Goal: Task Accomplishment & Management: Manage account settings

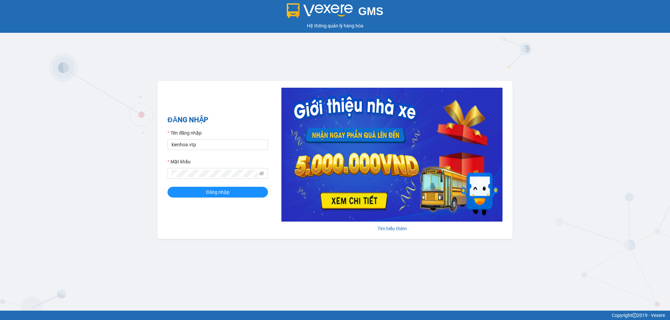
click at [580, 101] on div "GMS Hệ thống [PERSON_NAME] hàng [PERSON_NAME] NHẬP Tên đăng nhập kienhoa.vtp Mậ…" at bounding box center [335, 155] width 670 height 311
click at [209, 142] on input "kienhoa.vtp" at bounding box center [217, 144] width 100 height 11
type input "ngocgiau.vtp"
click at [167, 187] on button "Đăng nhập" at bounding box center [217, 192] width 100 height 11
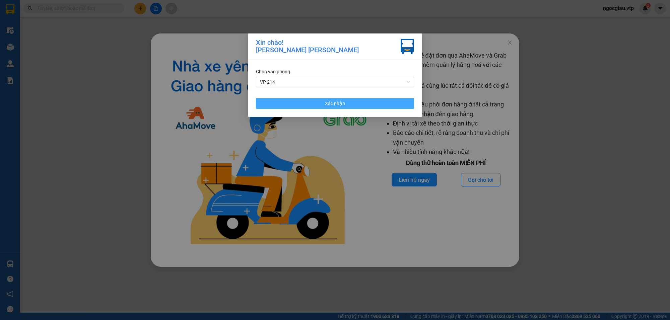
click at [341, 99] on button "Xác nhận" at bounding box center [335, 103] width 158 height 11
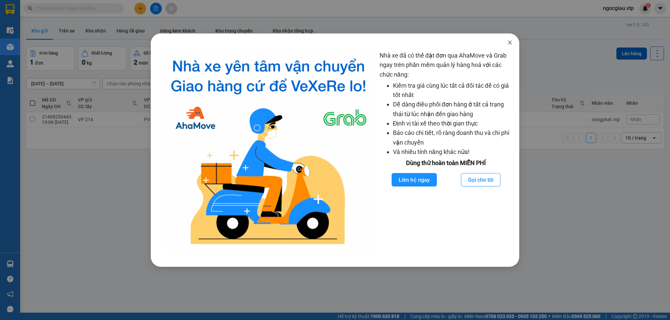
click at [510, 42] on icon "close" at bounding box center [510, 43] width 4 height 4
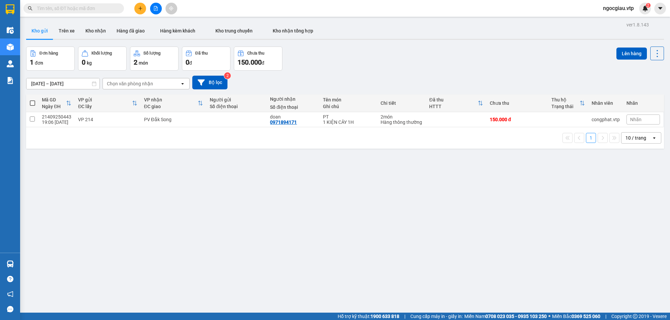
click at [594, 286] on div "ver 1.8.143 Kho gửi Trên xe Kho nhận Hàng đã giao Hàng kèm khách Kho trung chuy…" at bounding box center [344, 180] width 643 height 320
click at [289, 205] on div "ver 1.8.143 Kho gửi Trên xe Kho nhận Hàng đã giao Hàng kèm khách Kho trung chuy…" at bounding box center [344, 180] width 643 height 320
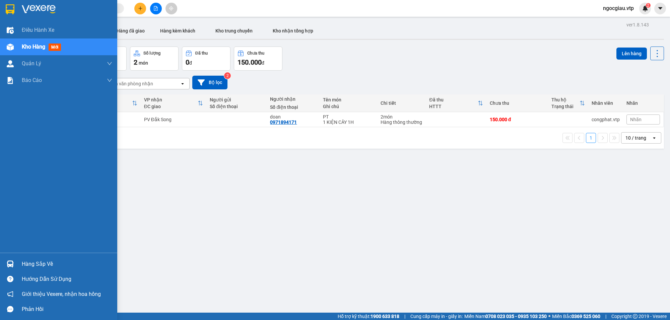
click at [15, 260] on div at bounding box center [10, 264] width 12 height 12
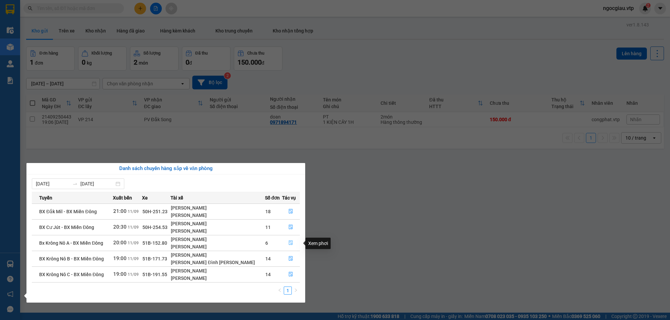
click at [291, 243] on icon "file-done" at bounding box center [291, 242] width 4 height 5
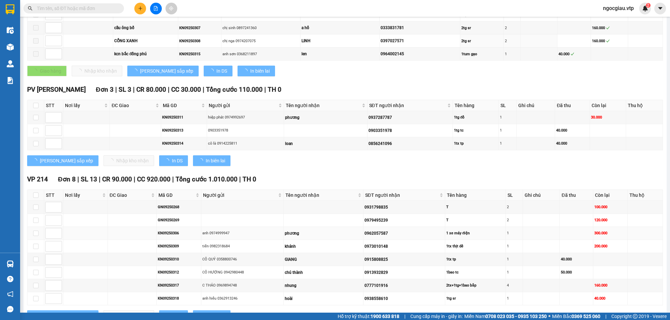
scroll to position [188, 0]
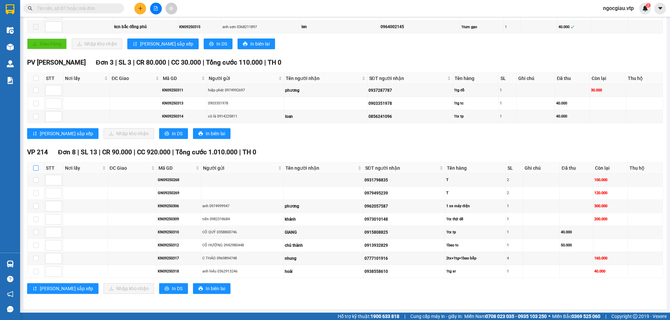
click at [36, 167] on input "checkbox" at bounding box center [35, 167] width 5 height 5
checkbox input "true"
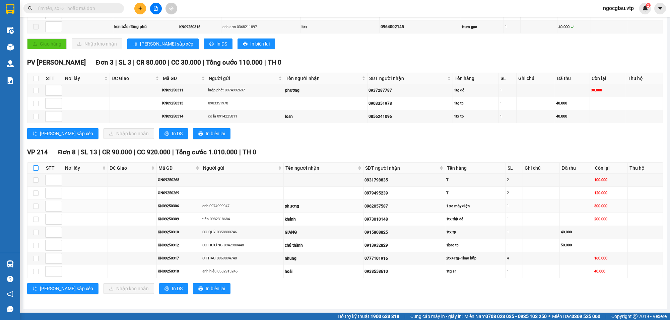
checkbox input "true"
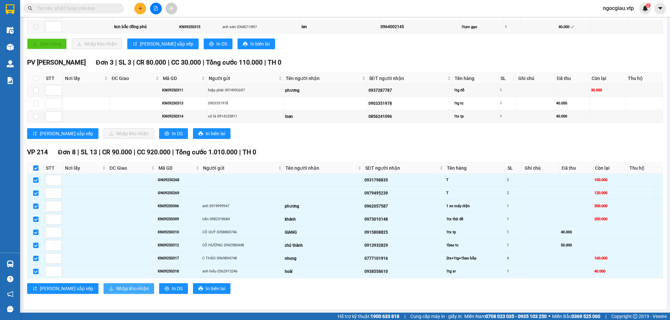
click at [103, 293] on button "Nhập kho nhận" at bounding box center [128, 288] width 51 height 11
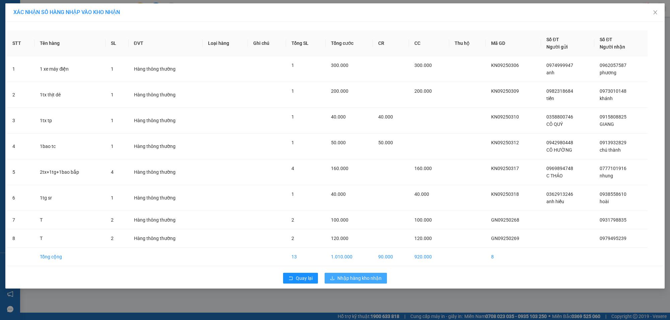
click at [351, 279] on span "Nhập hàng kho nhận" at bounding box center [359, 278] width 44 height 7
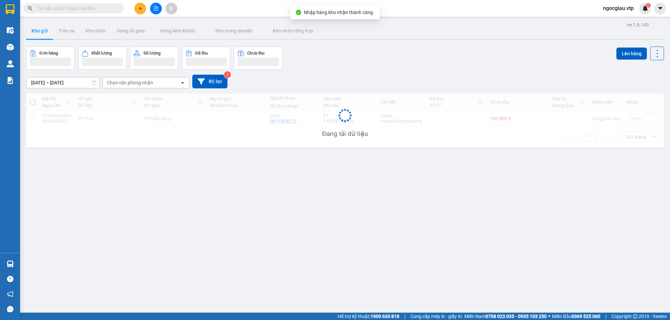
click at [72, 5] on input "text" at bounding box center [76, 8] width 79 height 7
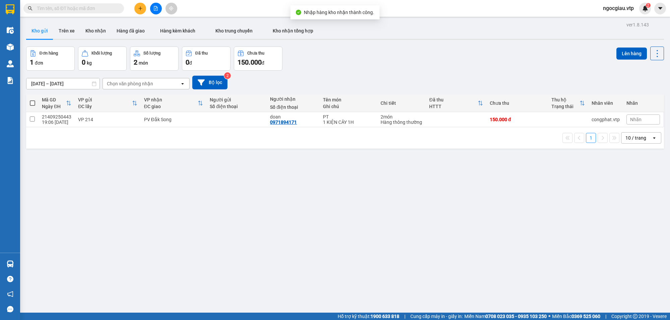
click at [64, 6] on input "text" at bounding box center [76, 8] width 79 height 7
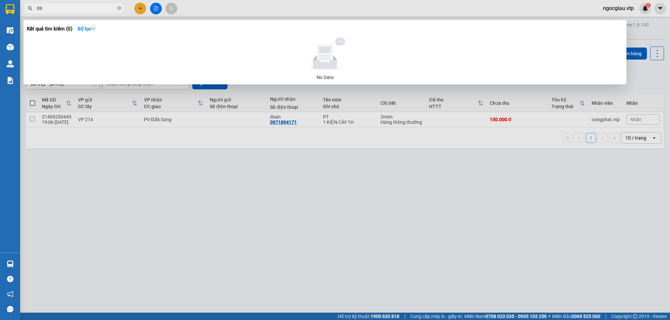
type input "0"
type input "2829"
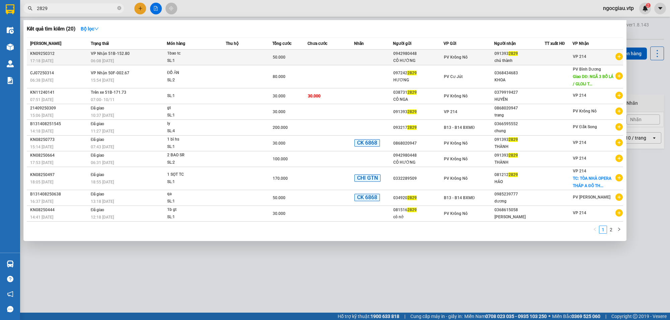
click at [243, 56] on td at bounding box center [249, 58] width 47 height 16
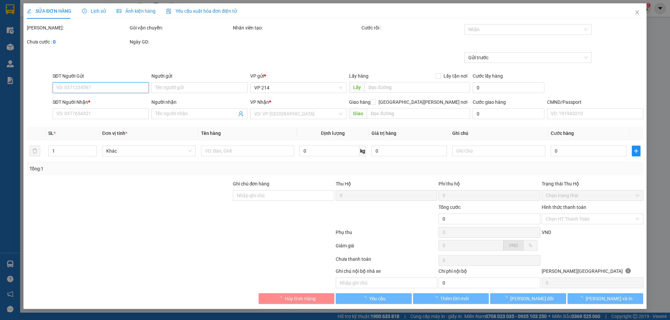
type input "2.500"
type input "0942980448"
type input "CÔ HƯỜNG"
type input "0913932829"
type input "chú thành"
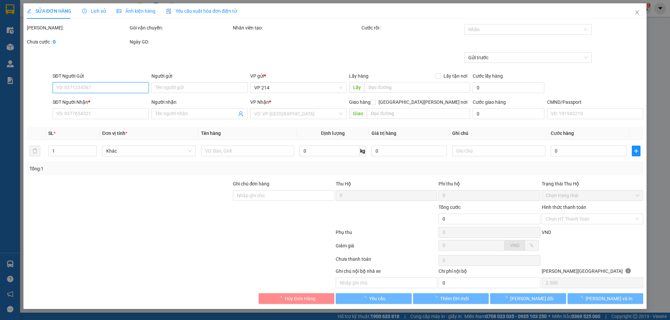
type input "50.000"
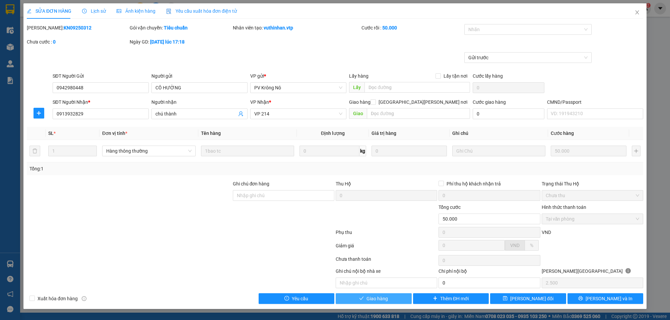
click at [387, 300] on span "Giao hàng" at bounding box center [376, 298] width 21 height 7
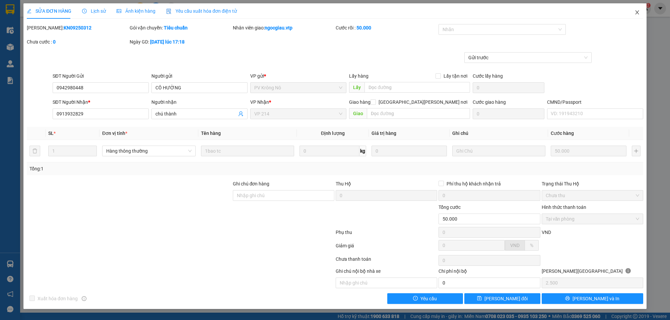
click at [637, 14] on icon "close" at bounding box center [636, 12] width 5 height 5
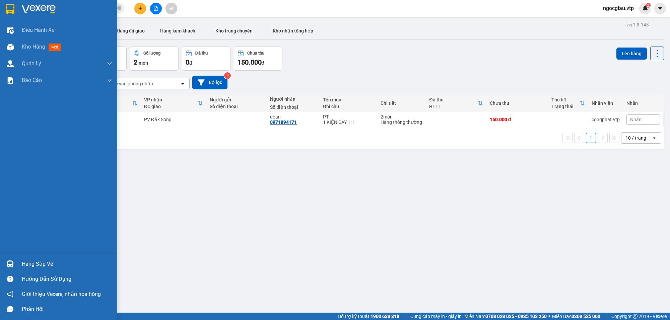
click at [16, 265] on div "Hàng sắp về" at bounding box center [58, 264] width 117 height 15
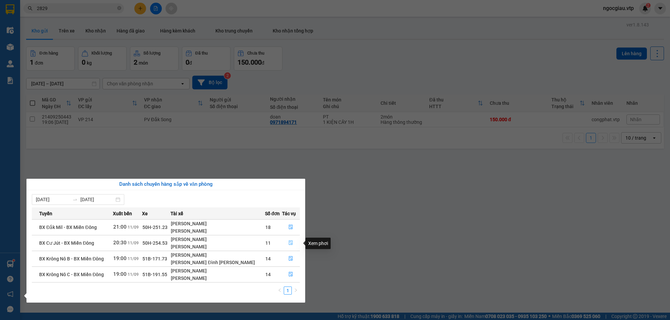
click at [293, 242] on button "button" at bounding box center [290, 243] width 17 height 11
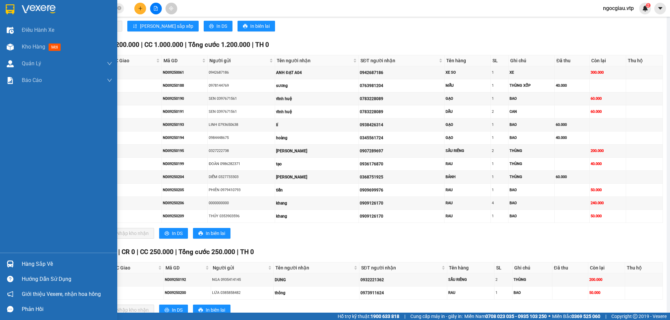
scroll to position [188, 0]
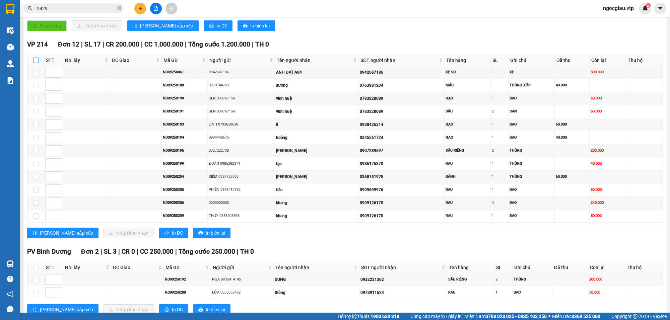
click at [36, 59] on label at bounding box center [35, 60] width 5 height 7
click at [36, 59] on input "checkbox" at bounding box center [35, 60] width 5 height 5
checkbox input "true"
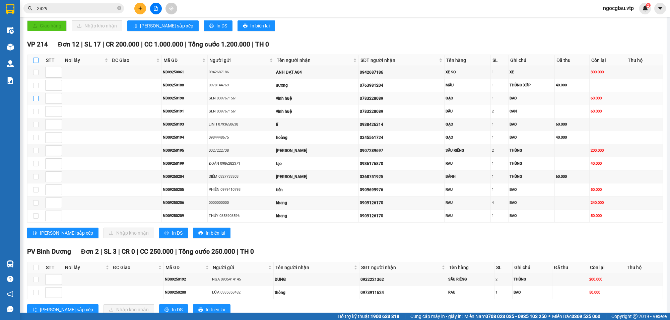
checkbox input "true"
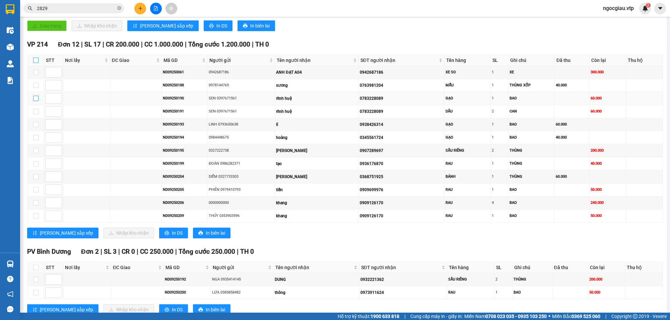
checkbox input "true"
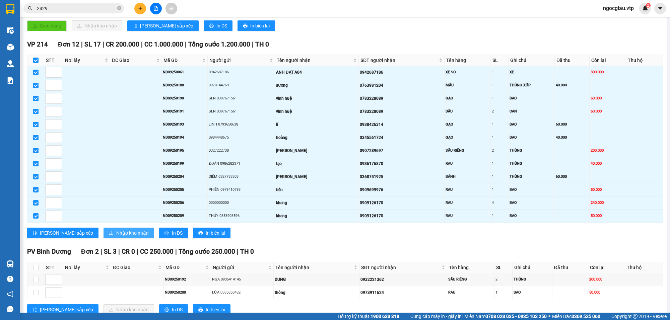
click at [103, 238] on button "Nhập kho nhận" at bounding box center [128, 233] width 51 height 11
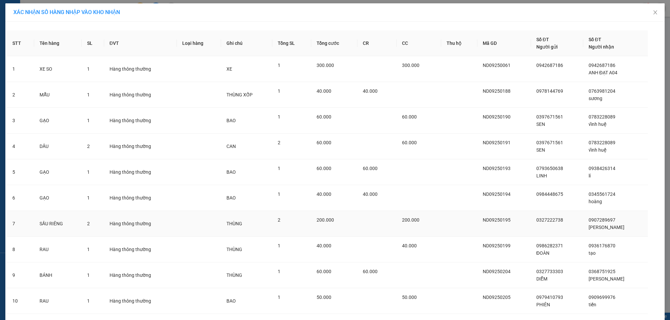
scroll to position [95, 0]
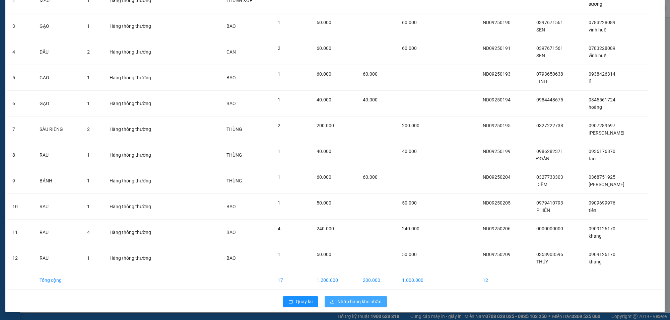
click at [349, 302] on span "Nhập hàng kho nhận" at bounding box center [359, 301] width 44 height 7
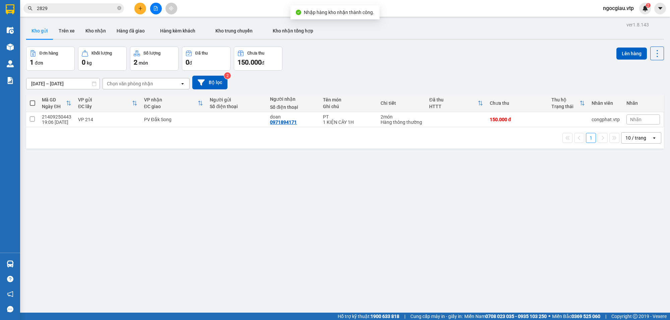
click at [74, 7] on input "2829" at bounding box center [76, 8] width 79 height 7
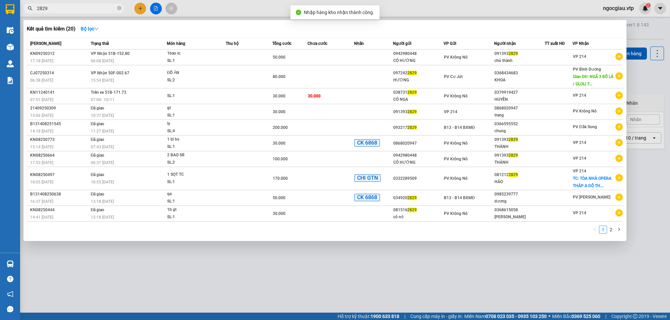
click at [74, 7] on input "2829" at bounding box center [76, 8] width 79 height 7
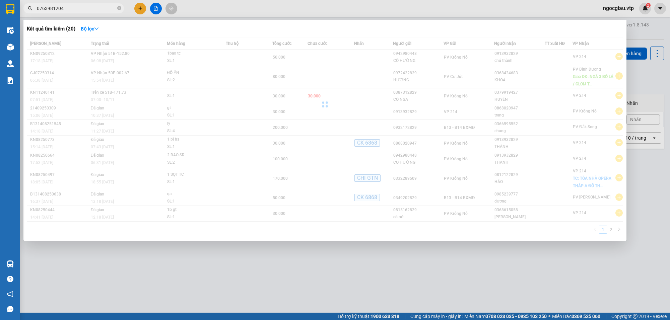
type input "0763981204"
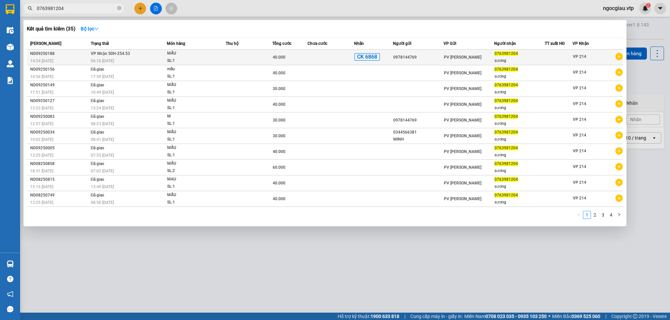
click at [322, 57] on td at bounding box center [330, 58] width 47 height 16
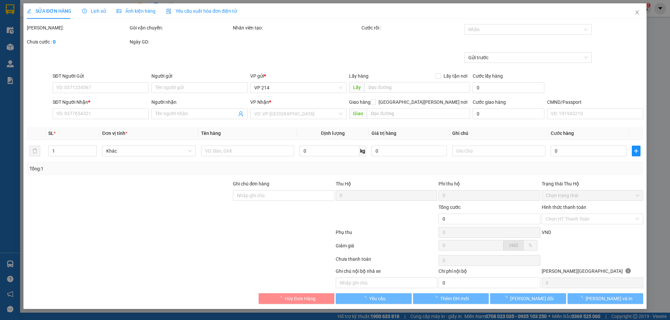
type input "2.000"
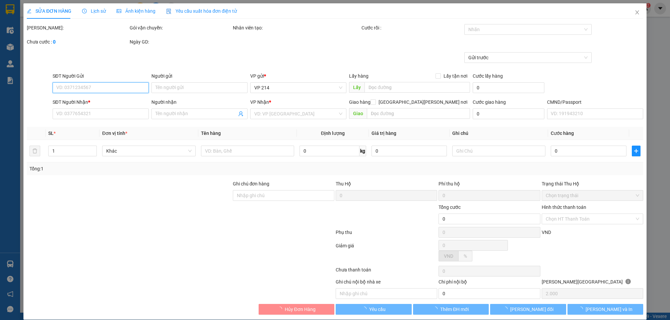
type input "0978144769"
type input "0763981204"
type input "sương"
type input "ĐÃ CK 40K TK 6868 LÚC 14H34' NGÀY 1109"
type input "40.000"
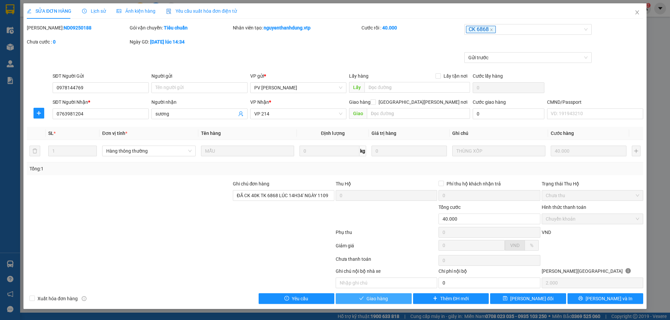
click at [378, 302] on span "Giao hàng" at bounding box center [376, 298] width 21 height 7
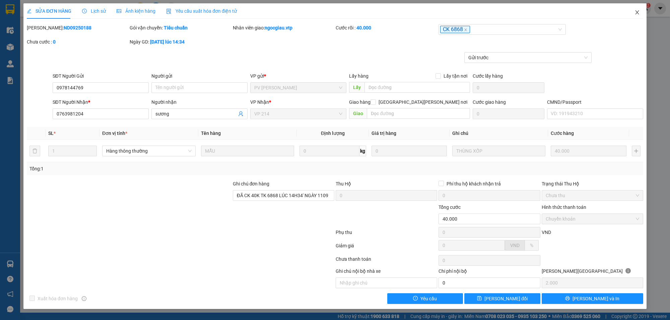
click at [640, 12] on span "Close" at bounding box center [637, 12] width 19 height 19
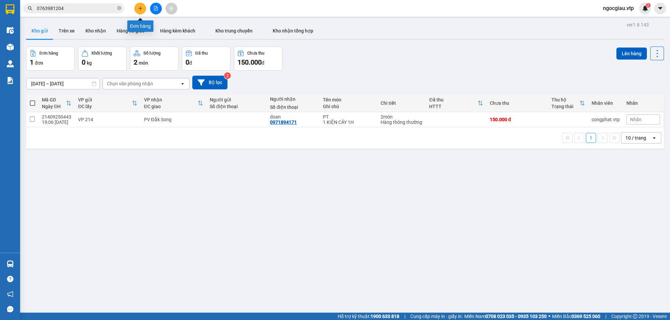
click at [137, 9] on button at bounding box center [140, 9] width 12 height 12
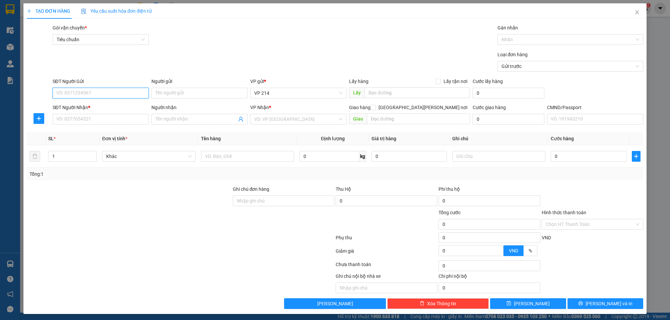
click at [91, 94] on input "SĐT Người Gửi" at bounding box center [101, 93] width 96 height 11
type input "0903688435"
type input "0945680808"
type input "THiện"
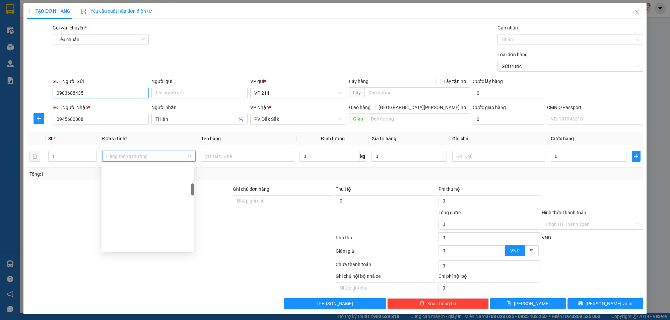
scroll to position [139, 0]
type input "hải sản"
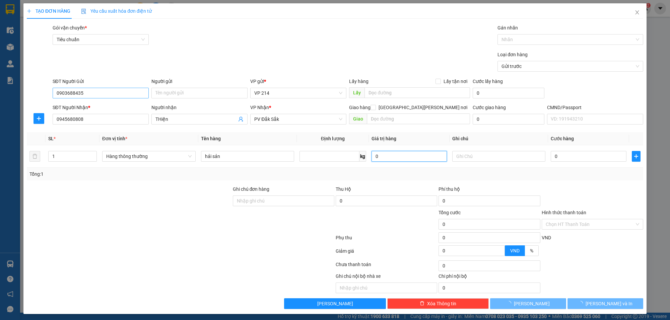
type input "0"
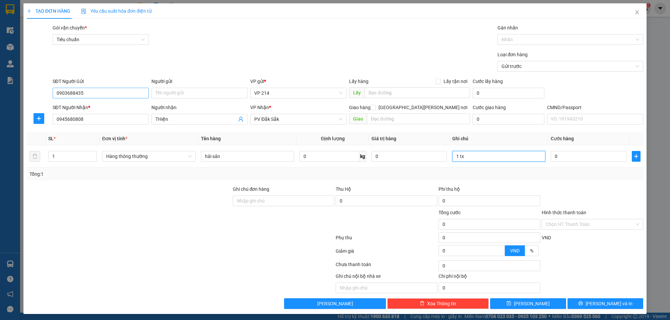
type input "1 tx"
click at [594, 303] on span "[PERSON_NAME] và In" at bounding box center [608, 303] width 47 height 7
click at [120, 92] on input "0903688435" at bounding box center [101, 93] width 96 height 11
type input "0918699118"
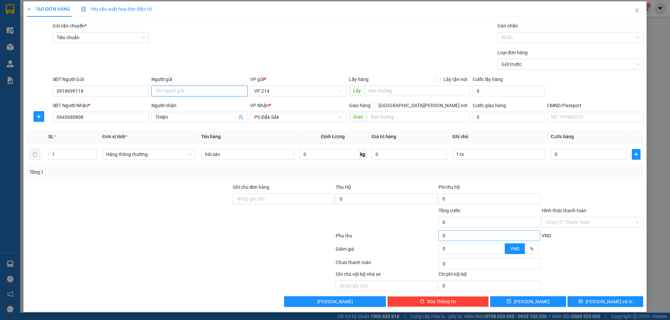
scroll to position [3, 0]
click at [568, 156] on input "0" at bounding box center [588, 154] width 75 height 11
type input "5"
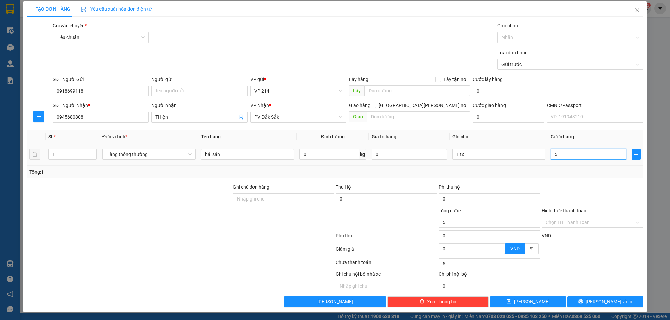
type input "50"
type input "500"
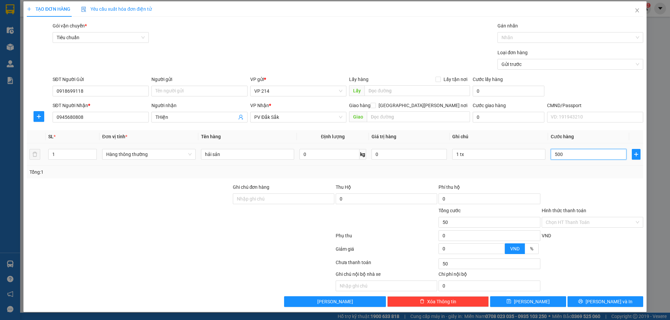
type input "500"
type input "5.000"
type input "50.000"
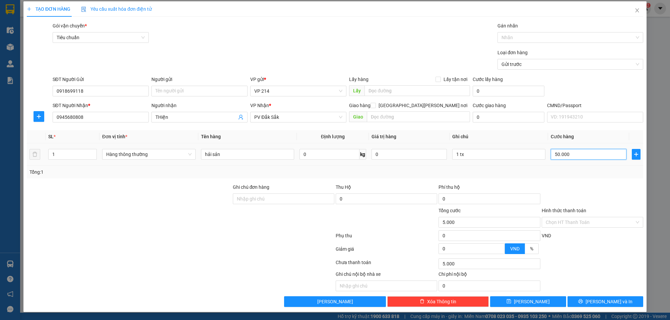
type input "50.000"
click at [595, 300] on span "[PERSON_NAME] và In" at bounding box center [608, 301] width 47 height 7
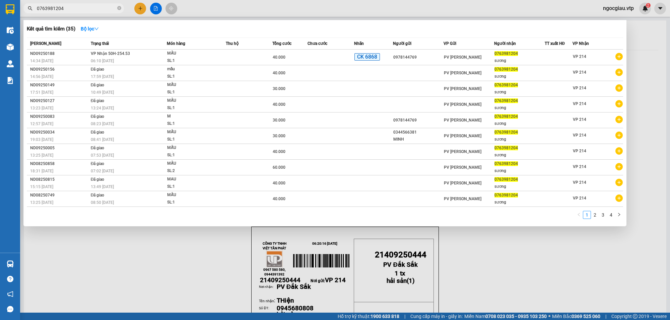
click at [71, 7] on input "0763981204" at bounding box center [76, 8] width 79 height 7
click at [227, 286] on div at bounding box center [335, 160] width 670 height 320
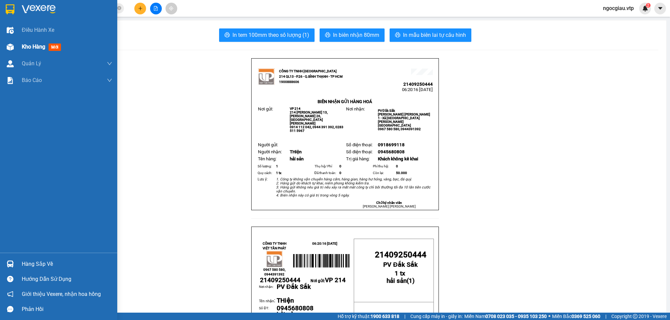
click at [24, 50] on div "Kho hàng mới" at bounding box center [43, 47] width 42 height 8
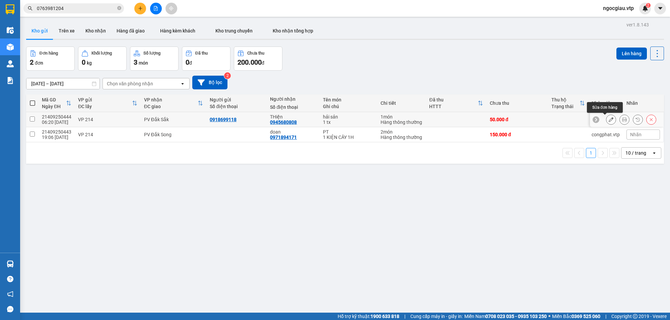
click at [606, 119] on button at bounding box center [610, 120] width 9 height 12
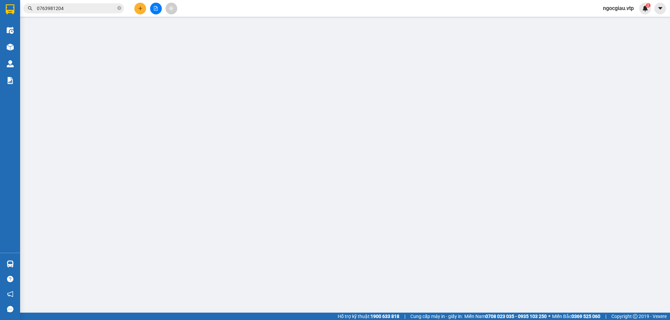
type input "0918699118"
type input "0945680808"
type input "THiện"
type input "50.000"
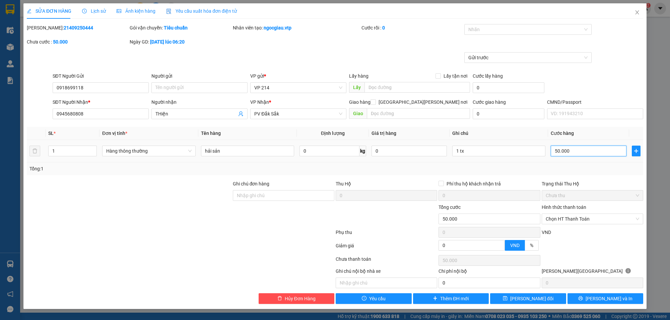
click at [572, 148] on input "50.000" at bounding box center [588, 151] width 75 height 11
type input "8"
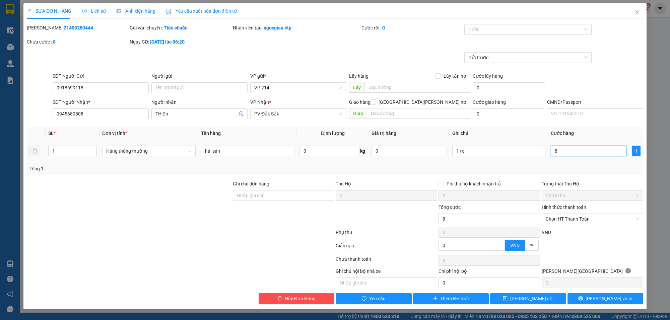
type input "80"
type input "800"
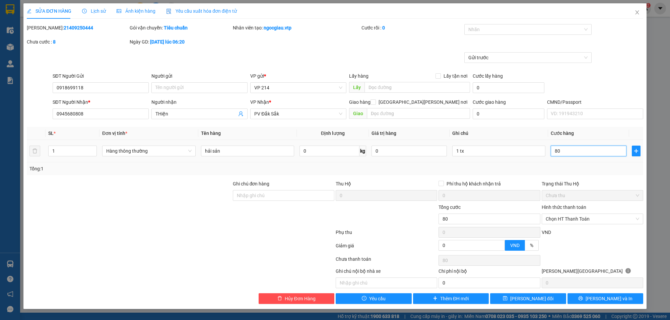
type input "800"
type input "8.000"
type input "80.000"
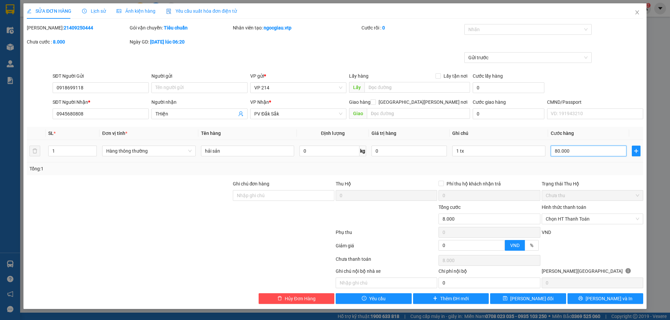
type input "80.000"
click at [609, 302] on span "[PERSON_NAME] và In" at bounding box center [608, 298] width 47 height 7
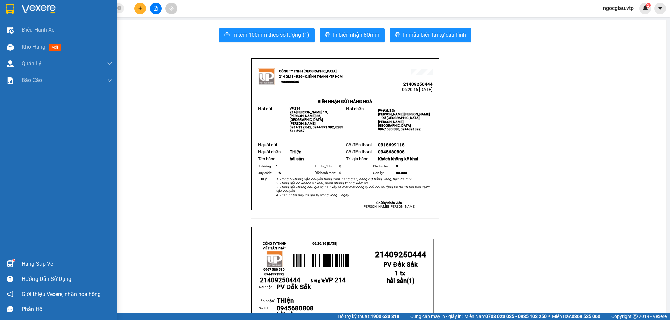
click at [9, 265] on img at bounding box center [10, 264] width 7 height 7
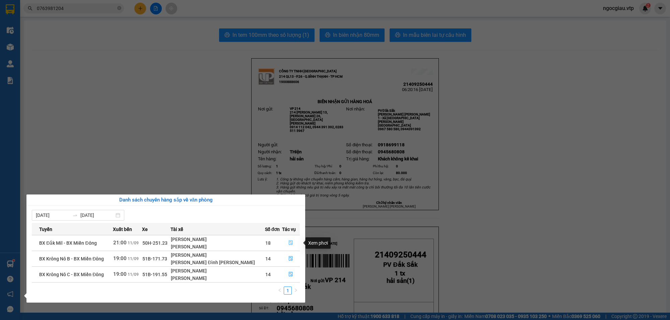
click at [288, 245] on icon "file-done" at bounding box center [290, 242] width 5 height 5
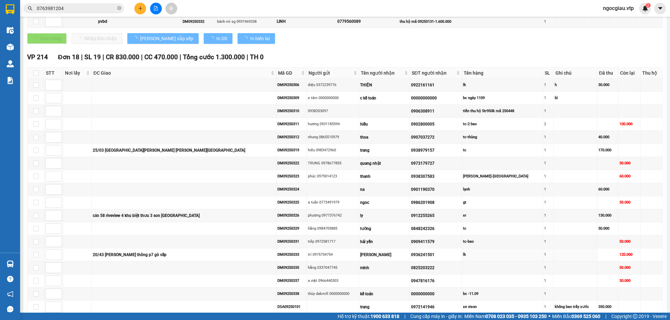
scroll to position [255, 0]
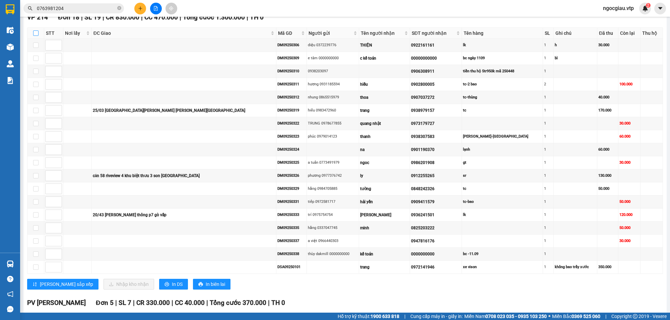
click at [35, 34] on input "checkbox" at bounding box center [35, 32] width 5 height 5
checkbox input "true"
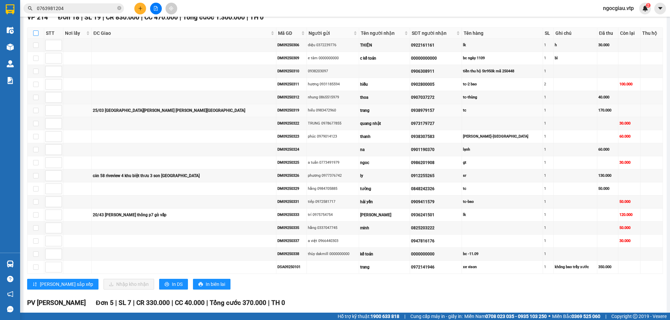
checkbox input "true"
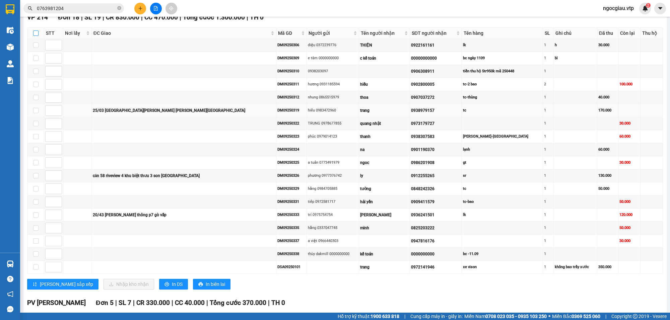
checkbox input "true"
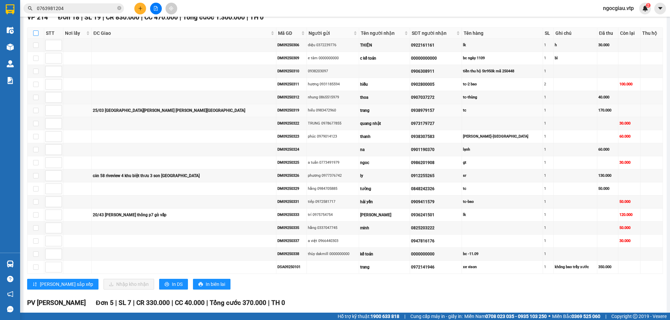
checkbox input "true"
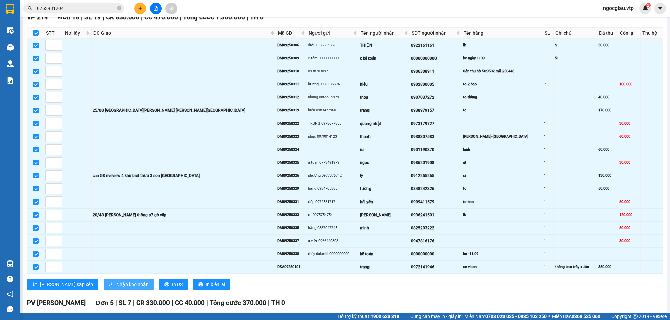
click at [116, 288] on span "Nhập kho nhận" at bounding box center [132, 284] width 32 height 7
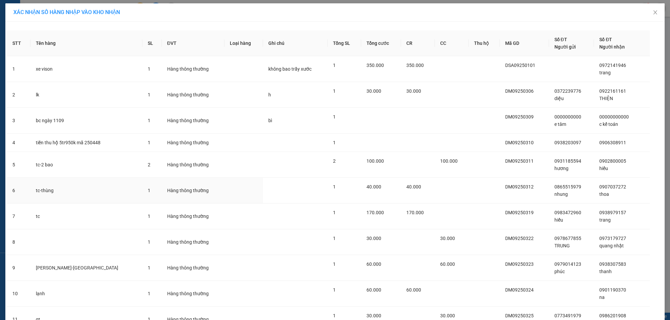
scroll to position [243, 0]
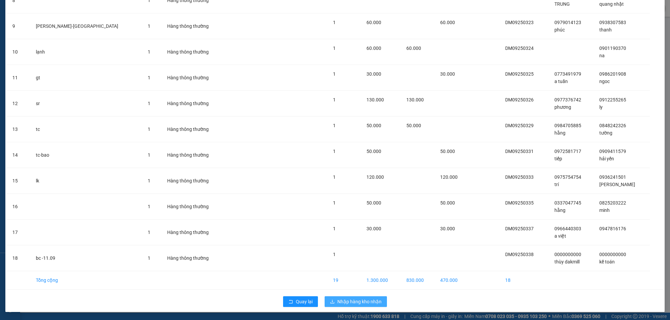
click at [366, 300] on span "Nhập hàng kho nhận" at bounding box center [359, 301] width 44 height 7
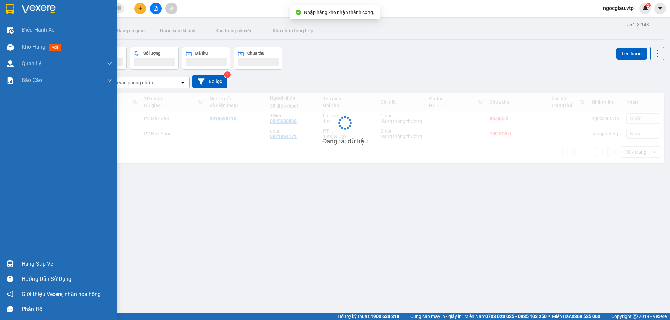
click at [22, 264] on div "Hàng sắp về" at bounding box center [67, 264] width 90 height 10
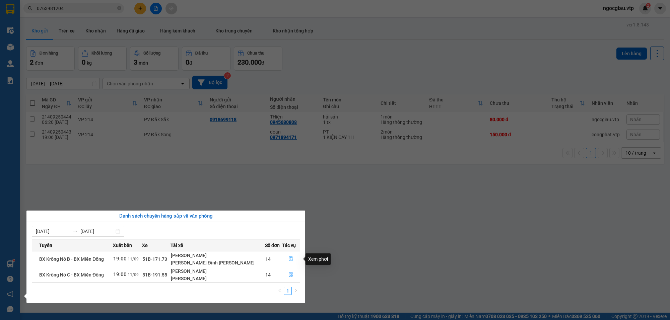
click at [289, 257] on icon "file-done" at bounding box center [291, 259] width 4 height 5
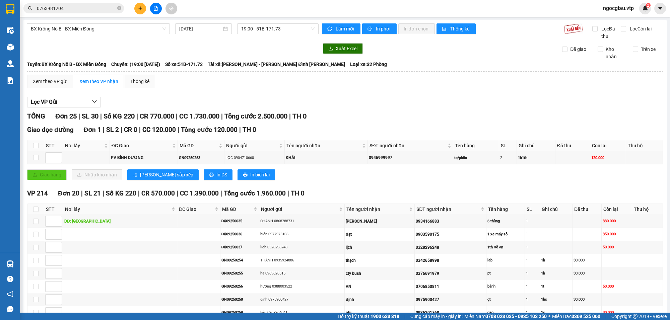
click at [39, 208] on th at bounding box center [35, 209] width 17 height 11
click at [38, 211] on input "checkbox" at bounding box center [35, 209] width 5 height 5
checkbox input "true"
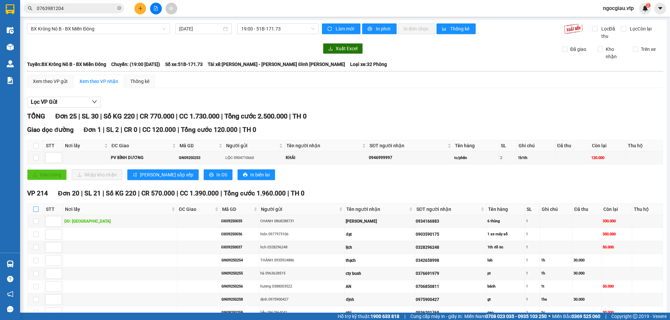
checkbox input "true"
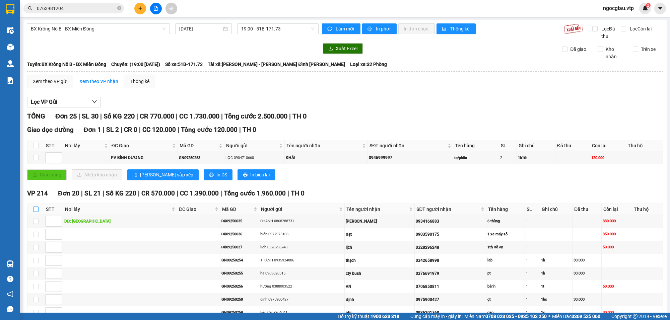
checkbox input "true"
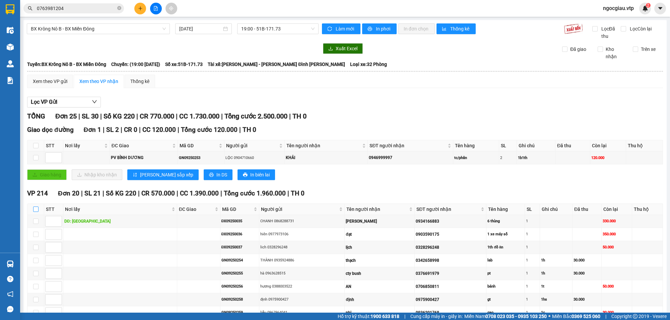
checkbox input "true"
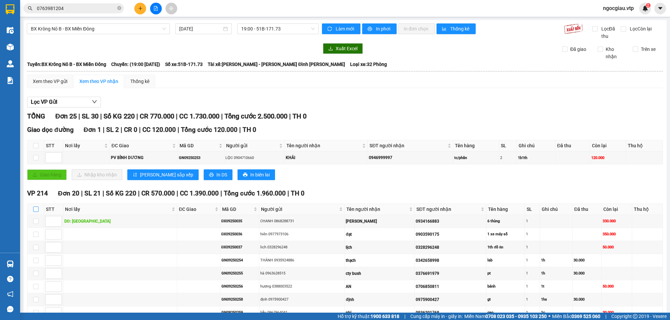
checkbox input "true"
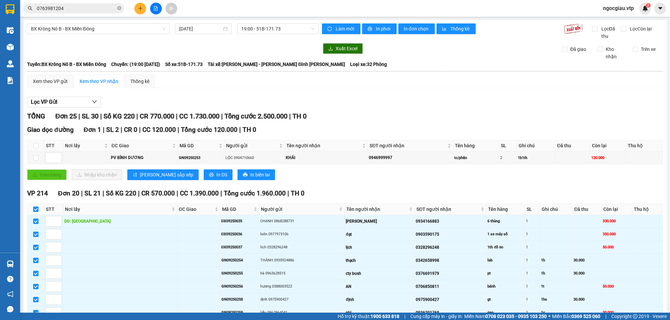
scroll to position [307, 0]
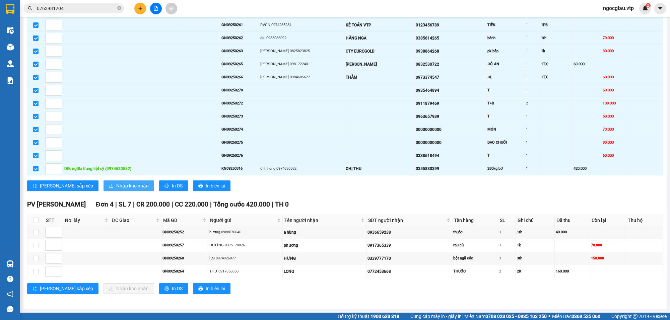
click at [116, 185] on span "Nhập kho nhận" at bounding box center [132, 185] width 32 height 7
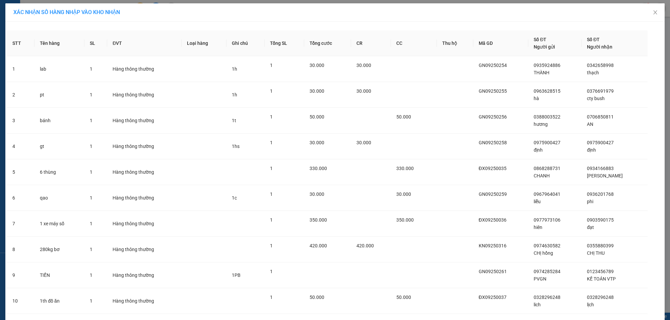
scroll to position [258, 0]
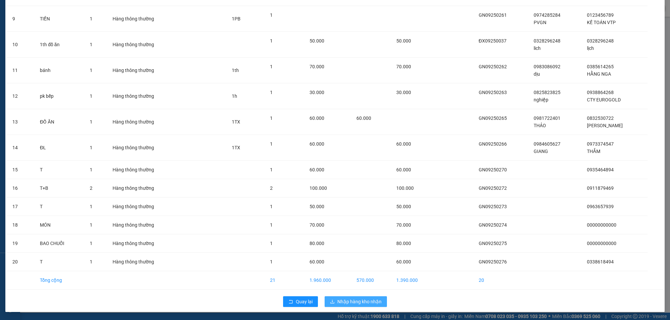
drag, startPoint x: 353, startPoint y: 301, endPoint x: 413, endPoint y: 303, distance: 59.6
click at [354, 301] on span "Nhập hàng kho nhận" at bounding box center [359, 301] width 44 height 7
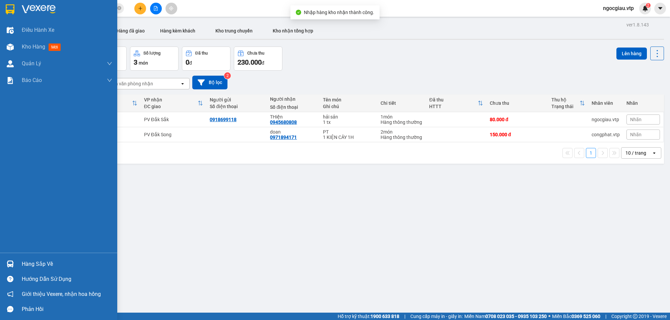
click at [12, 265] on img at bounding box center [10, 264] width 7 height 7
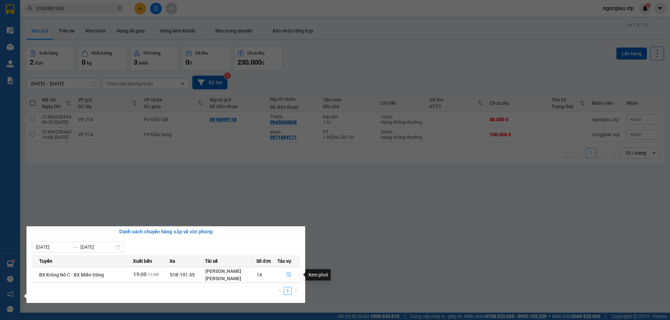
click at [291, 277] on button "button" at bounding box center [289, 275] width 22 height 11
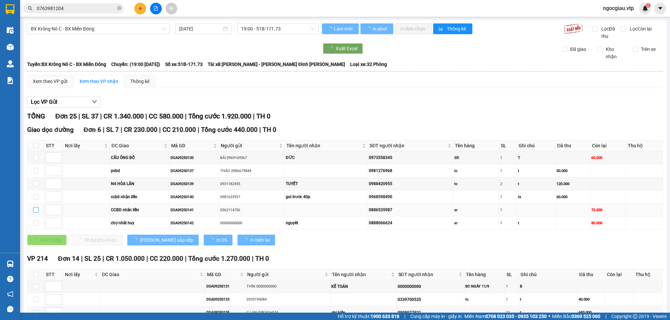
click at [36, 210] on input "checkbox" at bounding box center [35, 209] width 5 height 5
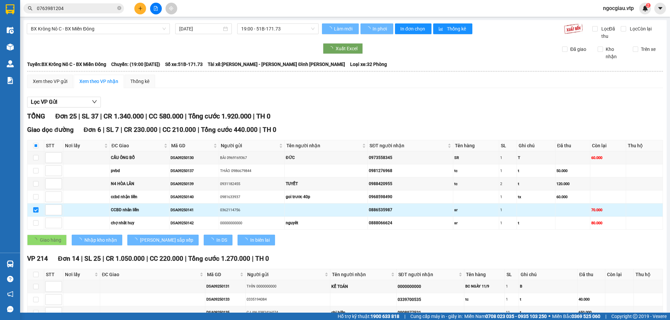
click at [39, 211] on td at bounding box center [35, 210] width 17 height 13
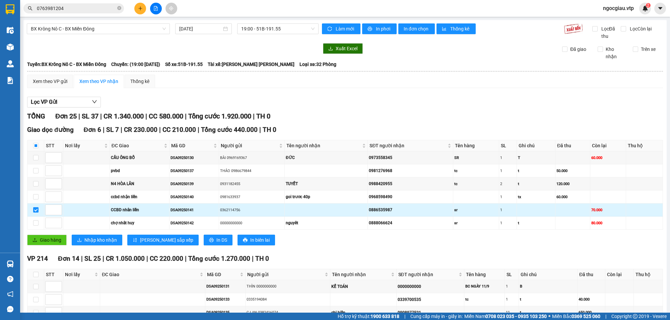
click at [34, 213] on input "checkbox" at bounding box center [35, 209] width 5 height 5
checkbox input "false"
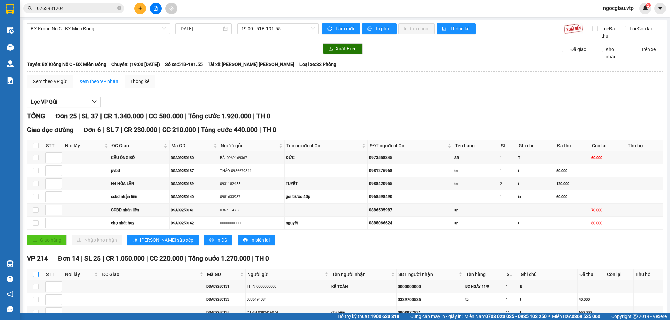
click at [34, 275] on input "checkbox" at bounding box center [35, 274] width 5 height 5
checkbox input "true"
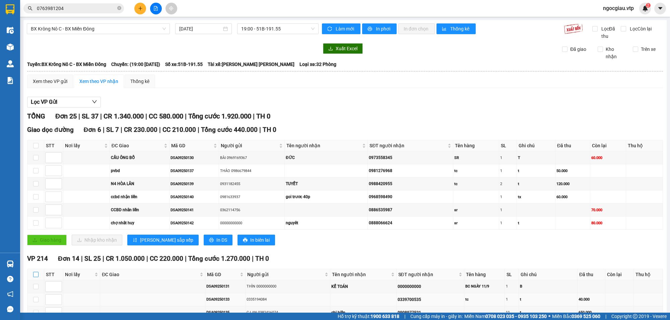
checkbox input "true"
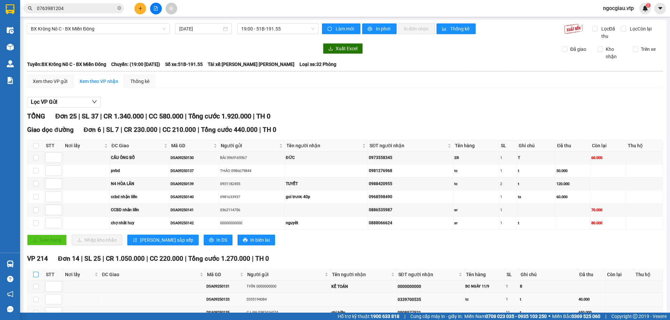
checkbox input "true"
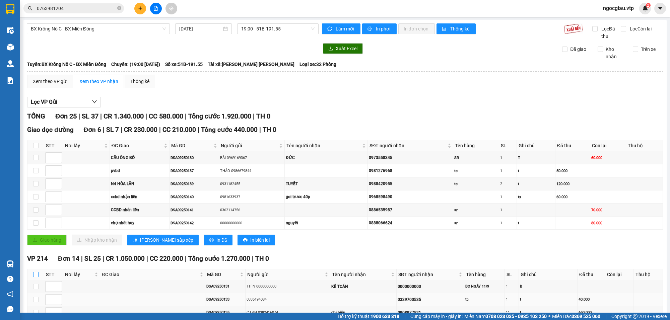
checkbox input "true"
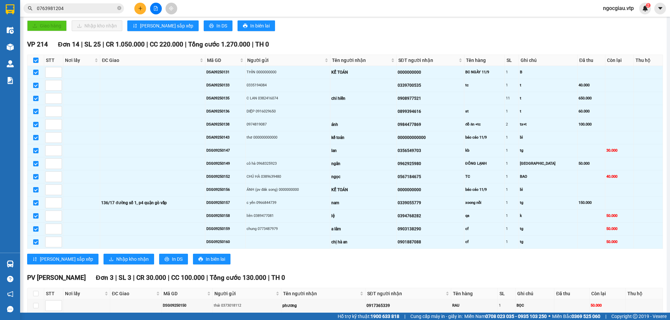
scroll to position [220, 0]
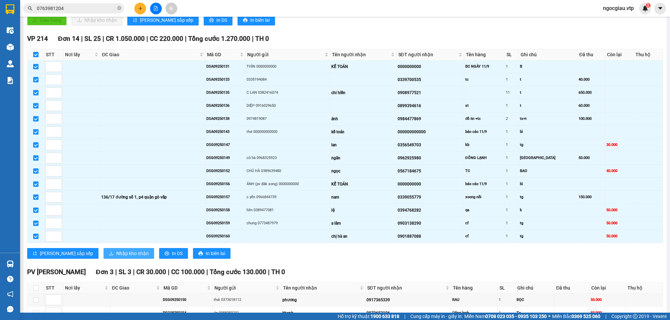
click at [116, 257] on span "Nhập kho nhận" at bounding box center [132, 253] width 32 height 7
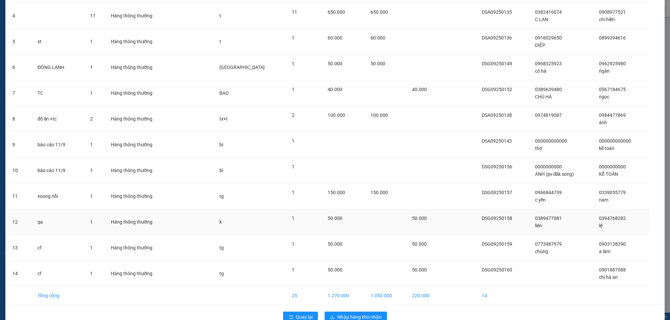
scroll to position [140, 0]
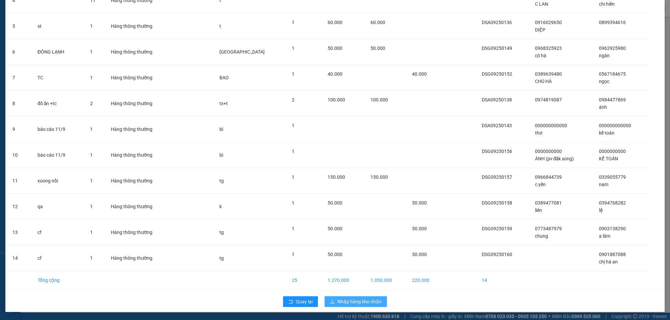
click at [352, 296] on button "Nhập hàng kho nhận" at bounding box center [356, 301] width 62 height 11
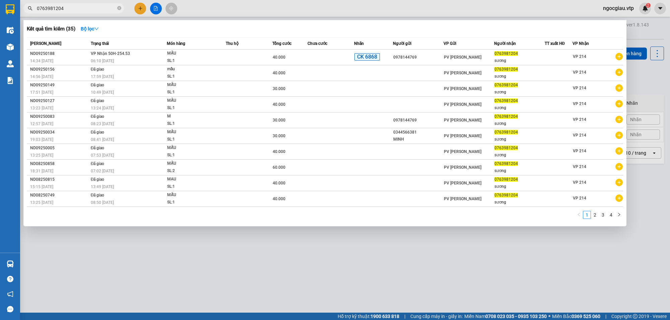
click at [83, 10] on input "0763981204" at bounding box center [76, 8] width 79 height 7
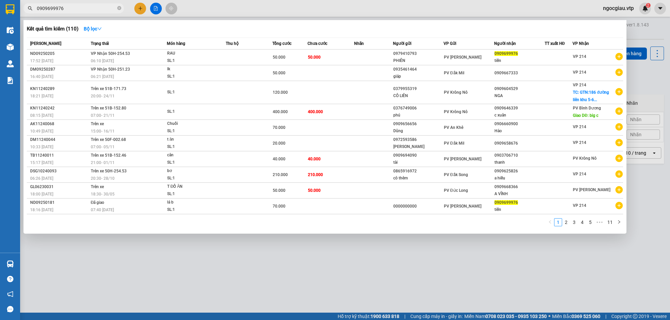
type input "0909699976"
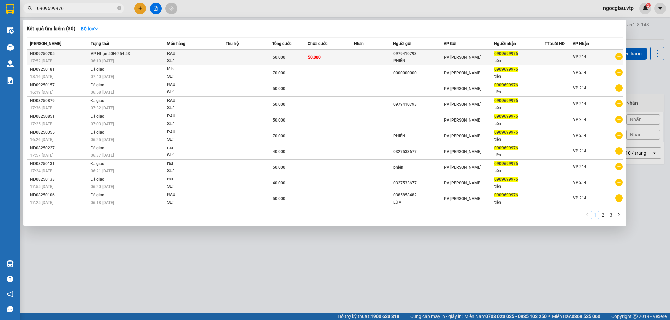
click at [302, 59] on div "50.000" at bounding box center [290, 57] width 34 height 7
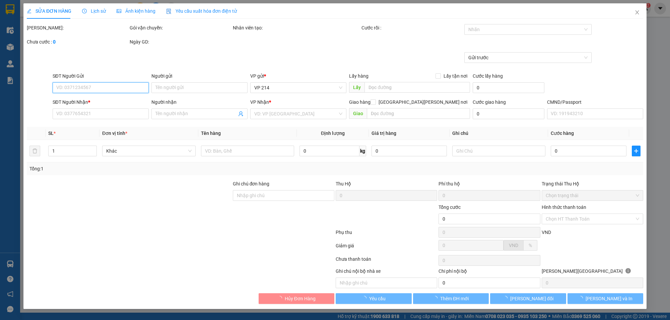
type input "0979410793"
type input "PHIÊN"
type input "0909699976"
type input "tiến"
type input "50.000"
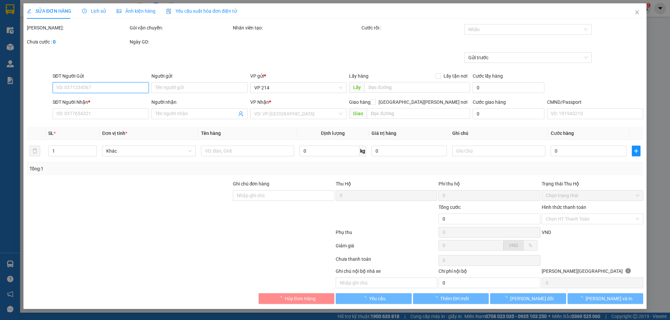
type input "50.000"
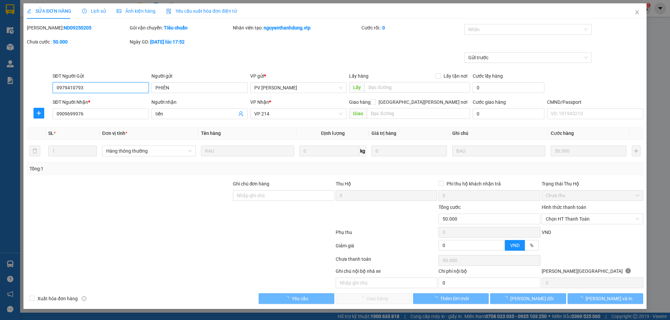
type input "2.500"
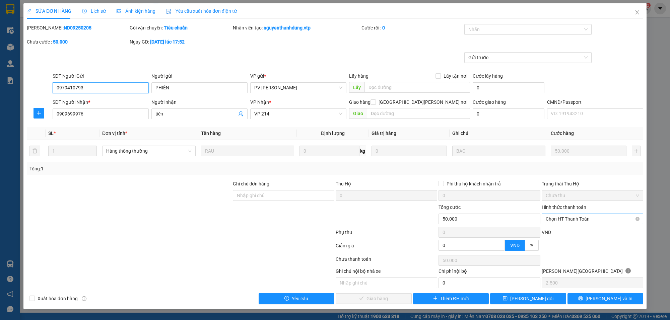
click at [579, 221] on span "Chọn HT Thanh Toán" at bounding box center [592, 219] width 93 height 10
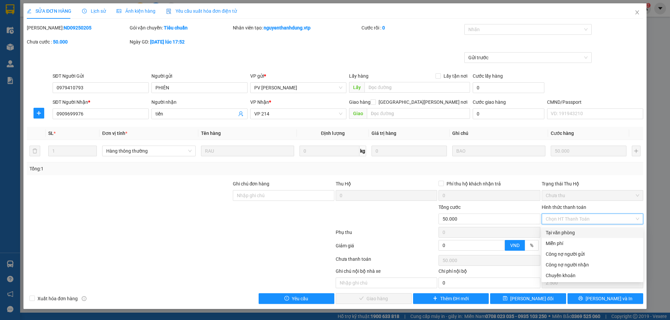
click at [574, 233] on div "Tại văn phòng" at bounding box center [592, 232] width 93 height 7
type input "0"
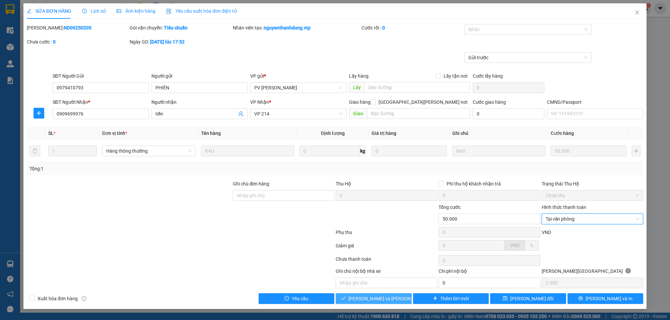
click at [377, 300] on span "[PERSON_NAME] và [PERSON_NAME] hàng" at bounding box center [393, 298] width 90 height 7
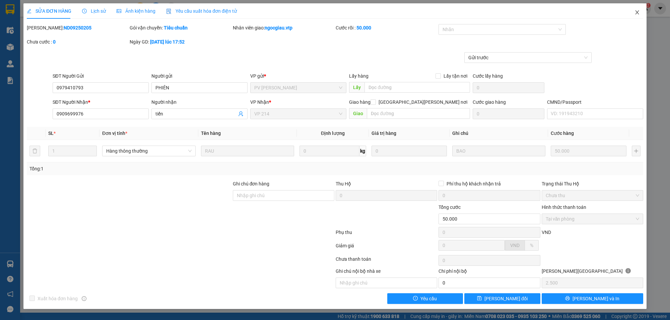
click at [637, 12] on icon "close" at bounding box center [637, 12] width 4 height 4
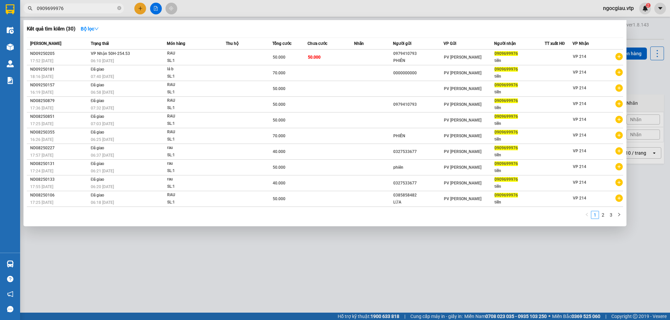
click at [78, 12] on input "0909699976" at bounding box center [76, 8] width 79 height 7
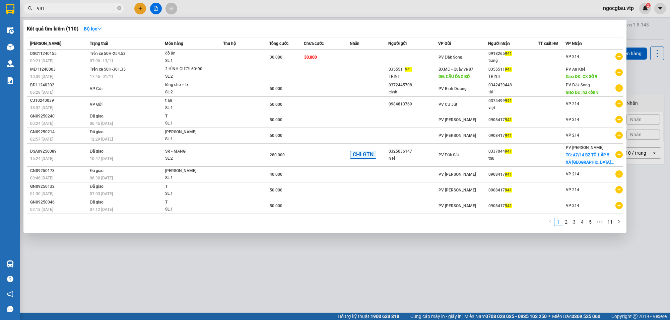
click at [77, 7] on input "941" at bounding box center [76, 8] width 79 height 7
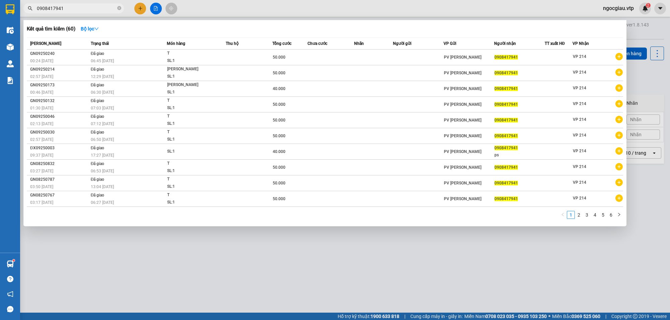
click at [476, 272] on div at bounding box center [335, 160] width 670 height 320
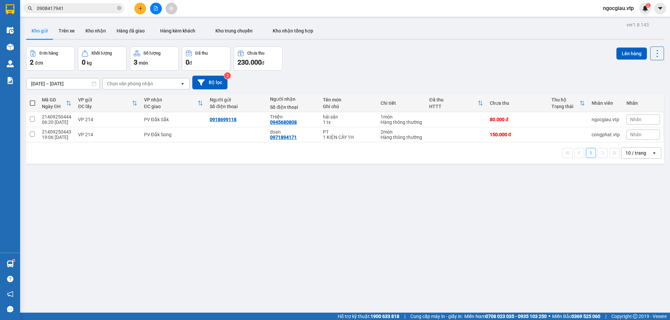
click at [70, 6] on input "0908417941" at bounding box center [76, 8] width 79 height 7
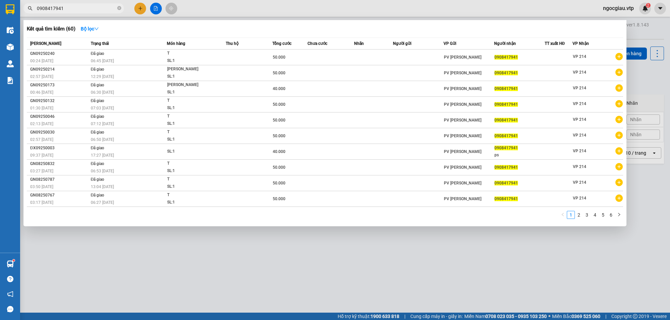
click at [70, 6] on input "0908417941" at bounding box center [76, 8] width 79 height 7
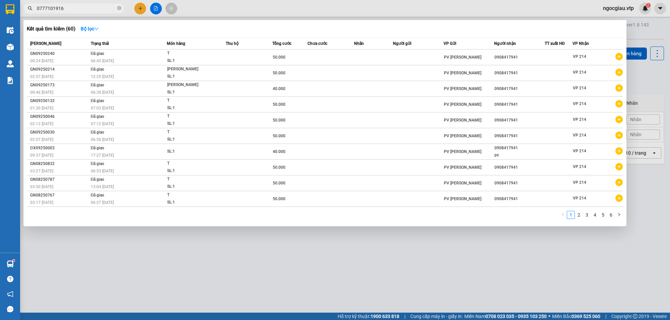
type input "0777101916"
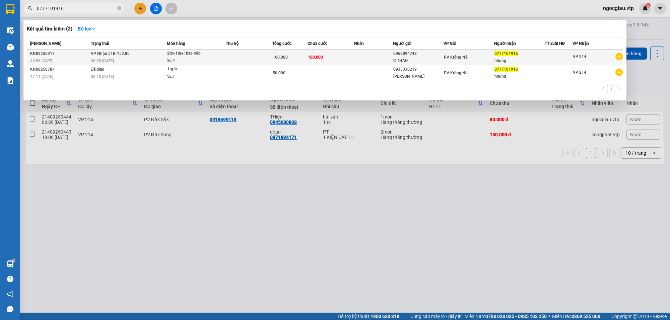
click at [229, 57] on td at bounding box center [249, 58] width 47 height 16
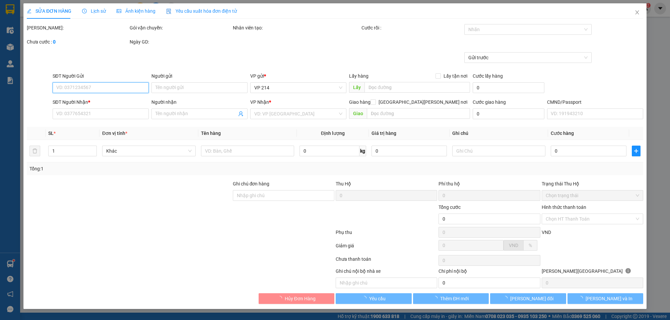
type input "0969894748"
type input "C THẢO"
type input "0777101916"
type input "nhung"
type input "160.000"
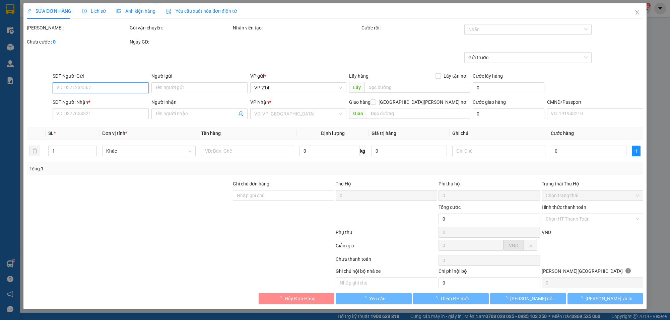
type input "160.000"
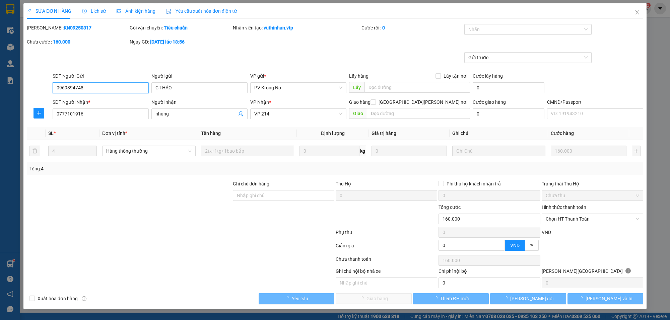
type input "8.000"
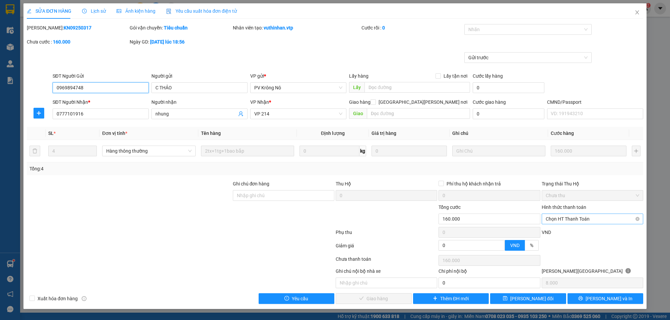
click at [557, 219] on span "Chọn HT Thanh Toán" at bounding box center [592, 219] width 93 height 10
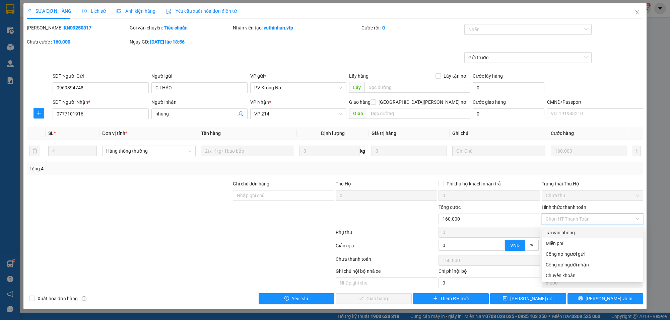
click at [568, 233] on div "Tại văn phòng" at bounding box center [592, 232] width 93 height 7
type input "0"
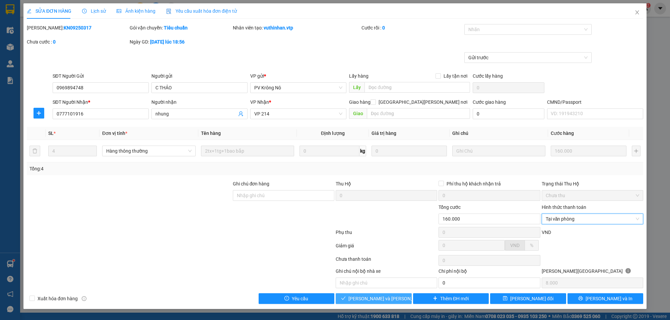
click at [397, 302] on button "[PERSON_NAME] và [PERSON_NAME] hàng" at bounding box center [374, 298] width 76 height 11
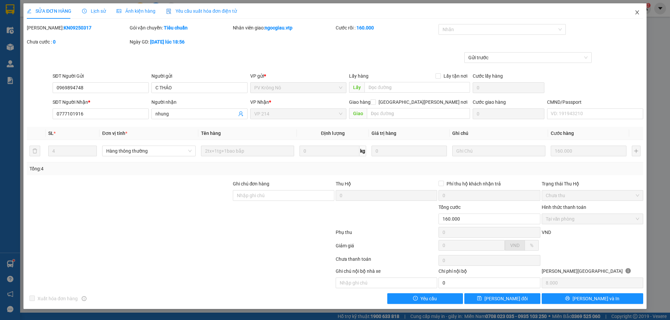
click at [633, 10] on span "Close" at bounding box center [637, 12] width 19 height 19
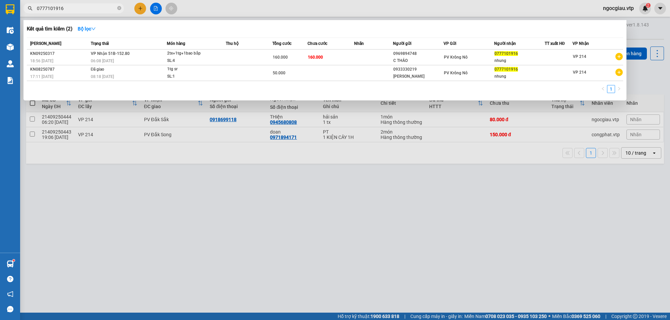
click at [66, 4] on span "0777101916" at bounding box center [73, 8] width 100 height 10
click at [65, 8] on input "0777101916" at bounding box center [76, 8] width 79 height 7
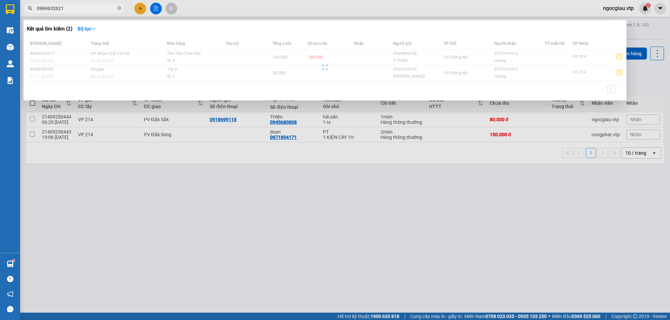
type input "0969632621"
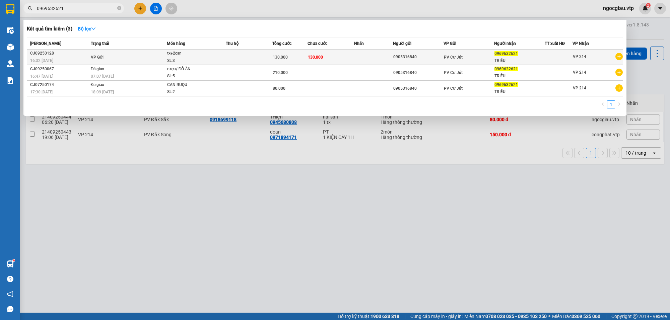
click at [200, 56] on div "tx+2can" at bounding box center [192, 53] width 50 height 7
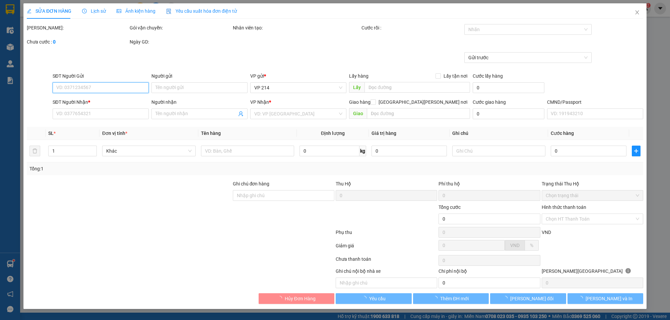
type input "0905316840"
type input "0969632621"
type input "TRIỀU"
type input "130.000"
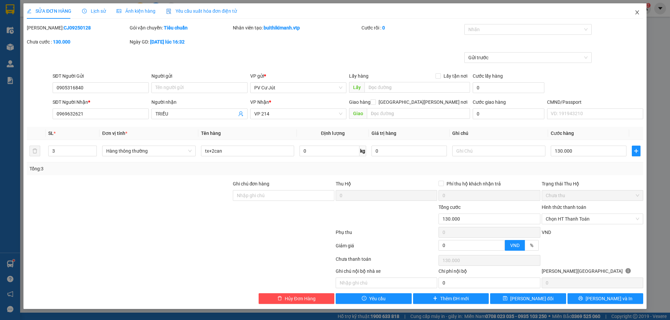
click at [635, 10] on icon "close" at bounding box center [636, 12] width 5 height 5
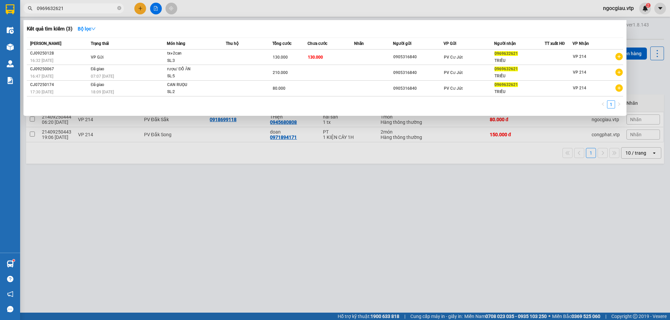
click at [79, 11] on input "0969632621" at bounding box center [76, 8] width 79 height 7
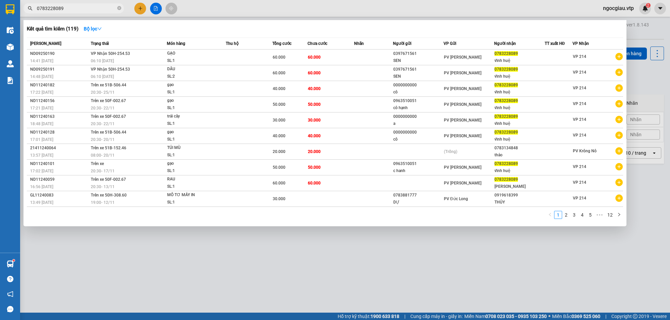
type input "0783228089"
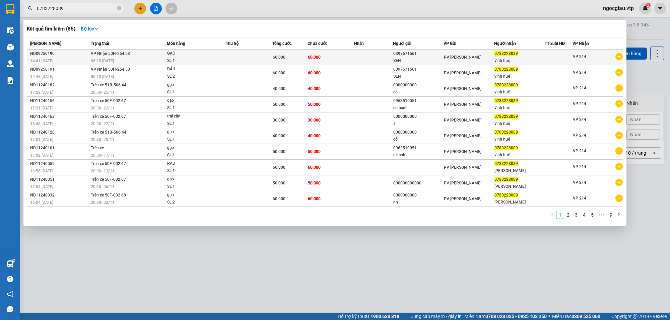
click at [369, 57] on td at bounding box center [373, 58] width 39 height 16
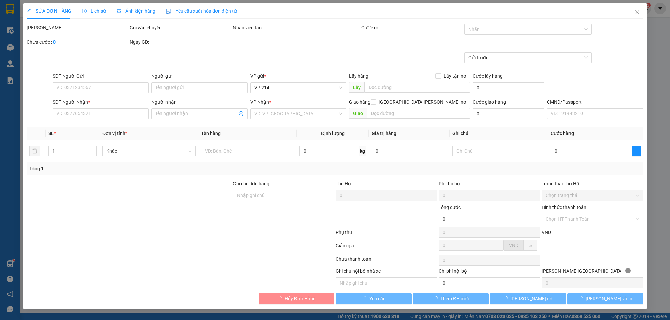
type input "0397671561"
type input "SEN"
type input "0783228089"
type input "vĩnh huệ"
type input "60.000"
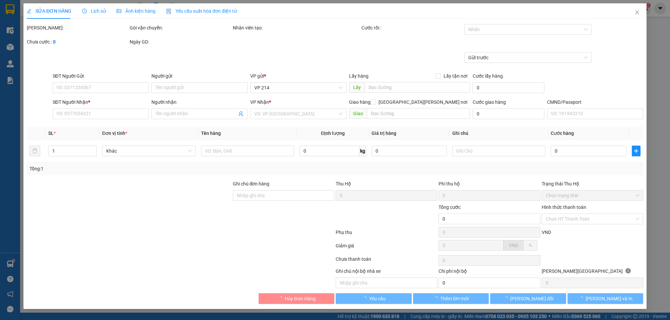
type input "60.000"
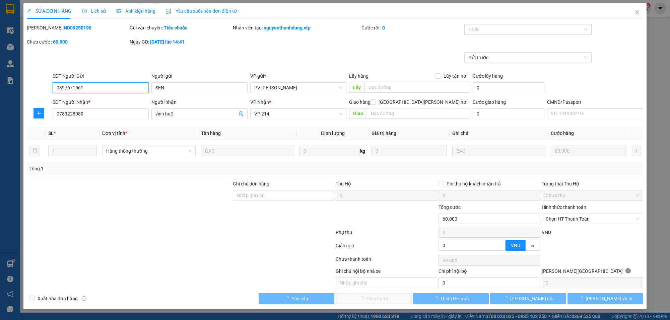
type input "3.000"
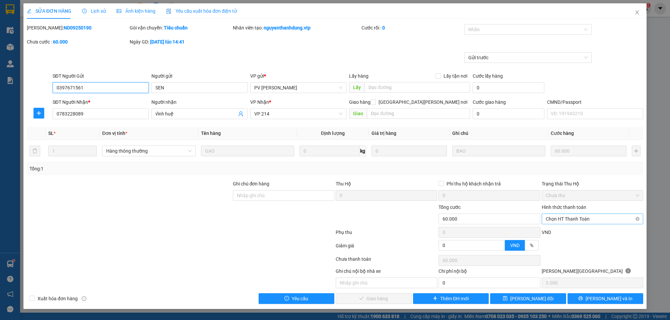
click at [567, 219] on span "Chọn HT Thanh Toán" at bounding box center [592, 219] width 93 height 10
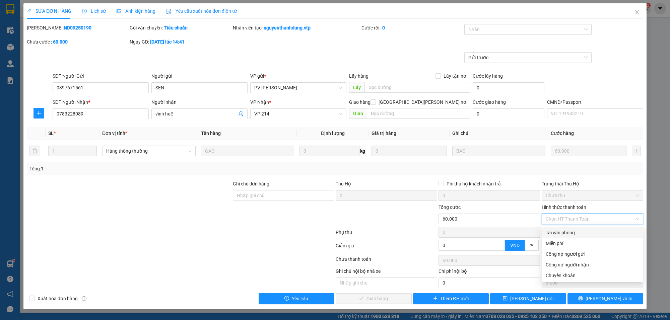
click at [565, 231] on div "Tại văn phòng" at bounding box center [592, 232] width 93 height 7
type input "0"
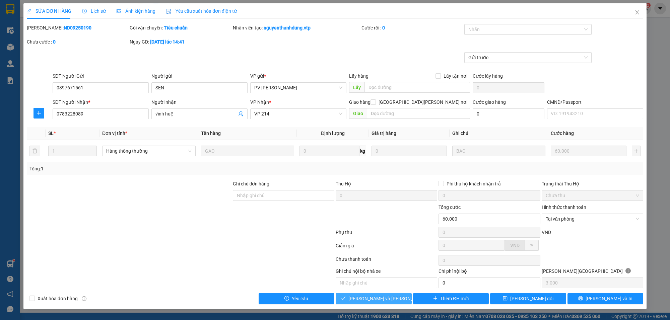
click at [374, 302] on span "[PERSON_NAME] và [PERSON_NAME] hàng" at bounding box center [393, 298] width 90 height 7
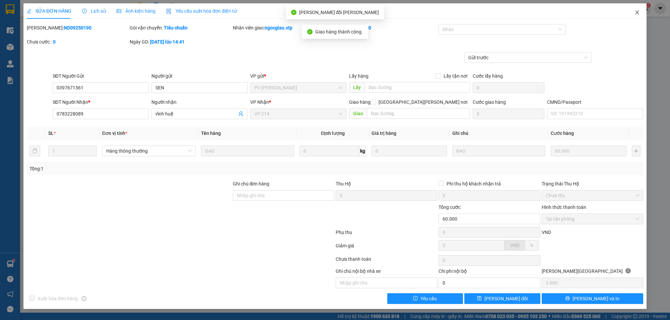
click at [639, 11] on icon "close" at bounding box center [636, 12] width 5 height 5
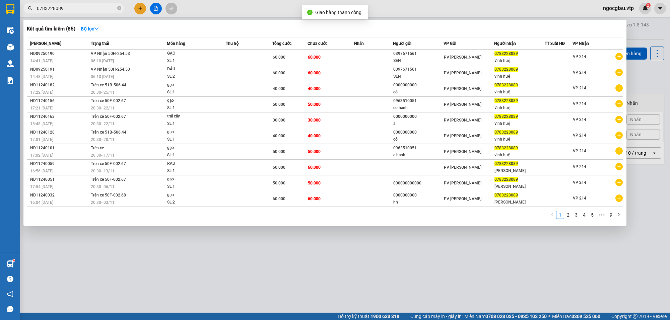
click at [85, 10] on input "0783228089" at bounding box center [76, 8] width 79 height 7
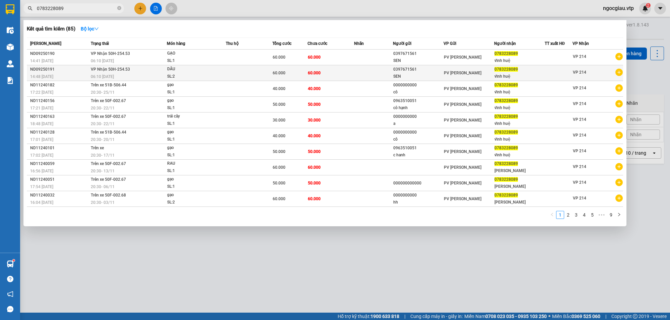
click at [362, 69] on td at bounding box center [373, 73] width 39 height 16
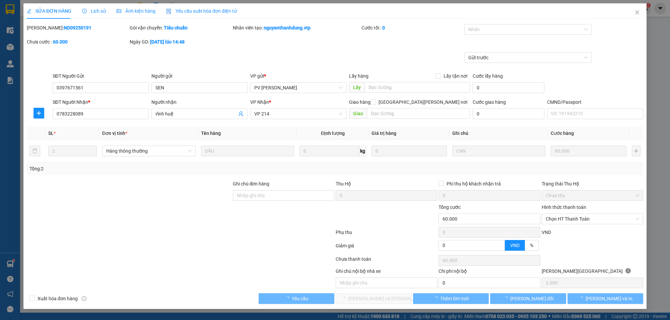
type input "3.000"
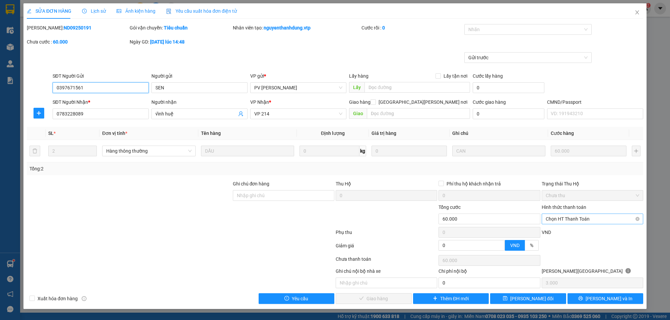
click at [569, 218] on span "Chọn HT Thanh Toán" at bounding box center [592, 219] width 93 height 10
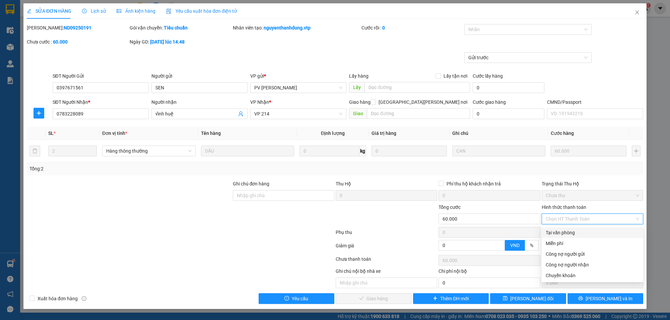
click at [573, 232] on div "Tại văn phòng" at bounding box center [592, 232] width 93 height 7
type input "0"
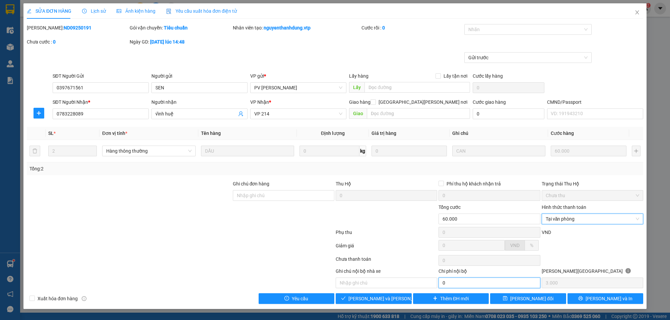
click at [478, 286] on input "0" at bounding box center [488, 283] width 101 height 11
type input "20.000"
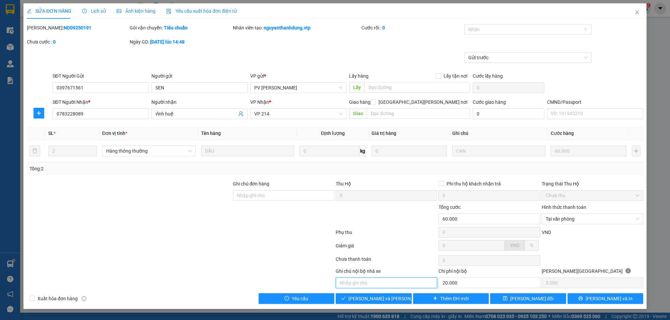
click at [367, 285] on input "text" at bounding box center [386, 283] width 101 height 11
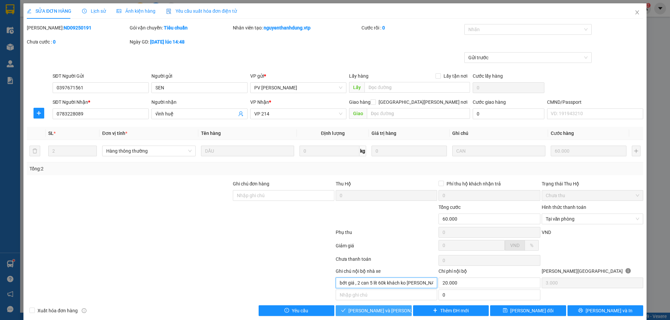
type input "bớt giá , 2 can 5 lít 60k khách ko chịu trả"
drag, startPoint x: 375, startPoint y: 315, endPoint x: 416, endPoint y: 317, distance: 40.6
click at [376, 314] on span "[PERSON_NAME] và [PERSON_NAME] hàng" at bounding box center [393, 310] width 90 height 7
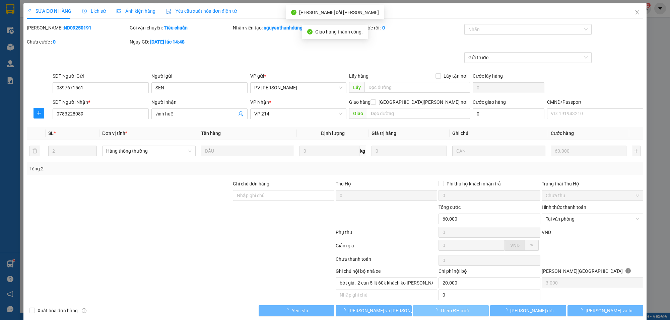
type input "20.000"
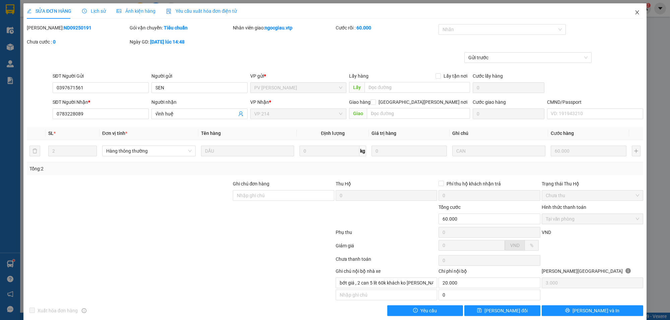
click at [634, 10] on icon "close" at bounding box center [636, 12] width 5 height 5
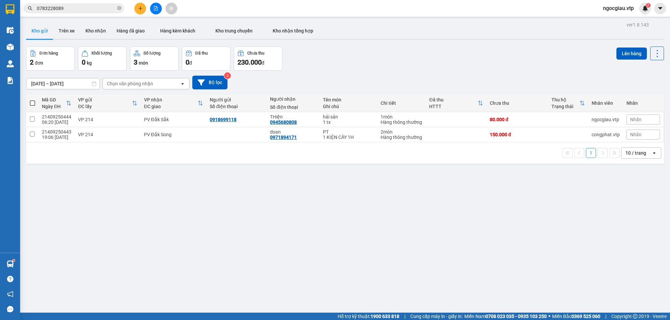
click at [74, 8] on input "0783228089" at bounding box center [76, 8] width 79 height 7
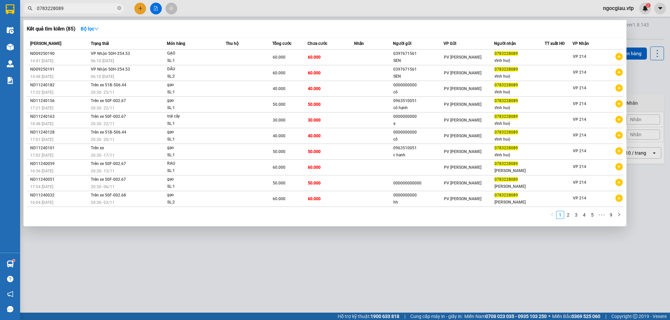
click at [74, 8] on input "0783228089" at bounding box center [76, 8] width 79 height 7
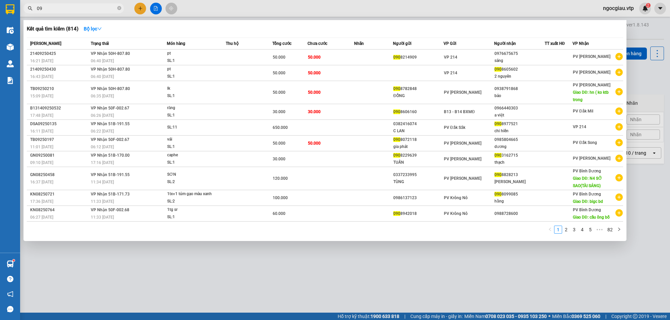
type input "0"
type input "010148"
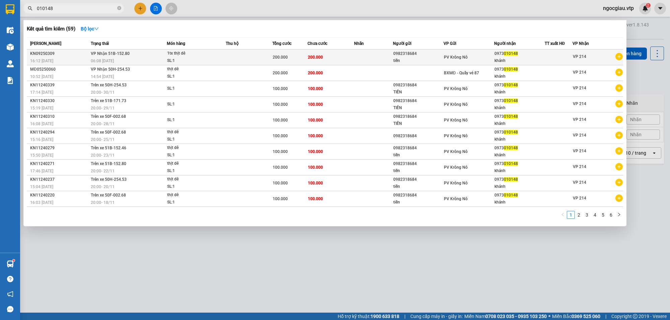
click at [329, 56] on td "200.000" at bounding box center [330, 58] width 47 height 16
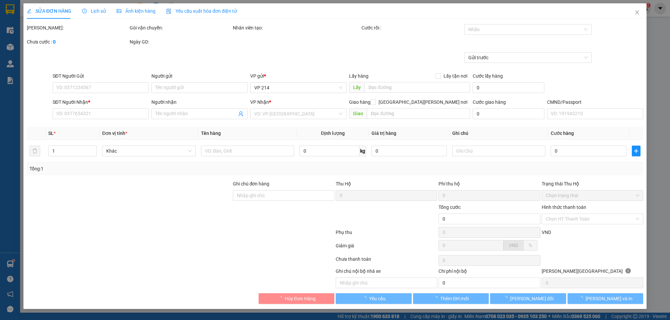
type input "10.000"
type input "0982318684"
type input "tiến"
type input "0973010148"
type input "khánh"
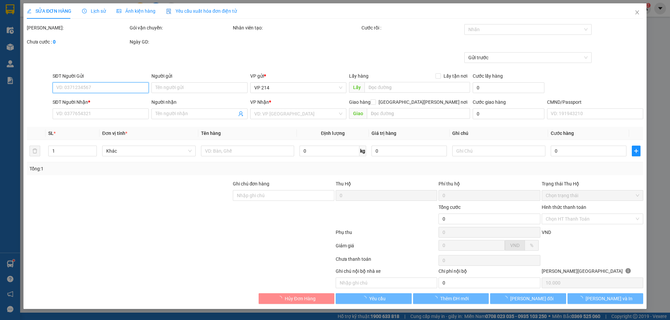
type input "200.000"
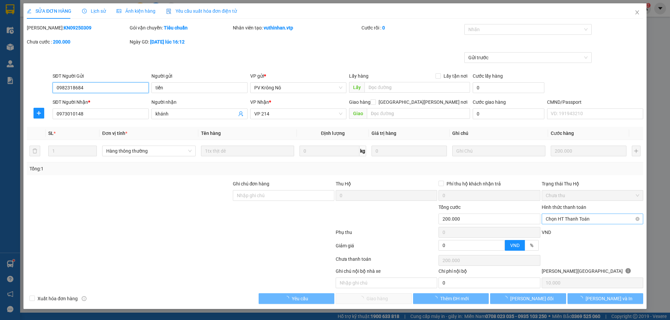
click at [570, 218] on span "Chọn HT Thanh Toán" at bounding box center [592, 219] width 93 height 10
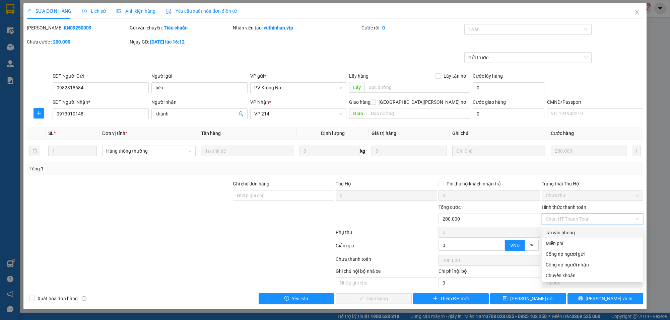
click at [569, 231] on div "Tại văn phòng" at bounding box center [592, 232] width 93 height 7
type input "0"
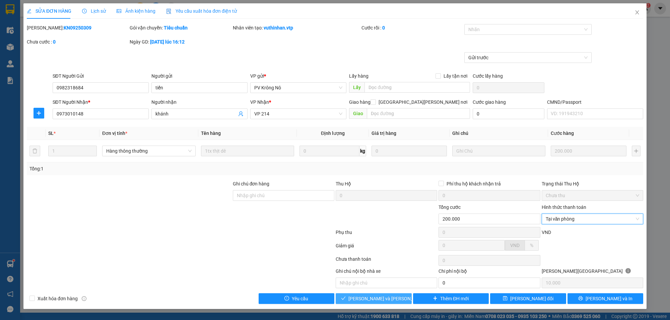
click at [403, 300] on button "[PERSON_NAME] và [PERSON_NAME] hàng" at bounding box center [374, 298] width 76 height 11
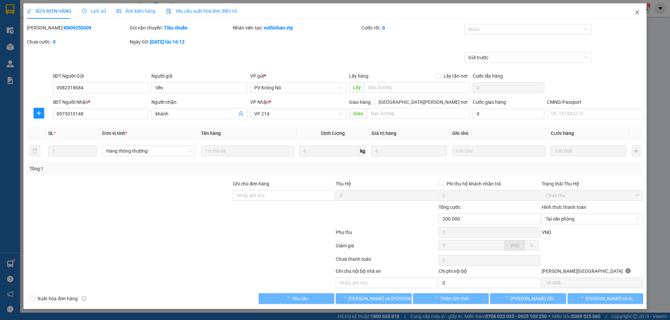
click at [638, 12] on icon "close" at bounding box center [636, 12] width 5 height 5
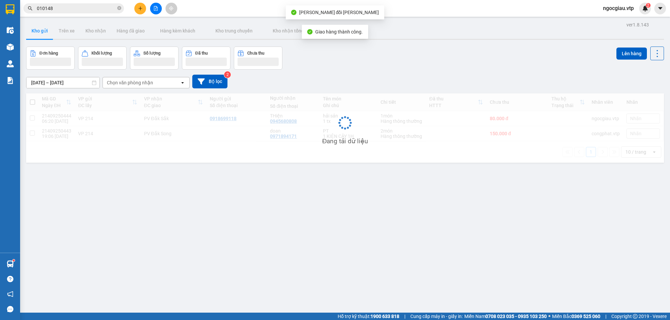
click at [59, 12] on span "010148" at bounding box center [73, 8] width 100 height 10
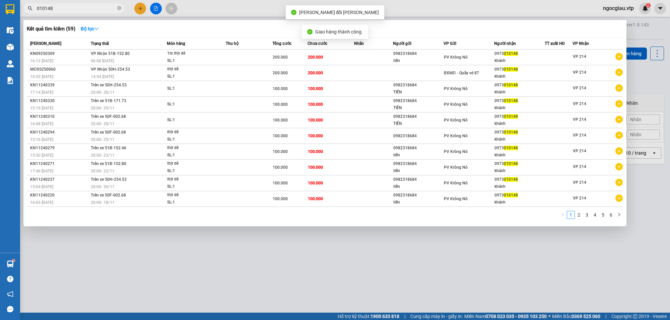
click at [70, 12] on input "010148" at bounding box center [76, 8] width 79 height 7
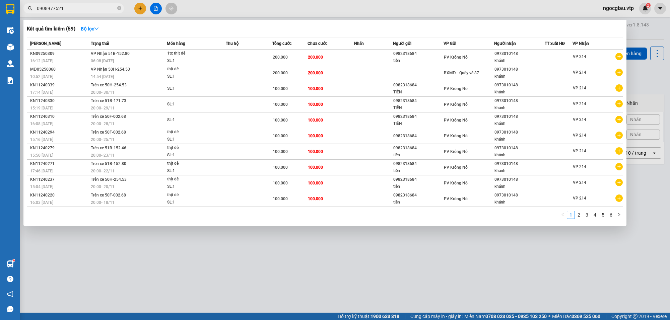
type input "0908977521"
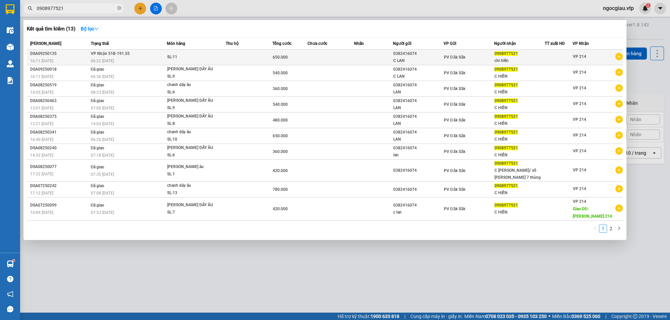
click at [200, 56] on div "SL: 11" at bounding box center [192, 57] width 50 height 7
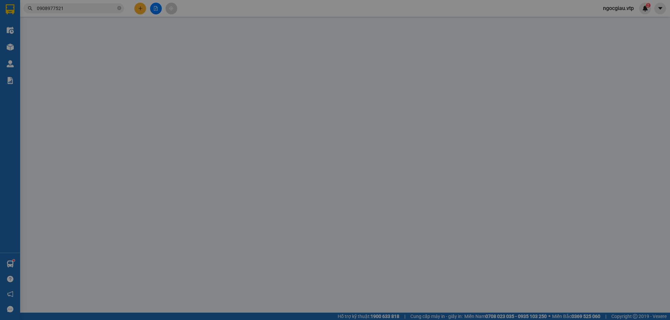
type input "0382416074"
type input "C LAN"
type input "0908977521"
type input "chi hiền"
type input "650.000"
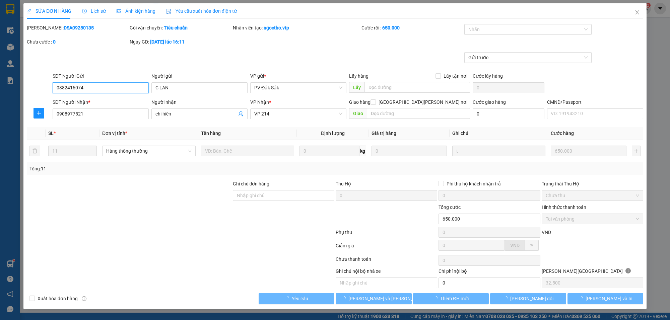
type input "32.500"
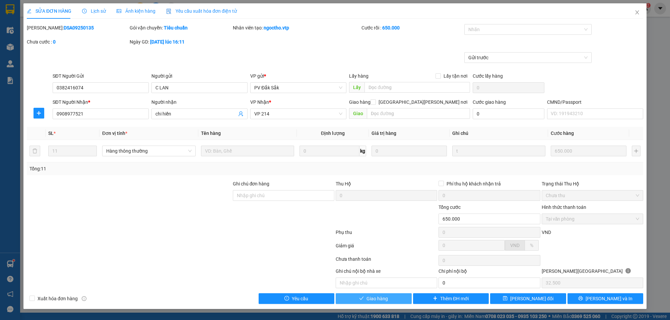
click at [384, 300] on span "Giao hàng" at bounding box center [376, 298] width 21 height 7
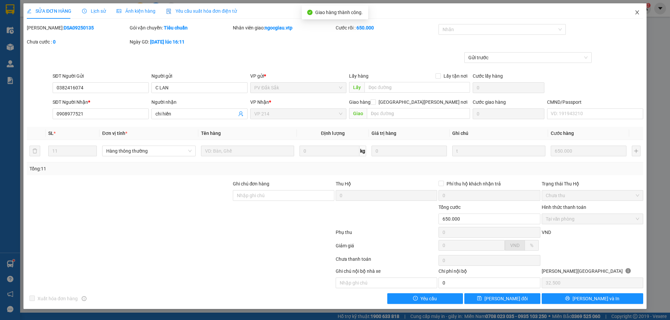
click at [639, 15] on icon "close" at bounding box center [636, 12] width 5 height 5
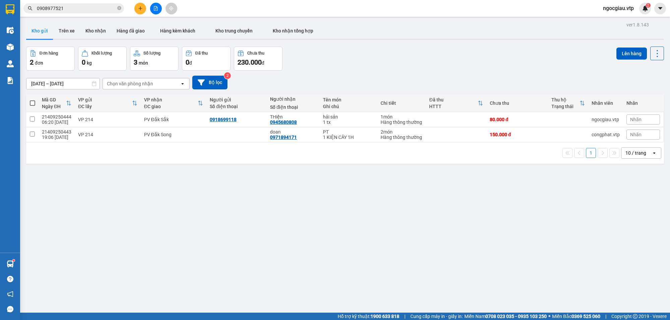
click at [70, 7] on input "0908977521" at bounding box center [76, 8] width 79 height 7
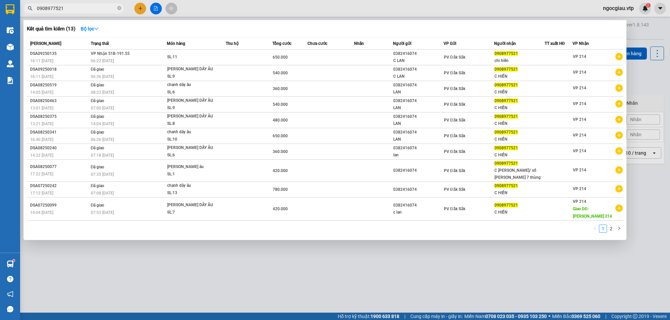
click at [70, 7] on input "0908977521" at bounding box center [76, 8] width 79 height 7
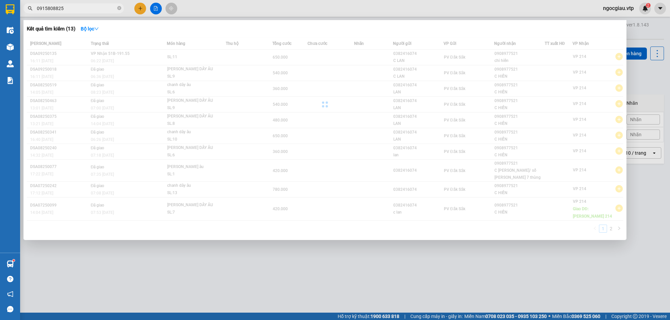
type input "0915808825"
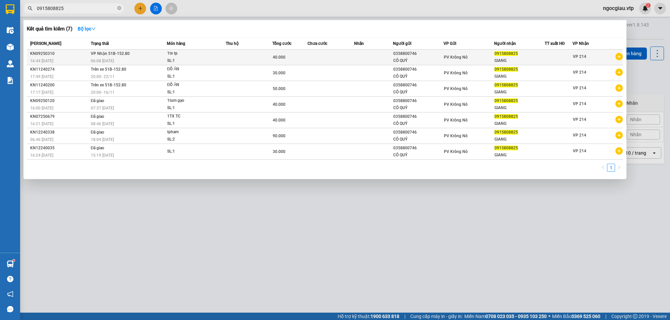
click at [213, 60] on div "SL: 1" at bounding box center [192, 60] width 50 height 7
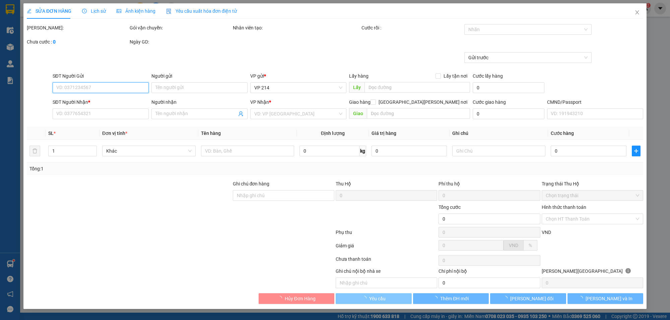
type input "2.000"
type input "0358800746"
type input "CÔ QUÝ"
type input "0915808825"
type input "GIANG"
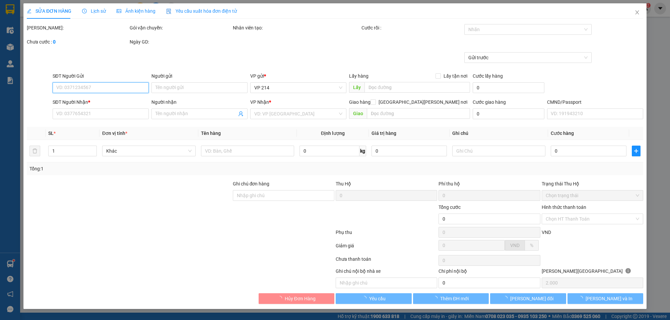
type input "40.000"
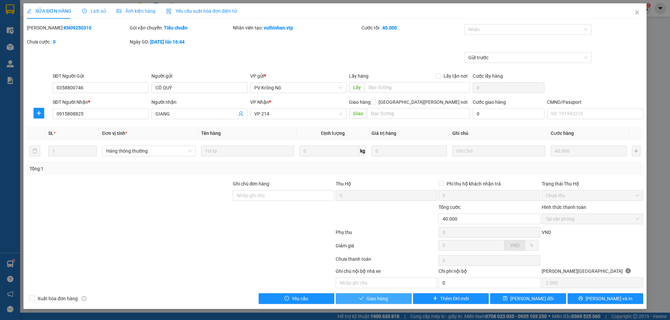
click at [387, 300] on span "Giao hàng" at bounding box center [376, 298] width 21 height 7
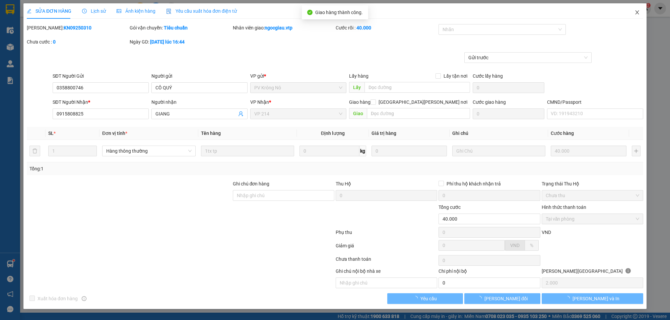
click at [638, 8] on span "Close" at bounding box center [637, 12] width 19 height 19
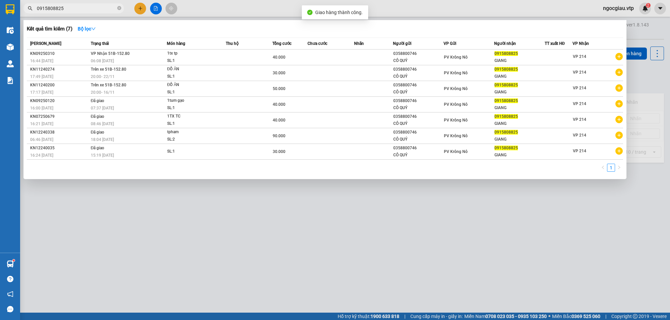
click at [88, 6] on input "0915808825" at bounding box center [76, 8] width 79 height 7
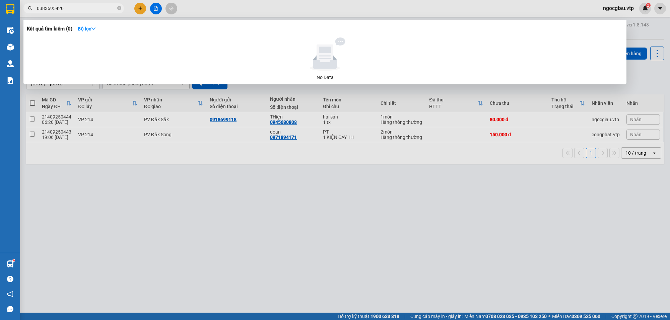
click at [481, 292] on div at bounding box center [335, 160] width 670 height 320
click at [81, 11] on input "0383695420" at bounding box center [76, 8] width 79 height 7
type input "0792428375"
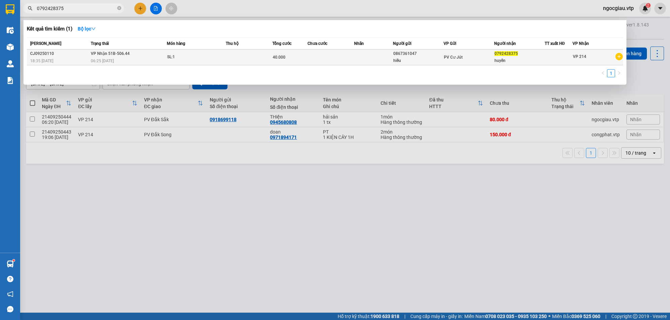
click at [316, 56] on td at bounding box center [330, 58] width 47 height 16
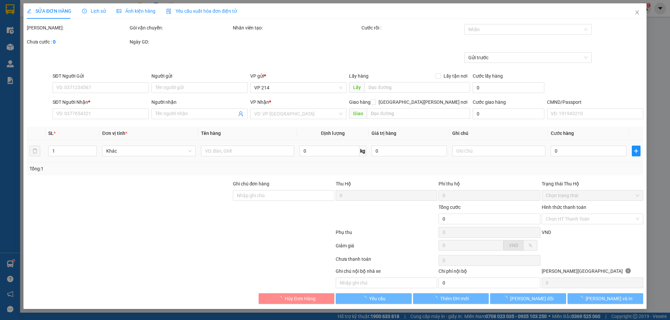
type input "2.000"
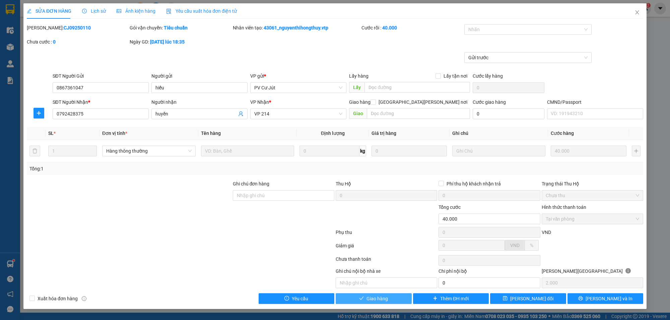
click at [377, 301] on span "Giao hàng" at bounding box center [376, 298] width 21 height 7
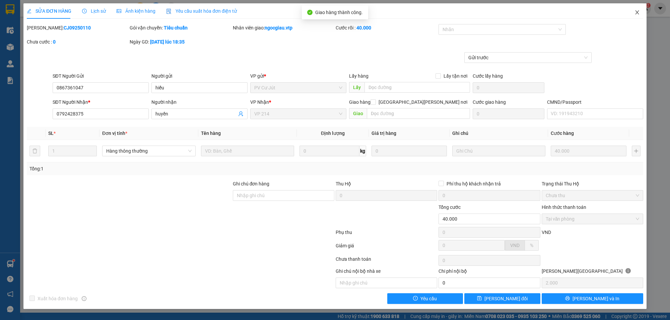
click at [637, 10] on icon "close" at bounding box center [636, 12] width 5 height 5
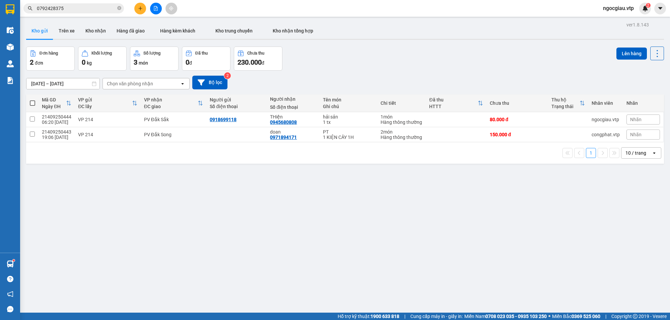
click at [84, 10] on input "0792428375" at bounding box center [76, 8] width 79 height 7
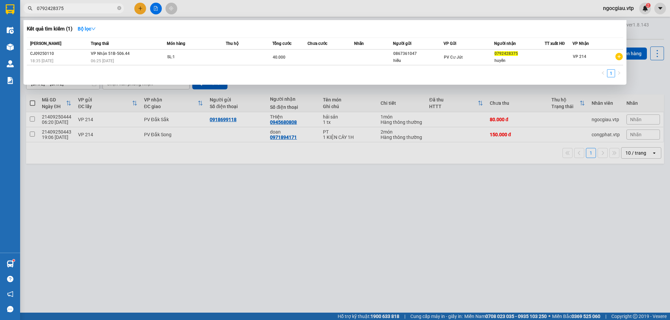
click at [84, 10] on input "0792428375" at bounding box center [76, 8] width 79 height 7
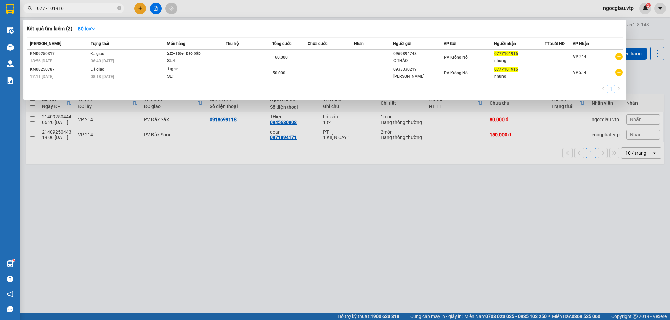
click at [428, 215] on div at bounding box center [335, 160] width 670 height 320
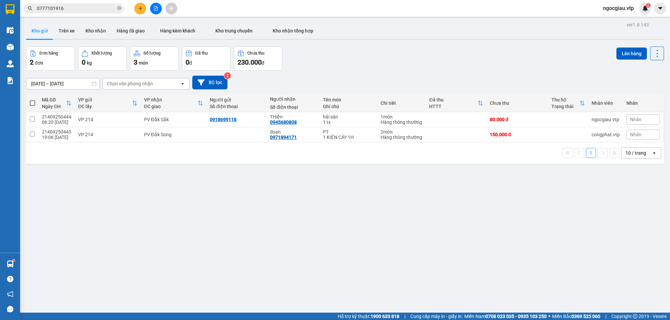
click at [84, 11] on input "0777101916" at bounding box center [76, 8] width 79 height 7
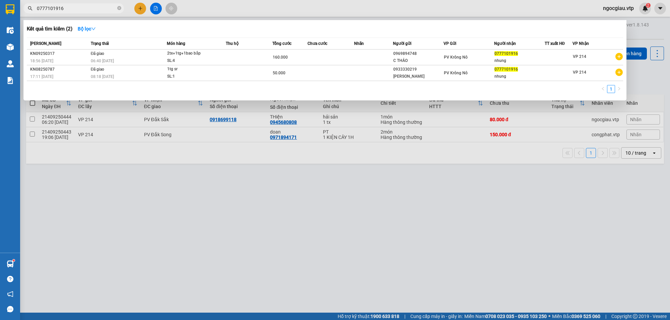
click at [84, 11] on input "0777101916" at bounding box center [76, 8] width 79 height 7
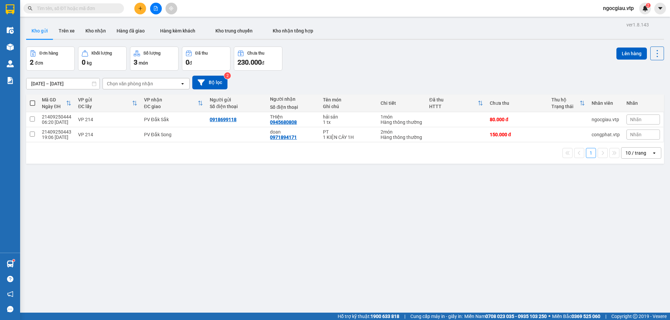
click at [42, 5] on input "text" at bounding box center [76, 8] width 79 height 7
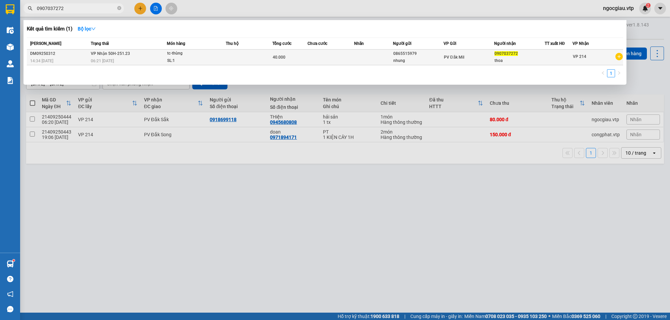
click at [234, 59] on td at bounding box center [249, 58] width 47 height 16
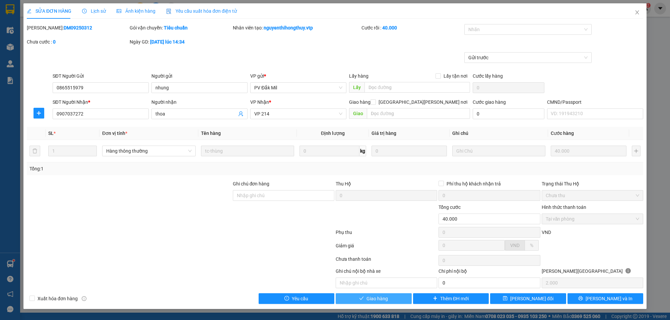
click at [384, 301] on span "Giao hàng" at bounding box center [376, 298] width 21 height 7
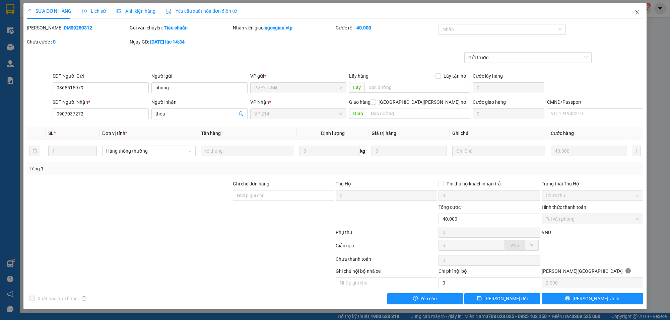
click at [640, 12] on span "Close" at bounding box center [637, 12] width 19 height 19
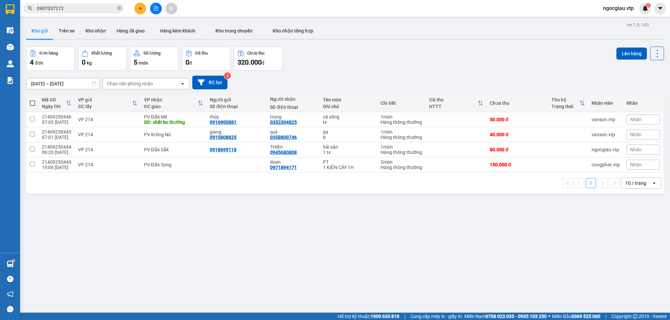
click at [71, 8] on input "0907037272" at bounding box center [76, 8] width 79 height 7
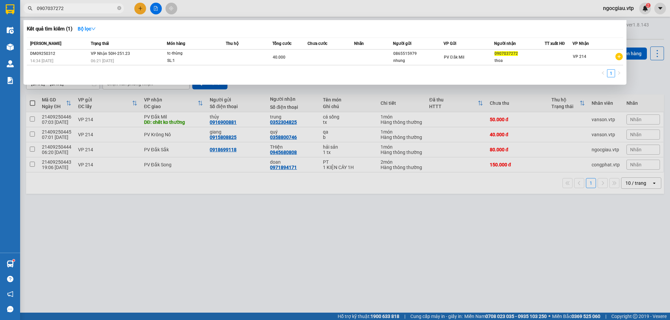
click at [71, 8] on input "0907037272" at bounding box center [76, 8] width 79 height 7
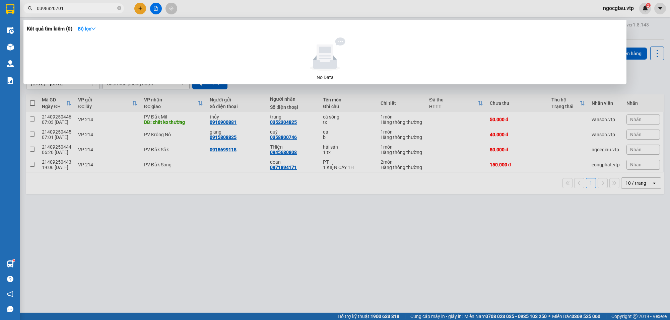
click at [90, 7] on input "0398820701" at bounding box center [76, 8] width 79 height 7
click at [80, 12] on input "0398820701" at bounding box center [76, 8] width 79 height 7
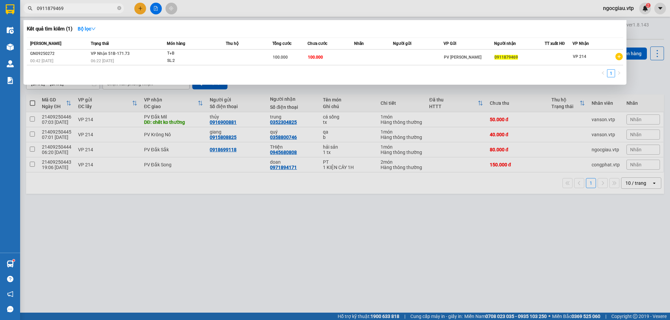
click at [74, 4] on span "0911879469" at bounding box center [73, 8] width 100 height 10
click at [67, 5] on input "0911879469" at bounding box center [76, 8] width 79 height 7
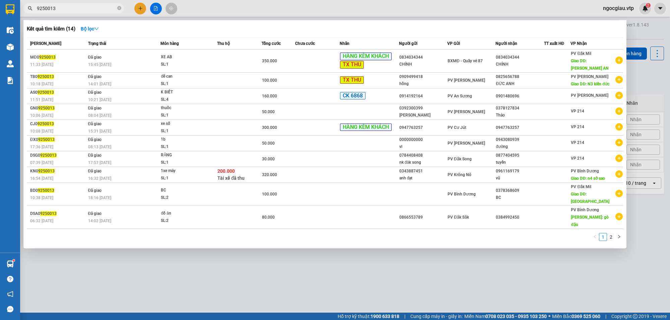
click at [37, 8] on input "9250013" at bounding box center [76, 8] width 79 height 7
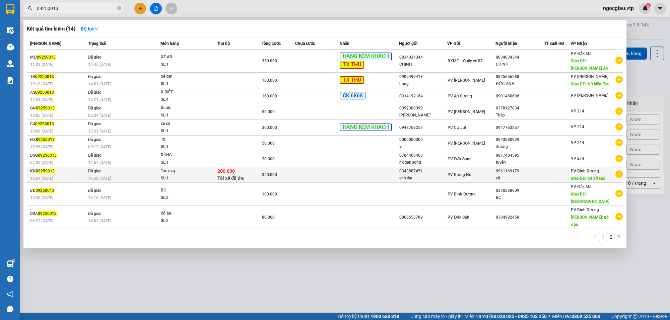
click at [535, 175] on div "vũ" at bounding box center [520, 178] width 48 height 7
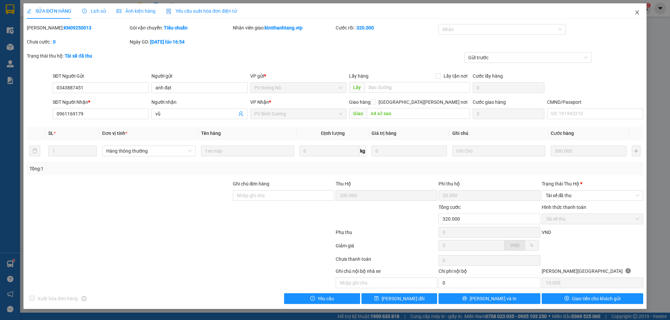
click at [638, 10] on icon "close" at bounding box center [636, 12] width 5 height 5
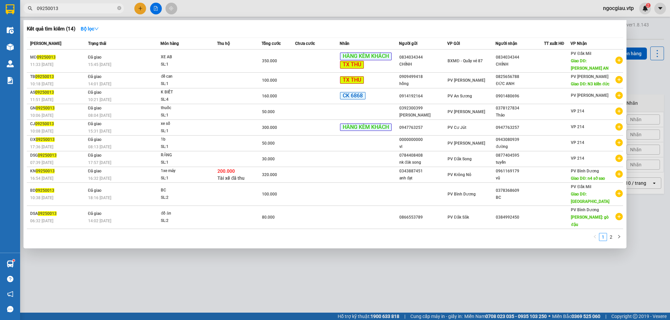
click at [63, 11] on input "09250013" at bounding box center [76, 8] width 79 height 7
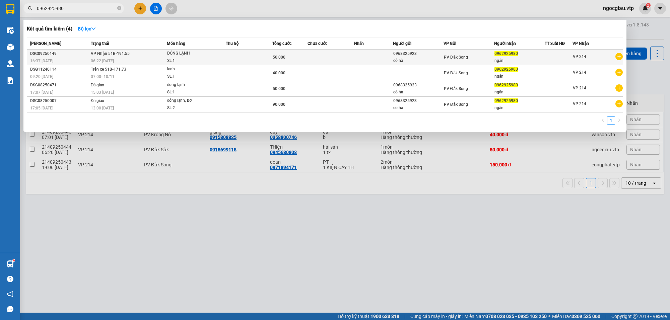
click at [414, 61] on div "cô hà" at bounding box center [418, 60] width 50 height 7
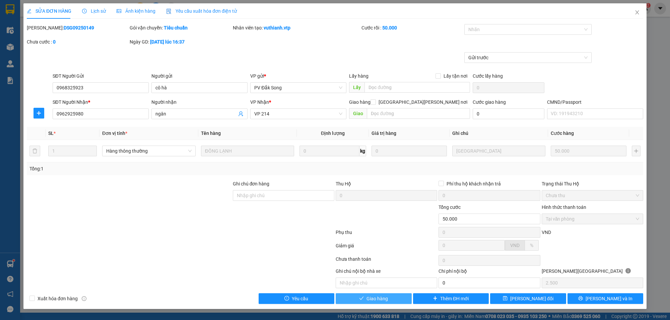
click at [387, 298] on span "Giao hàng" at bounding box center [376, 298] width 21 height 7
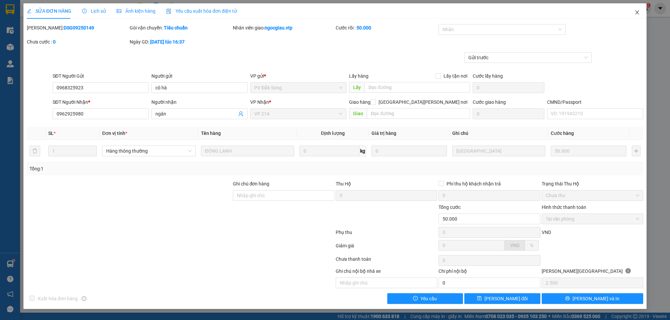
click at [643, 12] on span "Close" at bounding box center [637, 12] width 19 height 19
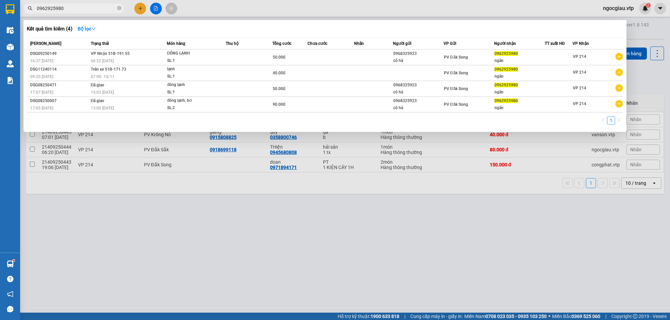
click at [108, 6] on input "0962925980" at bounding box center [76, 8] width 79 height 7
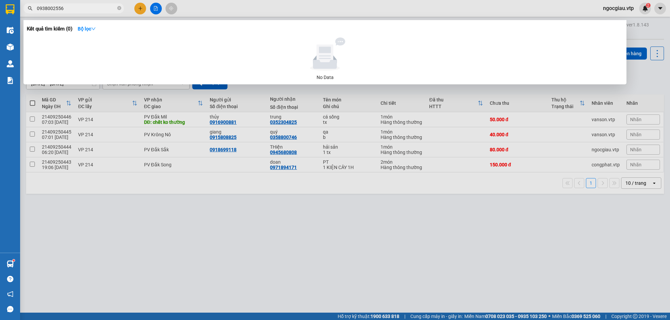
click at [80, 7] on input "0938002556" at bounding box center [76, 8] width 79 height 7
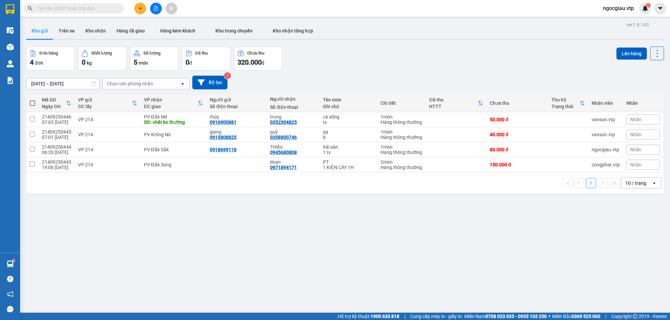
click at [79, 8] on input "text" at bounding box center [76, 8] width 79 height 7
click at [49, 6] on input "text" at bounding box center [76, 8] width 79 height 7
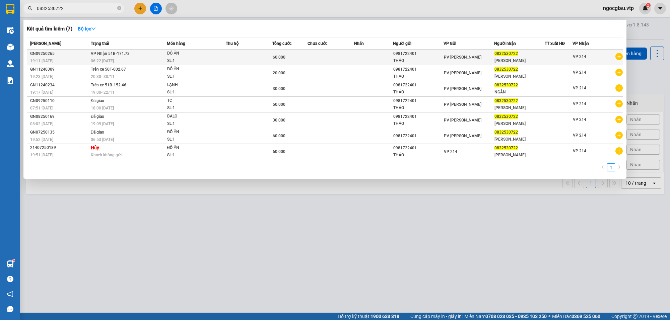
click at [213, 59] on div "SL: 1" at bounding box center [192, 60] width 50 height 7
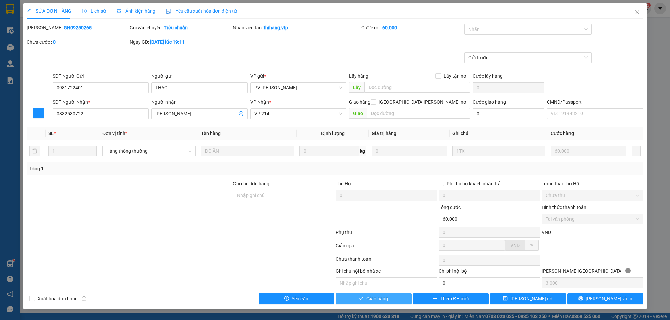
click at [389, 300] on button "Giao hàng" at bounding box center [374, 298] width 76 height 11
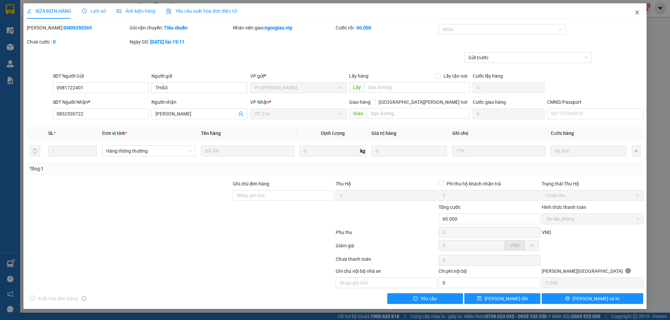
click at [635, 12] on icon "close" at bounding box center [636, 12] width 5 height 5
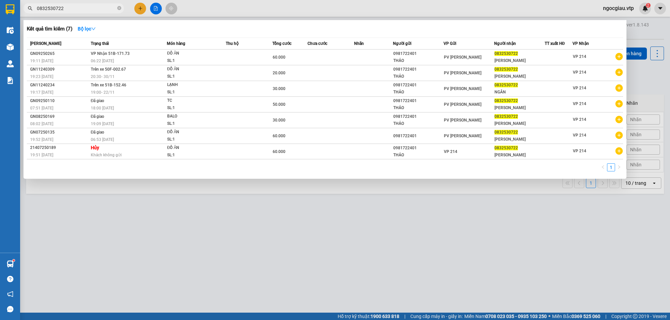
click at [84, 6] on input "0832530722" at bounding box center [76, 8] width 79 height 7
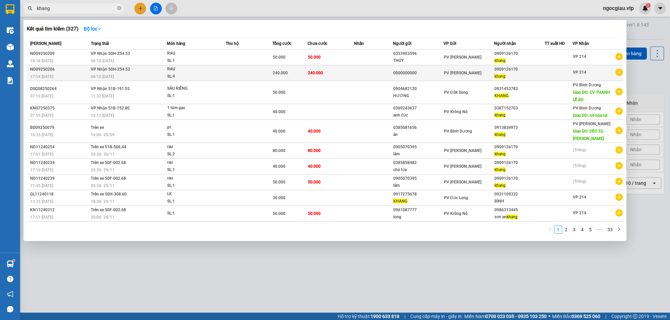
click at [344, 70] on td "240.000" at bounding box center [330, 73] width 47 height 16
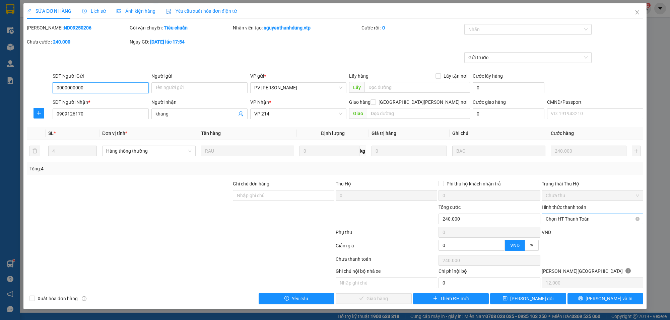
click at [567, 220] on span "Chọn HT Thanh Toán" at bounding box center [592, 219] width 93 height 10
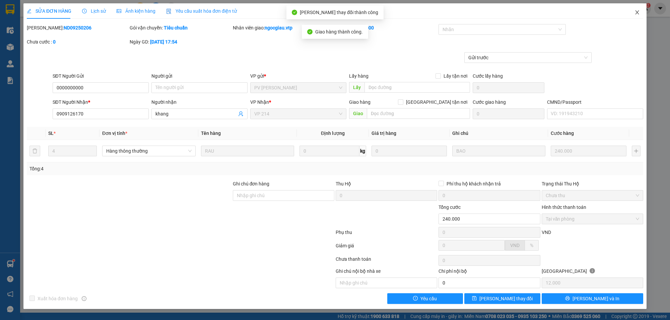
click at [638, 11] on icon "close" at bounding box center [637, 12] width 4 height 4
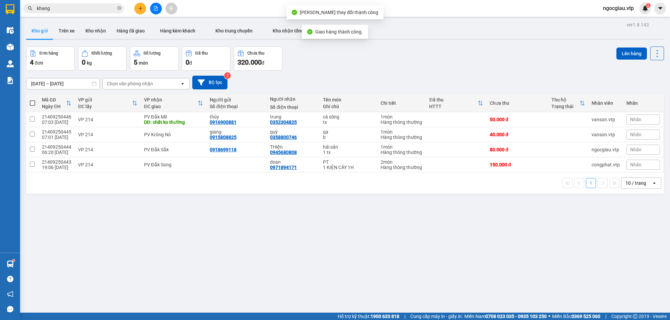
click at [64, 12] on span "khang" at bounding box center [73, 8] width 100 height 10
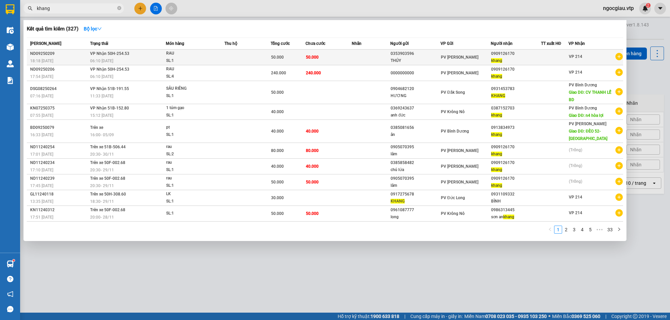
click at [331, 56] on td "50.000" at bounding box center [328, 58] width 46 height 16
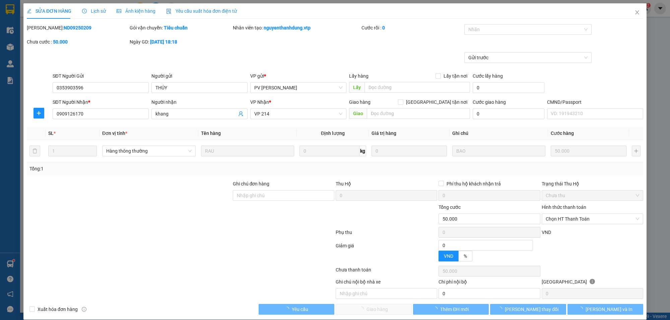
type input "2.500"
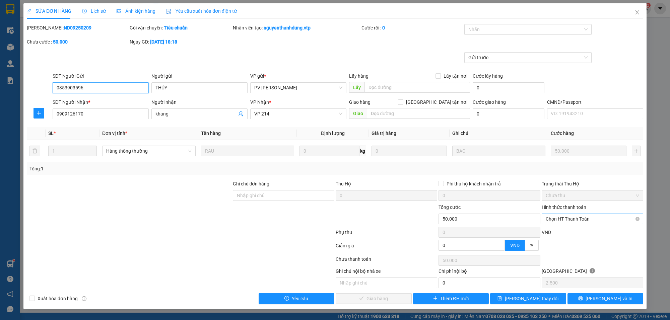
click at [565, 220] on span "Chọn HT Thanh Toán" at bounding box center [592, 219] width 93 height 10
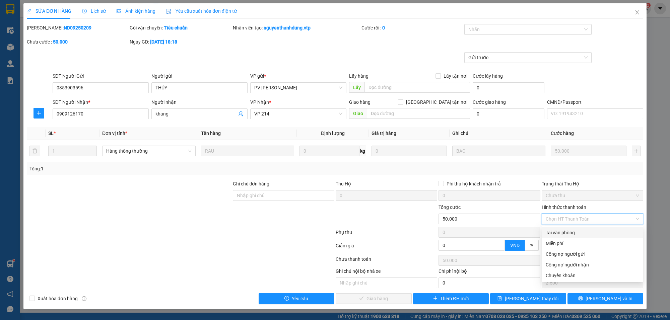
click at [564, 232] on div "Tại văn phòng" at bounding box center [592, 232] width 93 height 7
type input "0"
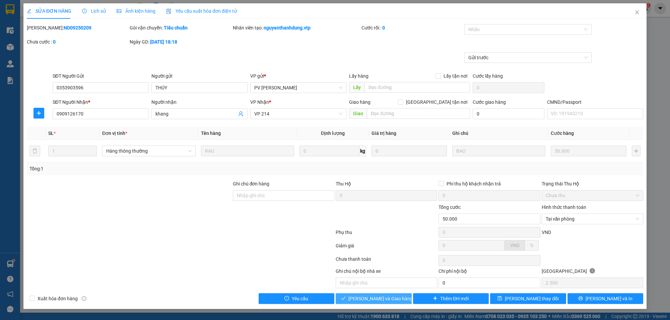
click at [386, 297] on span "[PERSON_NAME] và [PERSON_NAME] hàng" at bounding box center [380, 298] width 64 height 7
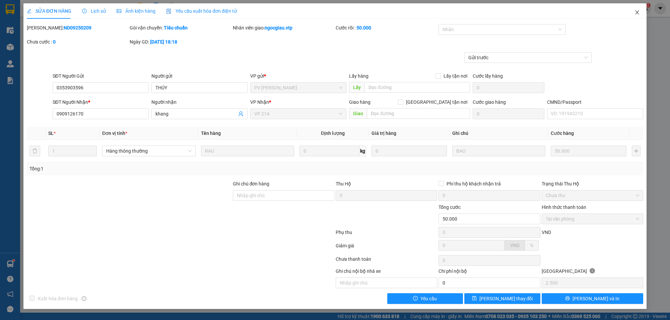
click at [637, 11] on icon "close" at bounding box center [636, 12] width 5 height 5
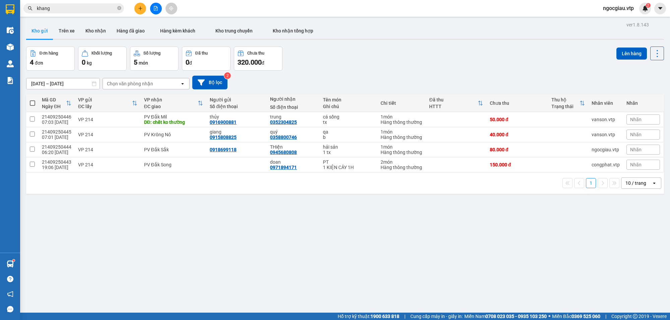
click at [96, 9] on input "khang" at bounding box center [76, 8] width 79 height 7
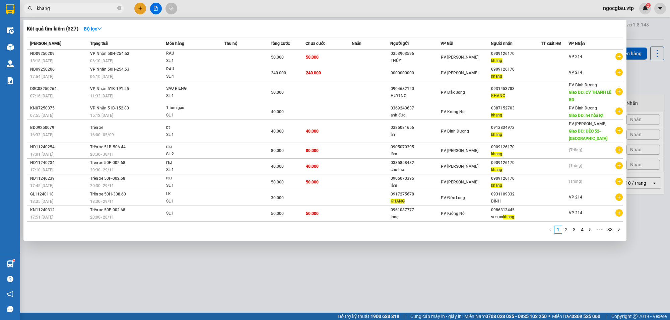
click at [96, 9] on input "khang" at bounding box center [76, 8] width 79 height 7
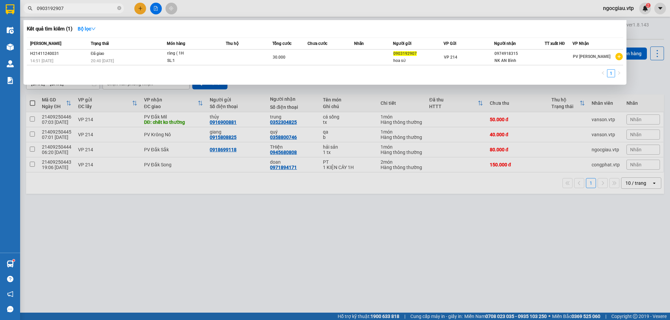
click at [81, 11] on input "0903192907" at bounding box center [76, 8] width 79 height 7
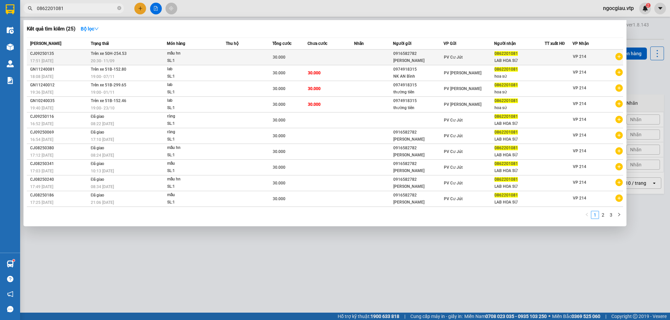
type input "0862201081"
click at [311, 61] on td at bounding box center [330, 58] width 47 height 16
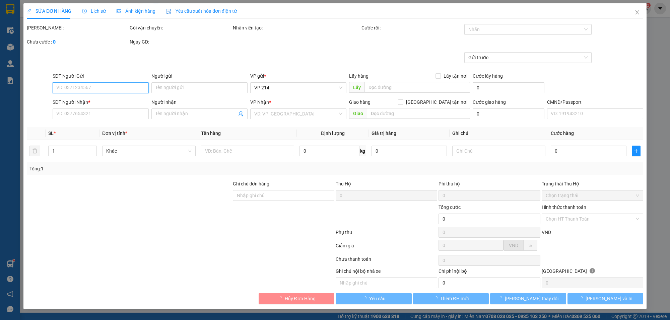
type input "0916582782"
type input "[PERSON_NAME]"
type input "0862201081"
type input "LAB HOA SỨ"
type input "30.000"
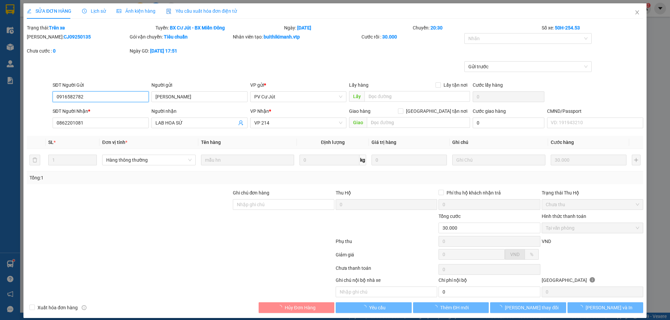
type input "1.500"
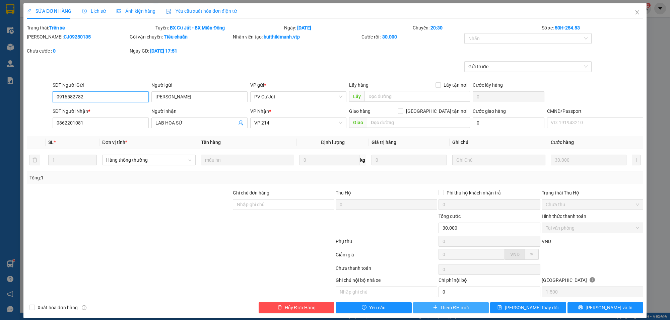
scroll to position [7, 0]
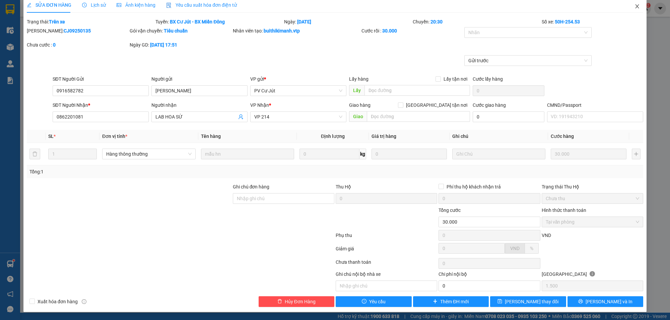
click at [634, 4] on icon "close" at bounding box center [636, 6] width 5 height 5
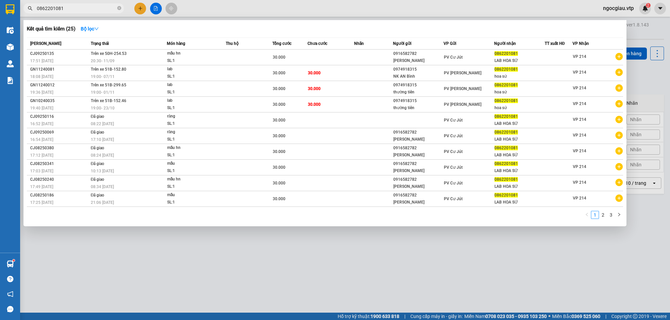
click at [93, 11] on input "0862201081" at bounding box center [76, 8] width 79 height 7
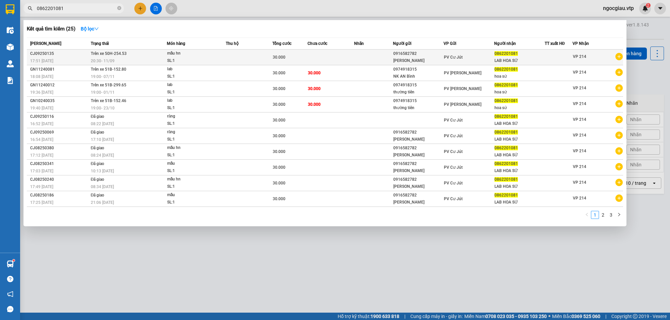
click at [160, 59] on div "20:30 - 11/09" at bounding box center [129, 60] width 76 height 7
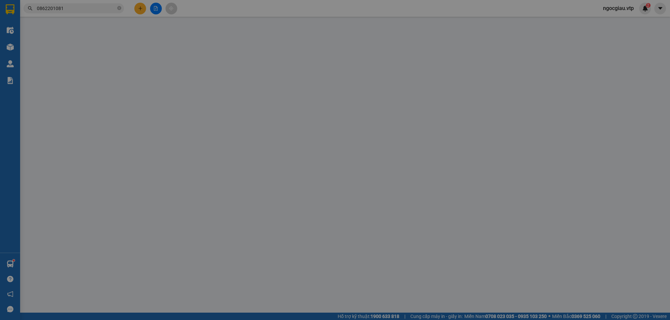
type input "0916582782"
type input "[PERSON_NAME]"
type input "0862201081"
type input "LAB HOA SỨ"
type input "30.000"
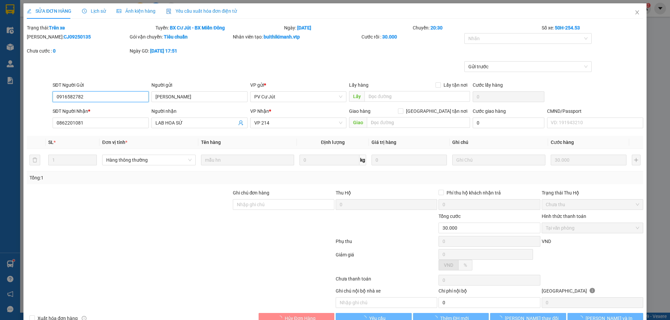
type input "1.500"
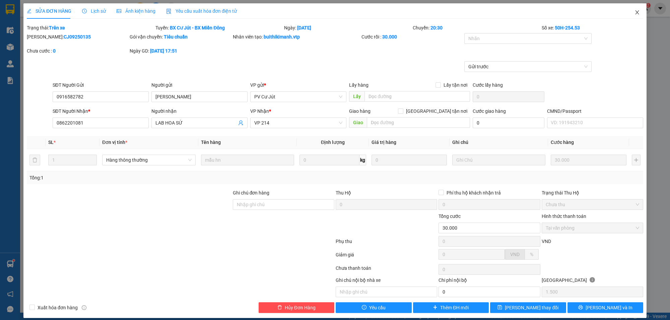
click at [634, 11] on icon "close" at bounding box center [636, 12] width 5 height 5
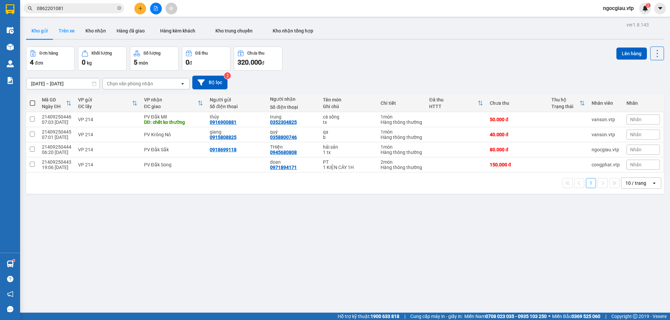
click at [65, 31] on button "Trên xe" at bounding box center [66, 31] width 27 height 16
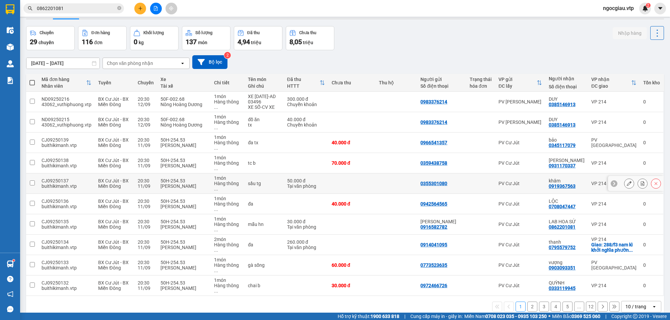
scroll to position [31, 0]
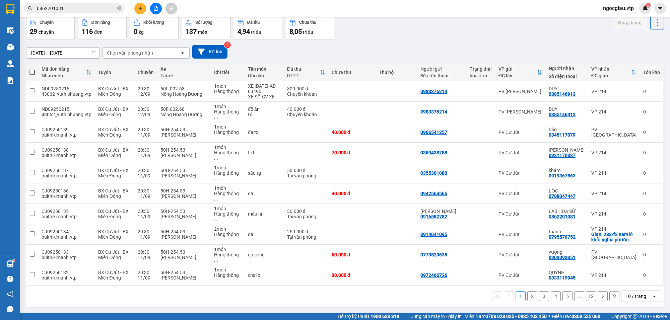
click at [651, 294] on icon "open" at bounding box center [653, 296] width 5 height 5
click at [634, 242] on span "100 / trang" at bounding box center [632, 240] width 24 height 7
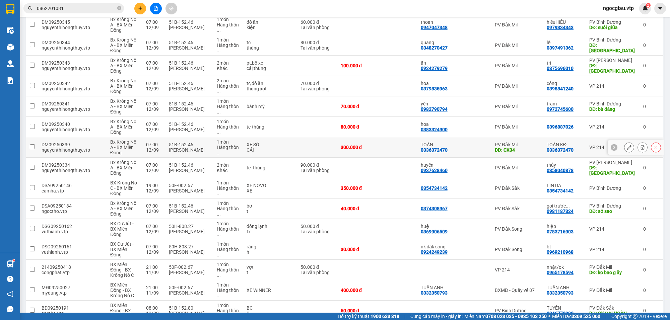
scroll to position [0, 0]
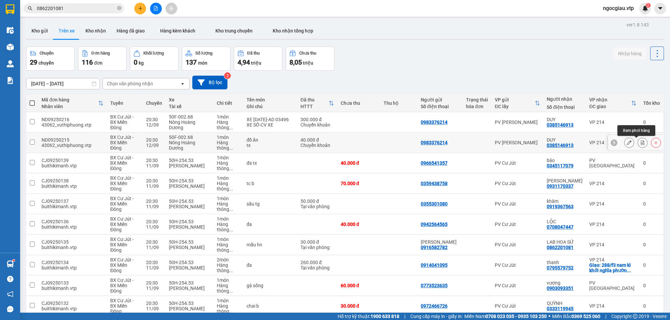
click at [640, 142] on icon at bounding box center [642, 142] width 5 height 5
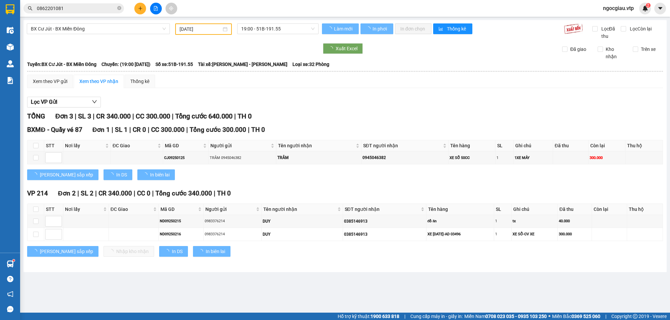
type input "[DATE]"
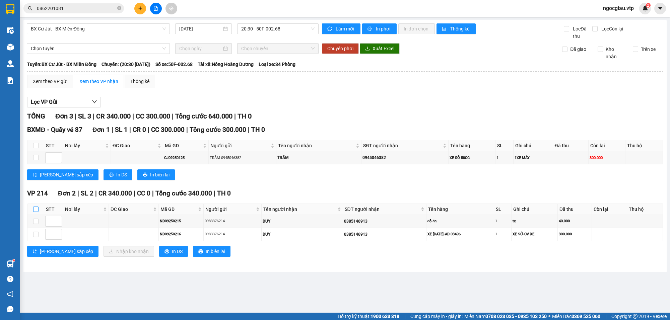
click at [37, 209] on input "checkbox" at bounding box center [35, 209] width 5 height 5
checkbox input "true"
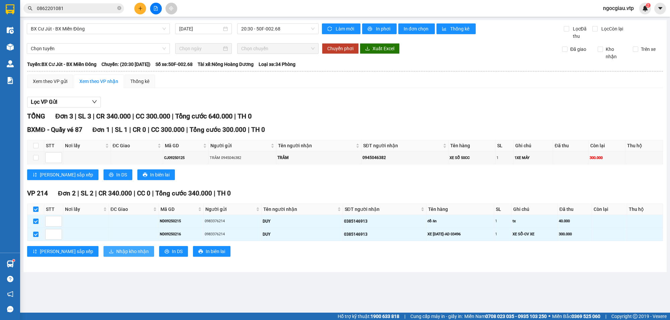
click at [116, 253] on span "Nhập kho nhận" at bounding box center [132, 251] width 32 height 7
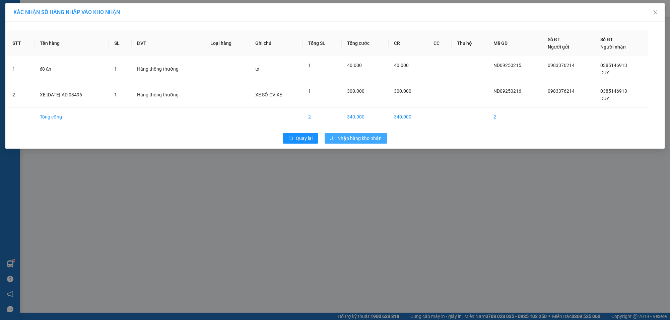
click at [369, 138] on span "Nhập hàng kho nhận" at bounding box center [359, 138] width 44 height 7
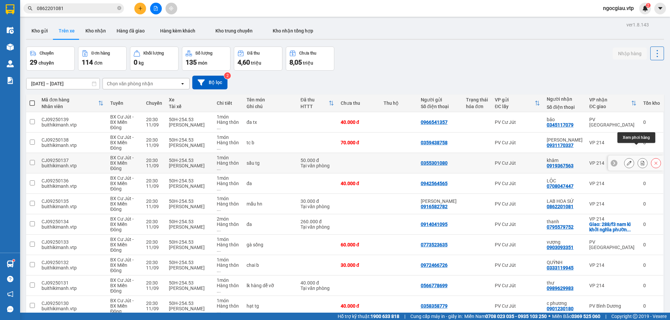
click at [640, 161] on icon at bounding box center [642, 163] width 5 height 5
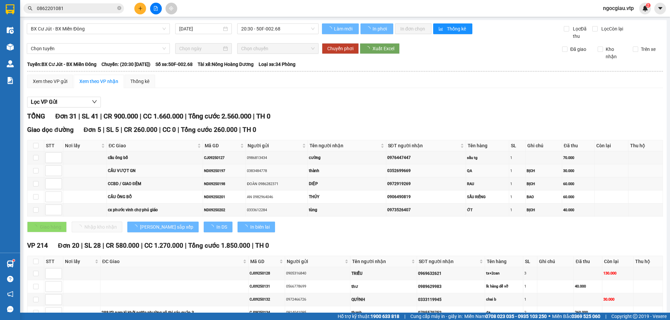
type input "[DATE]"
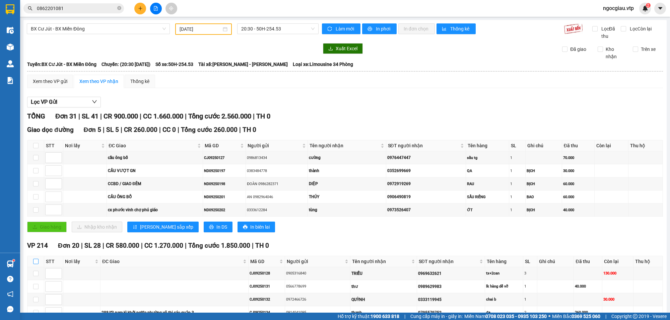
click at [36, 260] on label at bounding box center [35, 261] width 5 height 7
click at [36, 260] on input "checkbox" at bounding box center [35, 261] width 5 height 5
checkbox input "true"
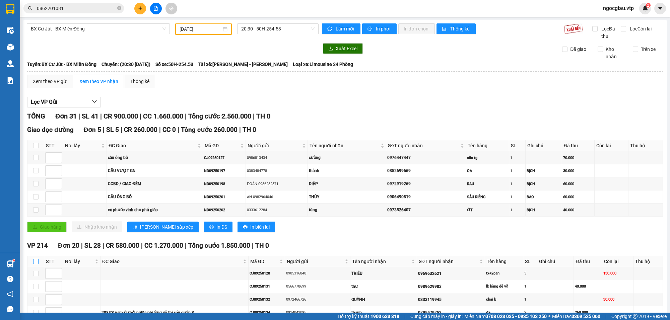
checkbox input "true"
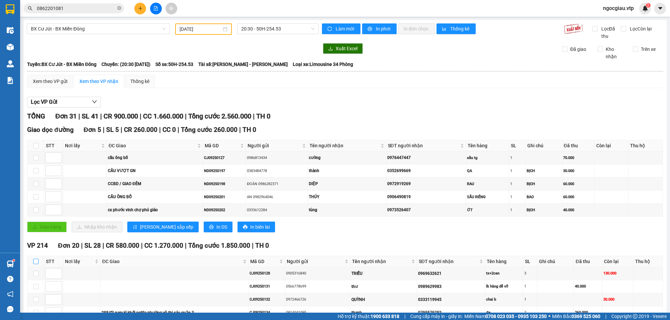
checkbox input "true"
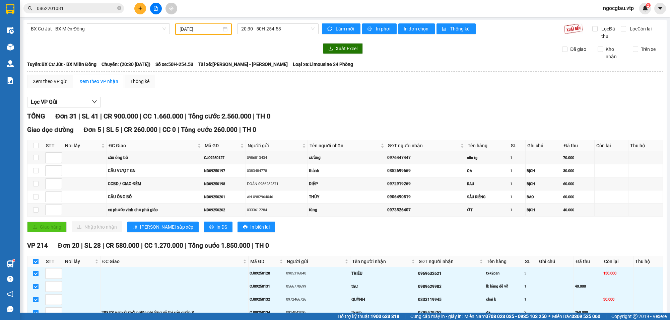
scroll to position [438, 0]
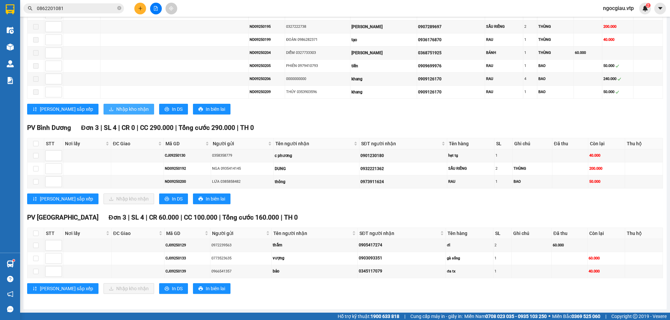
click at [116, 107] on span "Nhập kho nhận" at bounding box center [132, 108] width 32 height 7
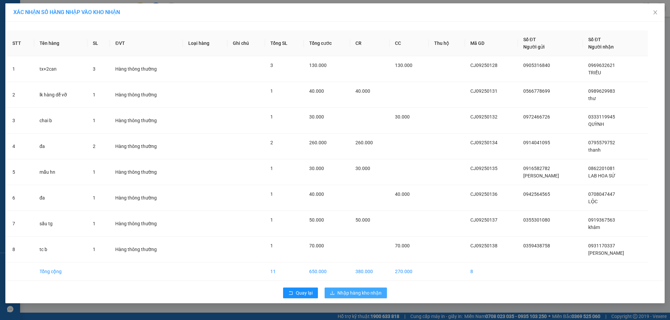
click at [362, 295] on span "Nhập hàng kho nhận" at bounding box center [359, 292] width 44 height 7
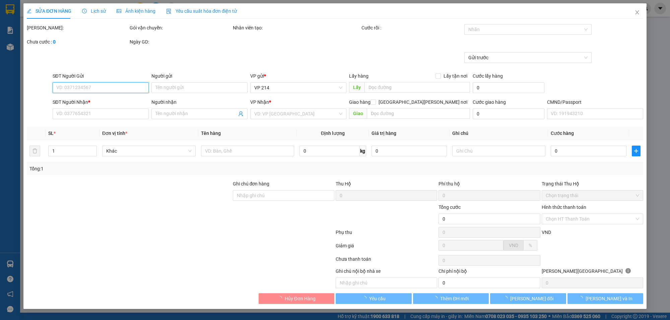
type input "0916582782"
type input "[PERSON_NAME]"
type input "0862201081"
type input "LAB HOA SỨ"
type input "30.000"
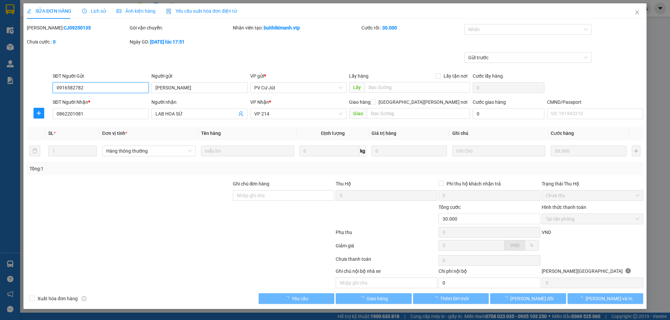
type input "1.500"
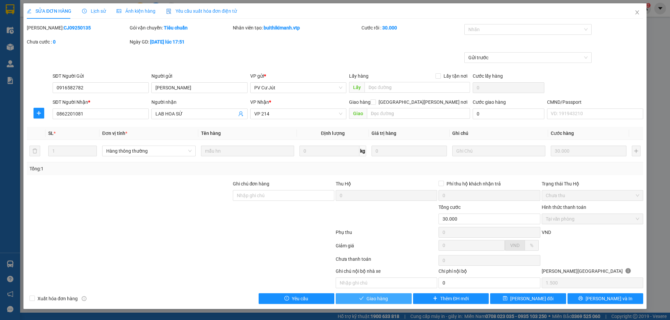
click at [382, 298] on span "Giao hàng" at bounding box center [376, 298] width 21 height 7
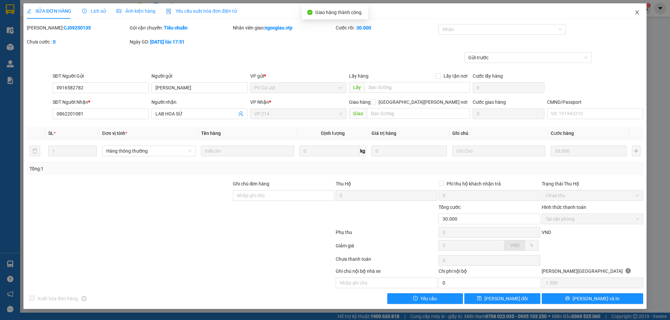
click at [638, 12] on icon "close" at bounding box center [636, 12] width 5 height 5
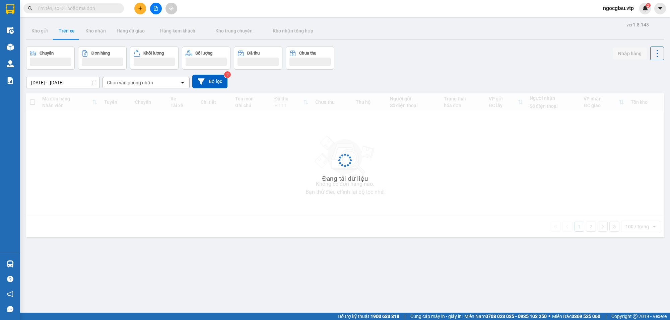
click at [78, 9] on input "text" at bounding box center [76, 8] width 79 height 7
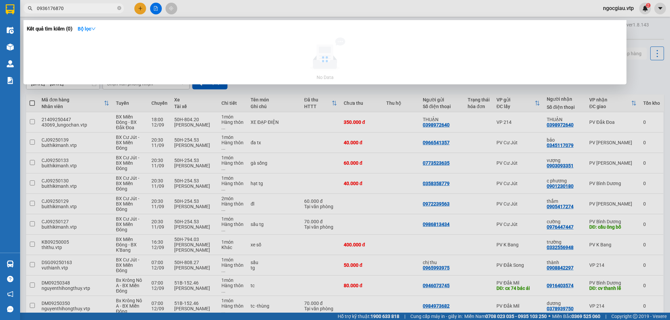
type input "0936176870"
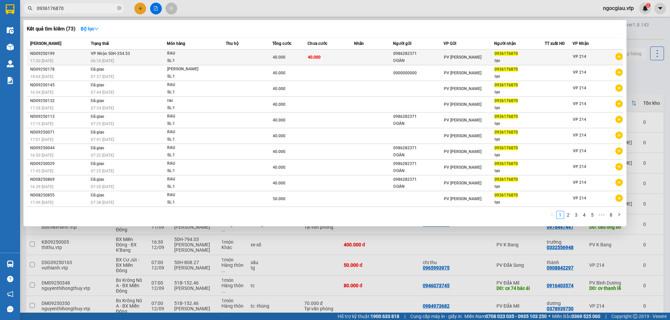
click at [359, 59] on td at bounding box center [373, 58] width 39 height 16
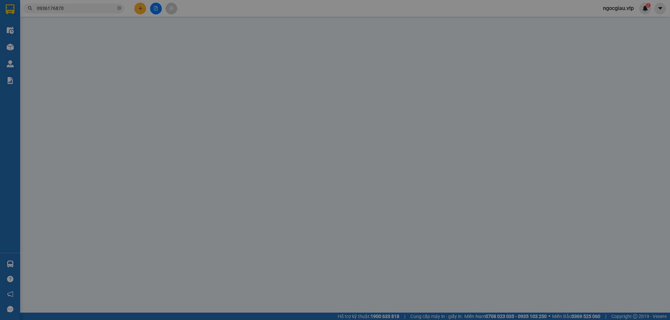
type input "0986282371"
type input "ĐOÀN"
type input "0936176870"
type input "tạo"
type input "40.000"
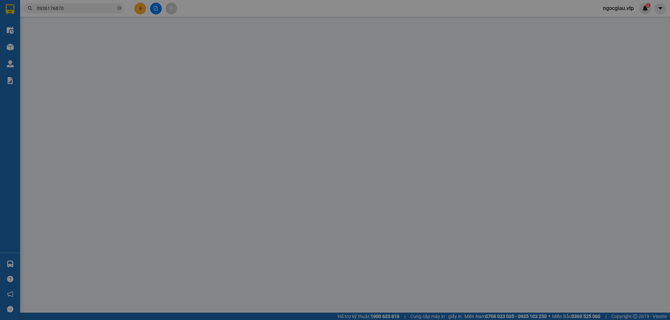
type input "40.000"
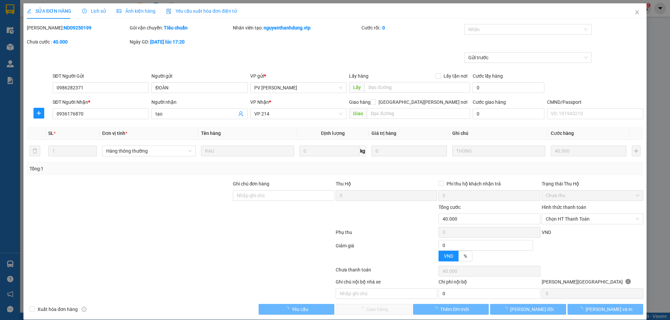
type input "2.000"
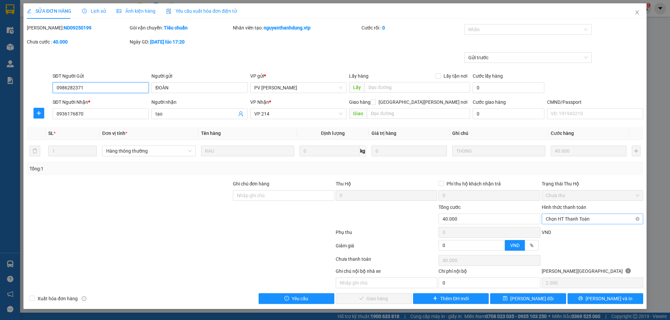
click at [593, 216] on span "Chọn HT Thanh Toán" at bounding box center [592, 219] width 93 height 10
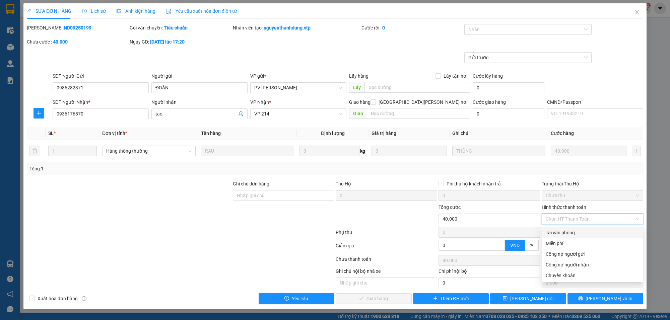
click at [567, 235] on div "Tại văn phòng" at bounding box center [592, 232] width 93 height 7
type input "0"
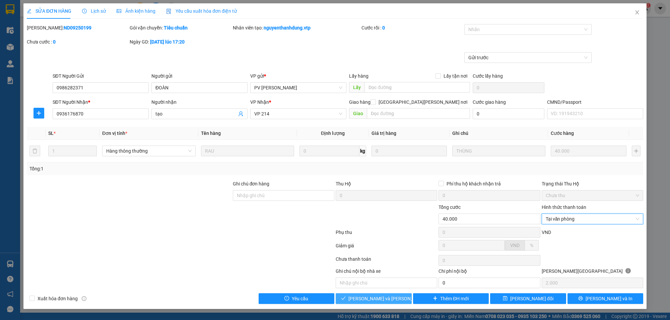
click at [394, 298] on span "[PERSON_NAME] và [PERSON_NAME] hàng" at bounding box center [393, 298] width 90 height 7
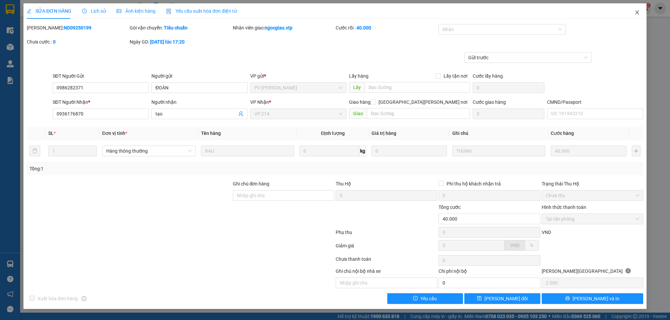
click at [636, 12] on icon "close" at bounding box center [636, 12] width 5 height 5
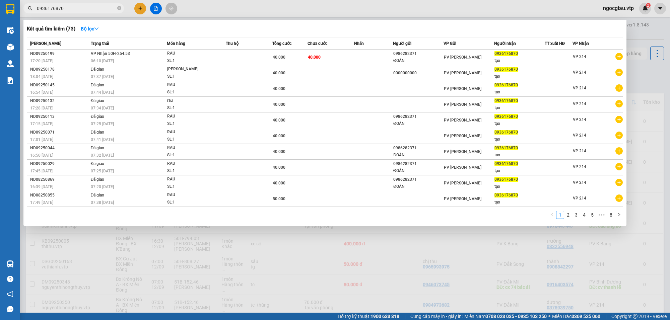
click at [74, 9] on input "0936176870" at bounding box center [76, 8] width 79 height 7
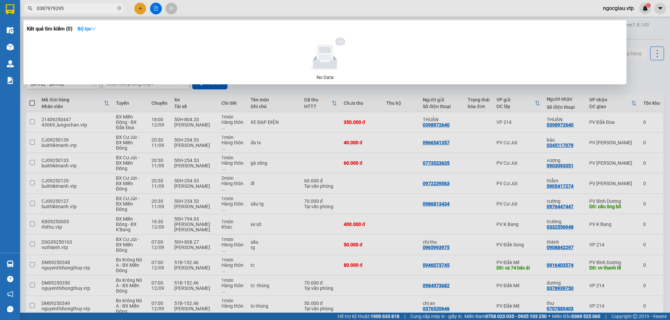
click at [76, 10] on input "0387979295" at bounding box center [76, 8] width 79 height 7
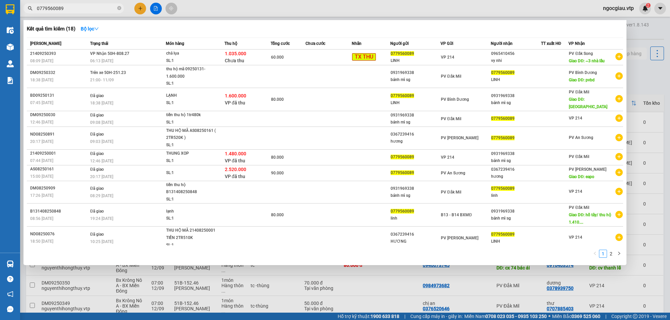
click at [388, 278] on div at bounding box center [335, 160] width 670 height 320
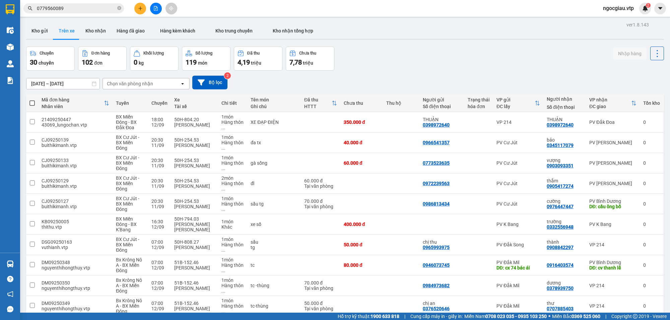
click at [79, 12] on span "0779560089" at bounding box center [73, 8] width 100 height 10
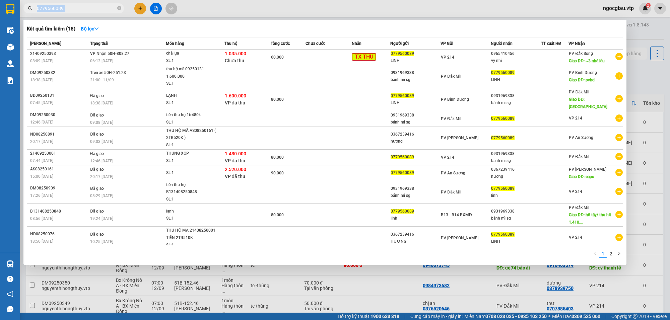
click at [79, 12] on span "0779560089" at bounding box center [73, 8] width 100 height 10
click at [384, 280] on div at bounding box center [335, 160] width 670 height 320
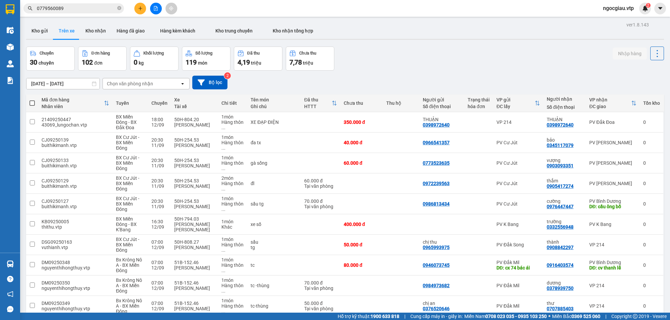
click at [96, 11] on input "0779560089" at bounding box center [76, 8] width 79 height 7
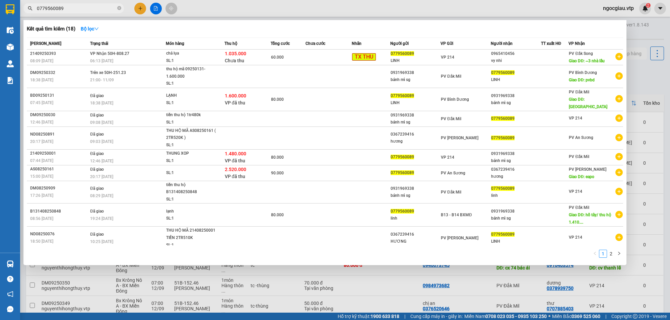
click at [96, 11] on input "0779560089" at bounding box center [76, 8] width 79 height 7
paste input "98830822"
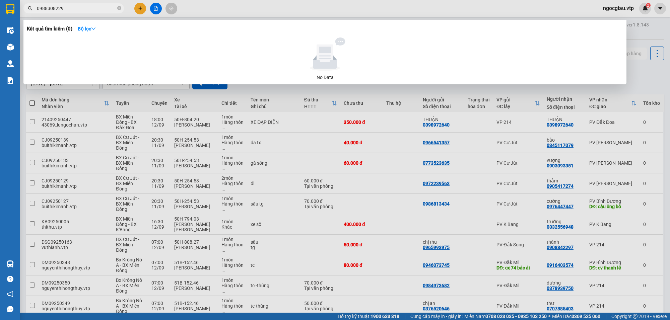
click at [119, 70] on div at bounding box center [324, 54] width 591 height 33
click at [75, 7] on input "0988308229" at bounding box center [76, 8] width 79 height 7
click at [61, 14] on div at bounding box center [335, 160] width 670 height 320
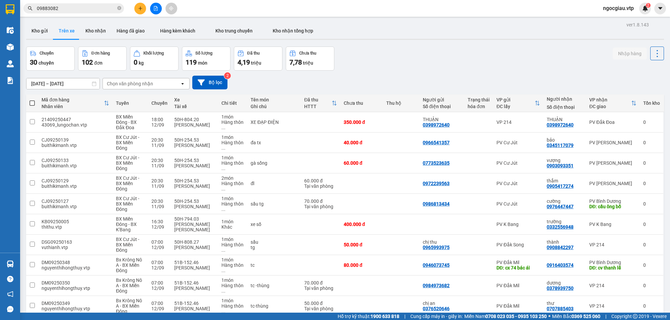
click at [70, 8] on input "09883082" at bounding box center [76, 8] width 79 height 7
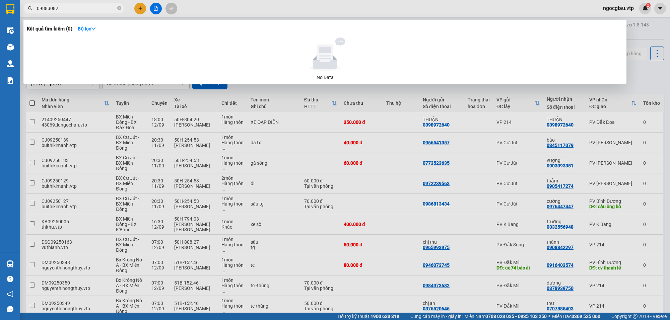
click at [70, 8] on input "09883082" at bounding box center [76, 8] width 79 height 7
paste input "327733303"
type input "0327733303"
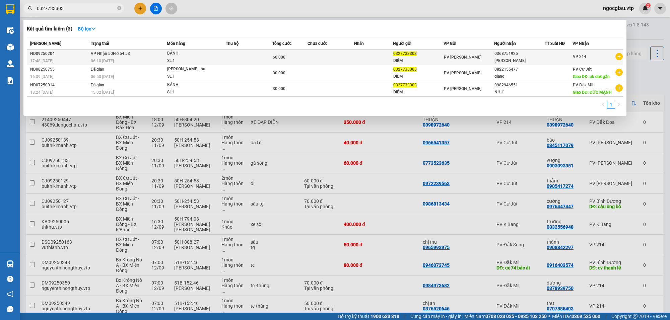
click at [145, 56] on td "[PERSON_NAME] 50H-254.53 06:10 [DATE]" at bounding box center [128, 58] width 78 height 16
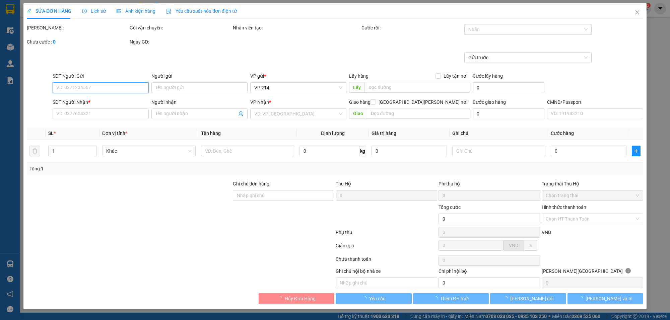
type input "0327733303"
type input "DIỄM"
type input "0368751925"
type input "[PERSON_NAME]"
type input "60.000"
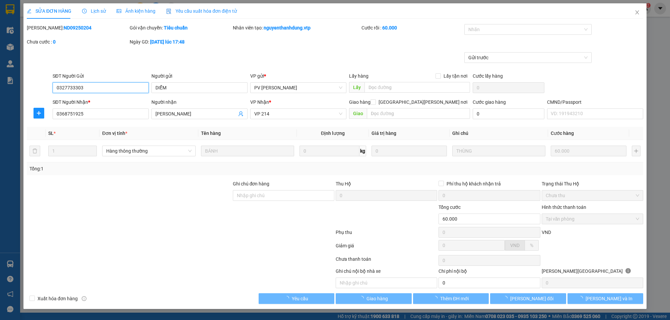
type input "3.000"
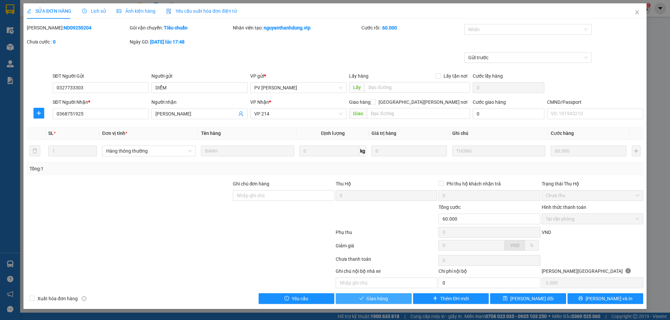
click at [384, 302] on span "Giao hàng" at bounding box center [376, 298] width 21 height 7
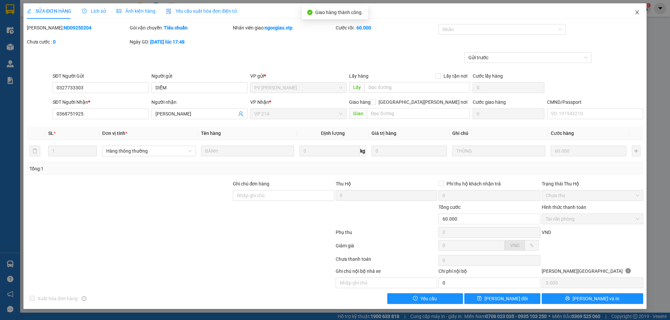
click at [640, 12] on span "Close" at bounding box center [637, 12] width 19 height 19
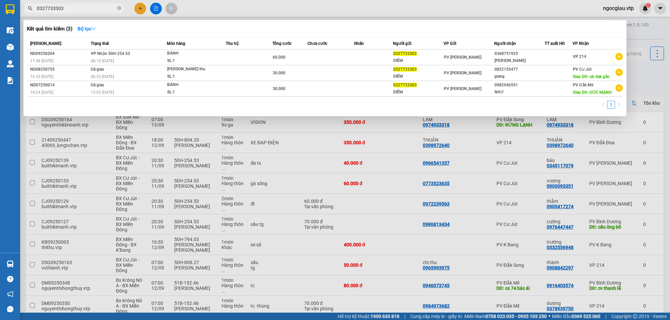
click at [75, 10] on input "0327733303" at bounding box center [76, 8] width 79 height 7
click at [83, 5] on input "0327733303" at bounding box center [76, 8] width 79 height 7
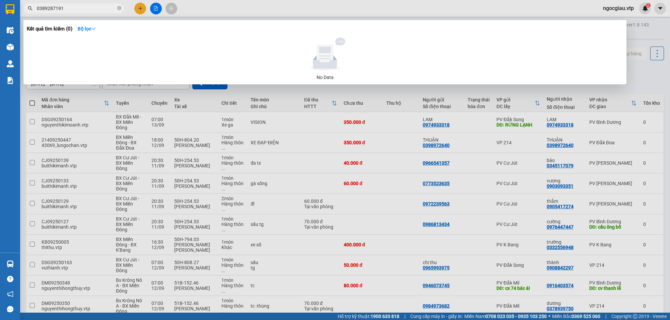
click at [85, 10] on input "0389287191" at bounding box center [76, 8] width 79 height 7
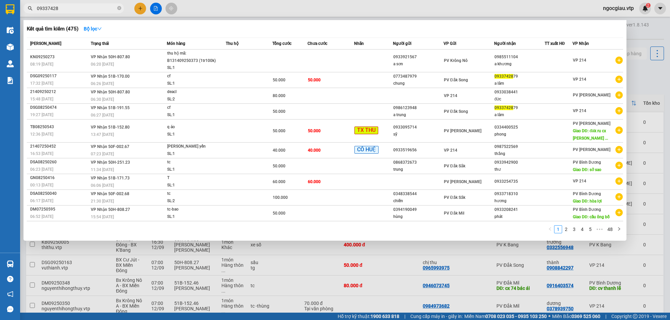
type input "09337428"
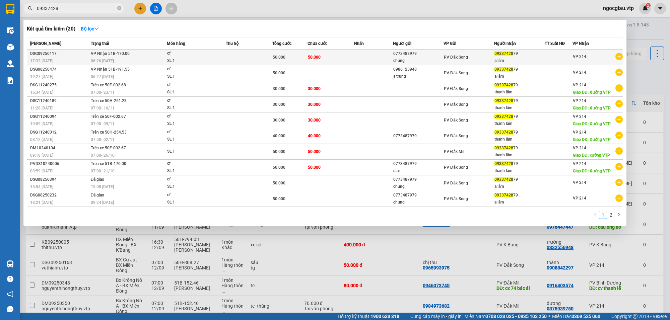
click at [185, 55] on div "cf" at bounding box center [192, 53] width 50 height 7
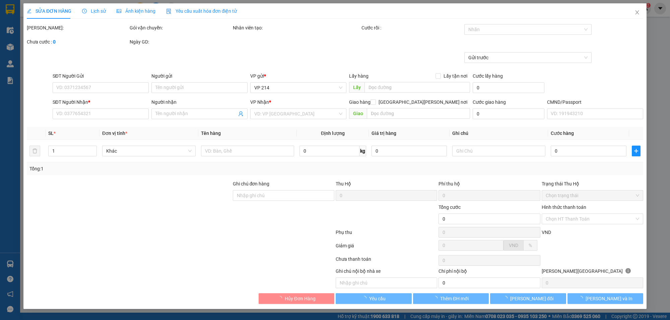
type input "0773487979"
type input "chung"
type input "0933742879"
type input "a lâm"
type input "50.000"
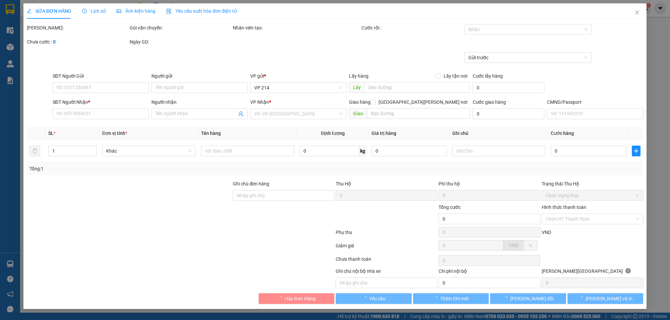
type input "50.000"
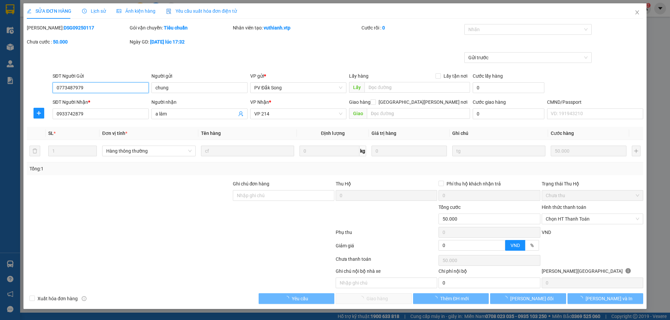
type input "2.500"
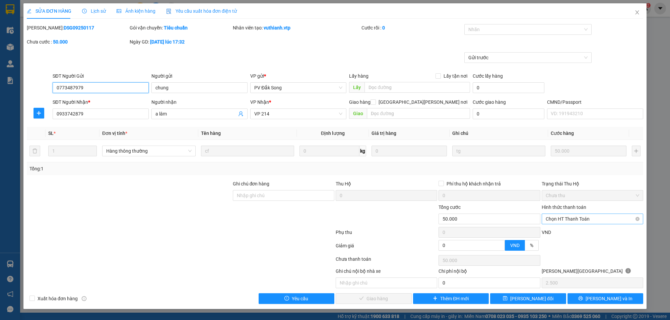
click at [574, 222] on span "Chọn HT Thanh Toán" at bounding box center [592, 219] width 93 height 10
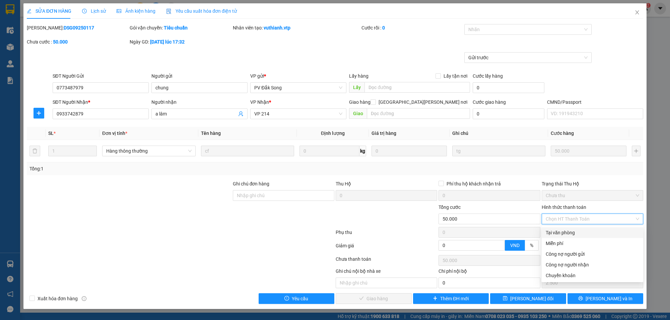
click at [563, 233] on div "Tại văn phòng" at bounding box center [592, 232] width 93 height 7
type input "0"
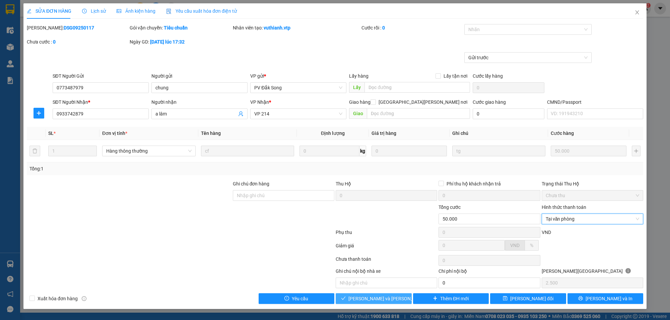
click at [392, 299] on span "[PERSON_NAME] và [PERSON_NAME] hàng" at bounding box center [393, 298] width 90 height 7
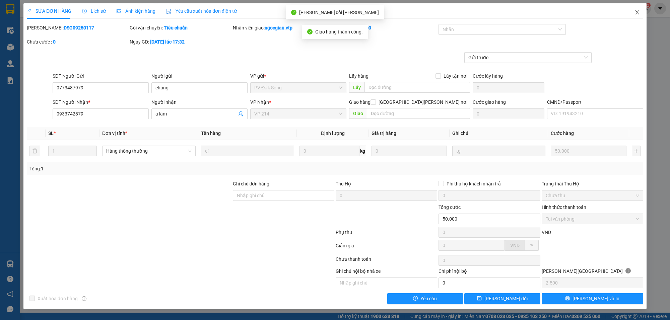
click at [638, 14] on icon "close" at bounding box center [636, 12] width 5 height 5
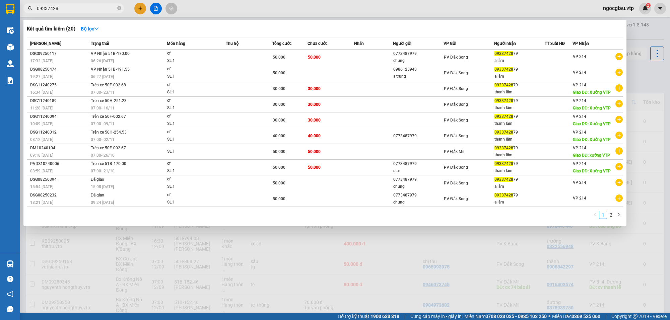
click at [72, 9] on input "09337428" at bounding box center [76, 8] width 79 height 7
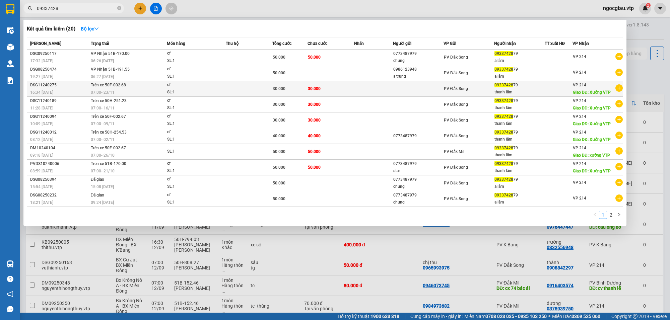
click at [163, 91] on div "07:00 [DATE]" at bounding box center [129, 92] width 76 height 7
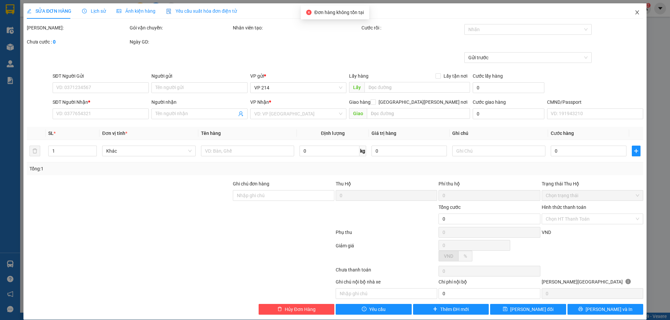
click at [634, 13] on icon "close" at bounding box center [636, 12] width 5 height 5
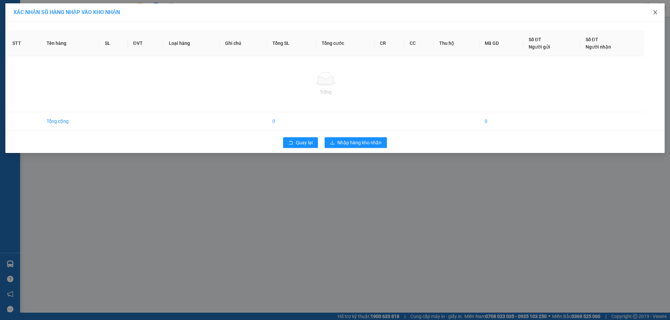
click at [655, 10] on icon "close" at bounding box center [654, 12] width 5 height 5
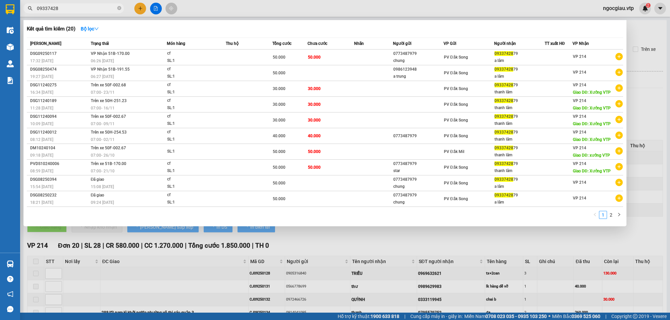
click at [61, 7] on input "09337428" at bounding box center [76, 8] width 79 height 7
type input "[DATE]"
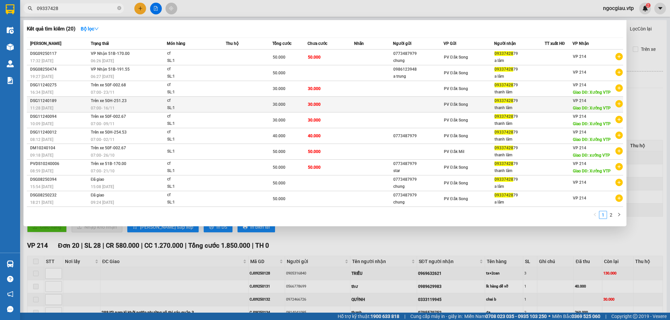
click at [337, 104] on td "30.000" at bounding box center [330, 105] width 47 height 16
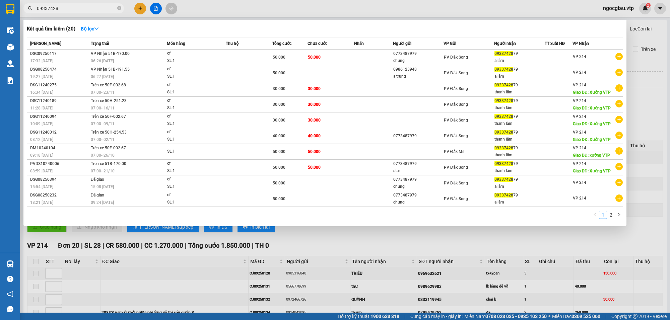
click at [84, 8] on input "09337428" at bounding box center [76, 8] width 79 height 7
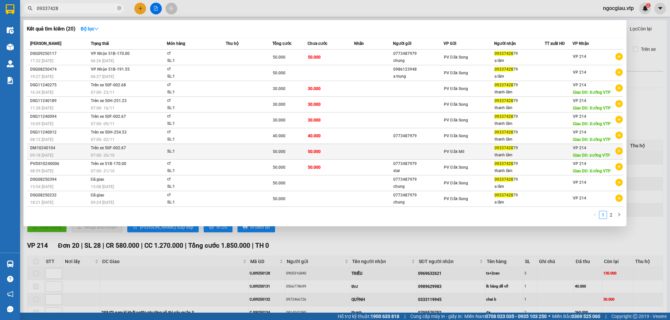
click at [329, 150] on td "50.000" at bounding box center [330, 152] width 47 height 16
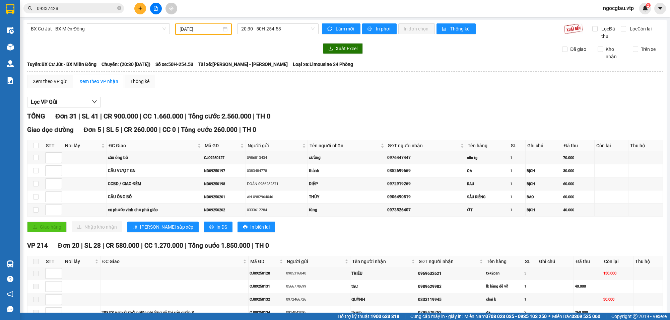
click at [75, 7] on input "09337428" at bounding box center [76, 8] width 79 height 7
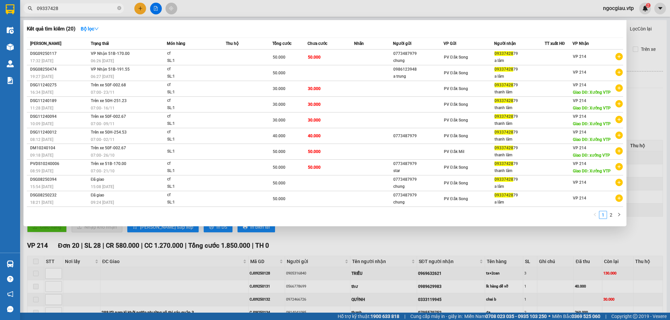
click at [75, 7] on input "09337428" at bounding box center [76, 8] width 79 height 7
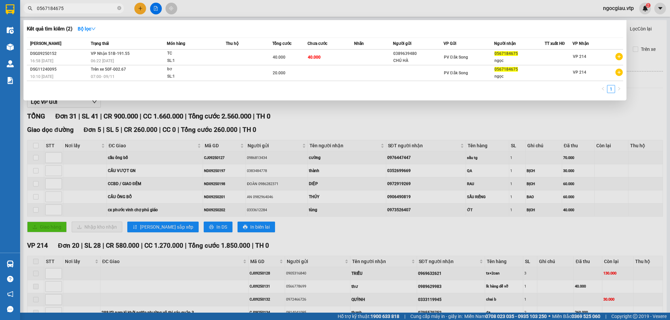
type input "0567184675"
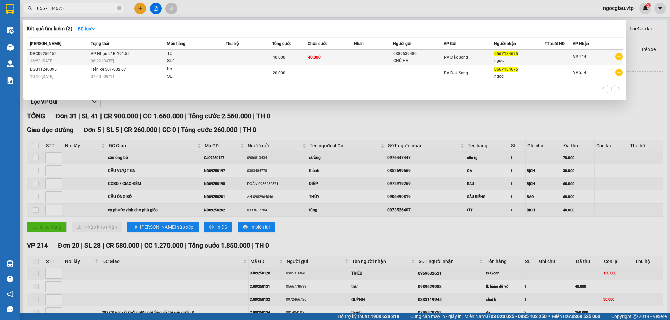
click at [236, 58] on td at bounding box center [249, 58] width 47 height 16
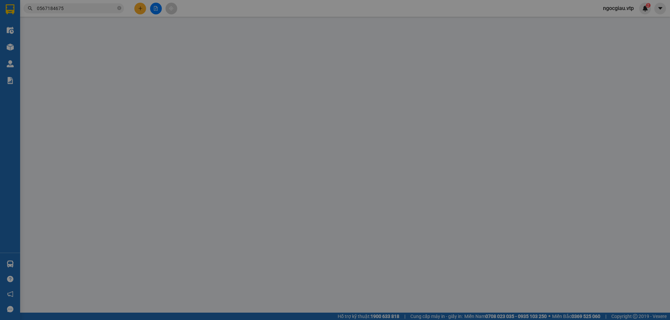
type input "2.000"
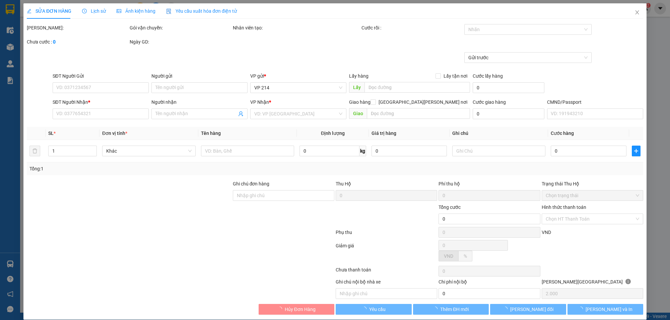
type input "0389639480"
type input "CHÚ HÀ"
type input "0567184675"
type input "ngọc"
type input "40.000"
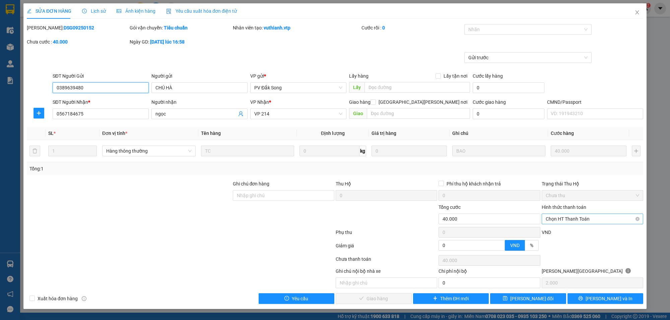
click at [600, 220] on span "Chọn HT Thanh Toán" at bounding box center [592, 219] width 93 height 10
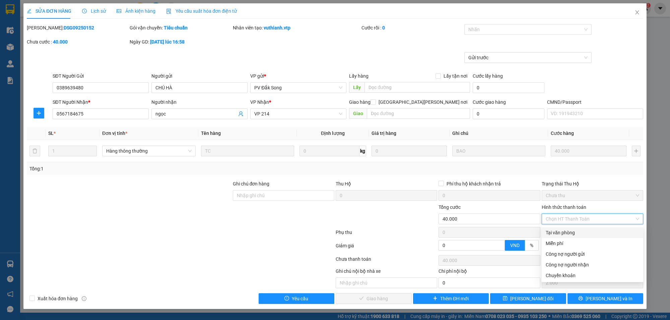
click at [570, 236] on div "Tại văn phòng" at bounding box center [592, 232] width 101 height 11
type input "0"
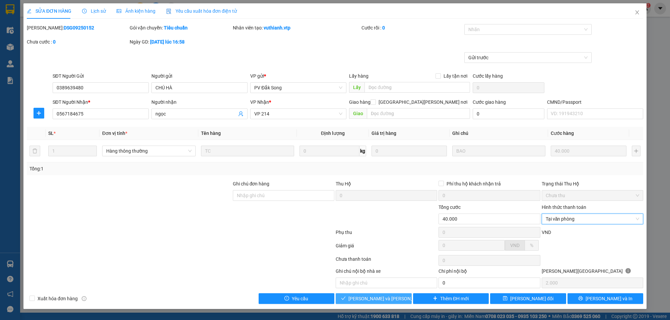
click at [397, 301] on button "[PERSON_NAME] và [PERSON_NAME] hàng" at bounding box center [374, 298] width 76 height 11
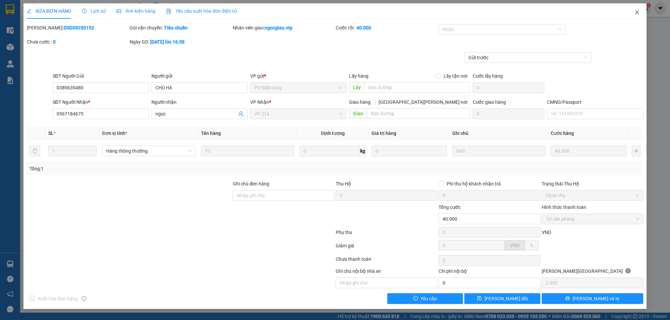
click at [637, 11] on icon "close" at bounding box center [636, 12] width 5 height 5
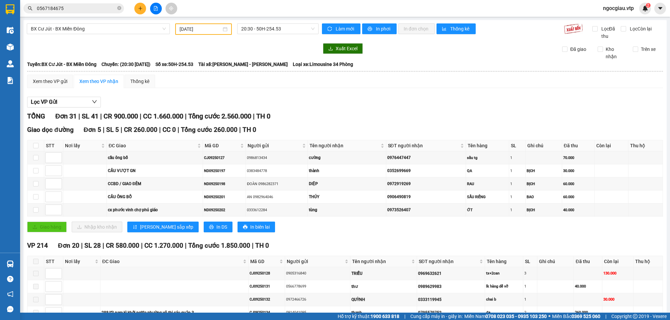
click at [81, 11] on input "0567184675" at bounding box center [76, 8] width 79 height 7
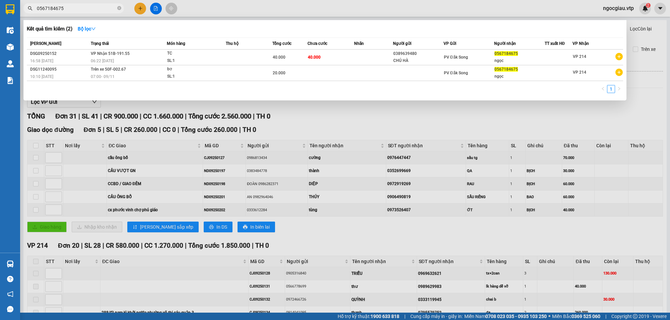
click at [81, 11] on input "0567184675" at bounding box center [76, 8] width 79 height 7
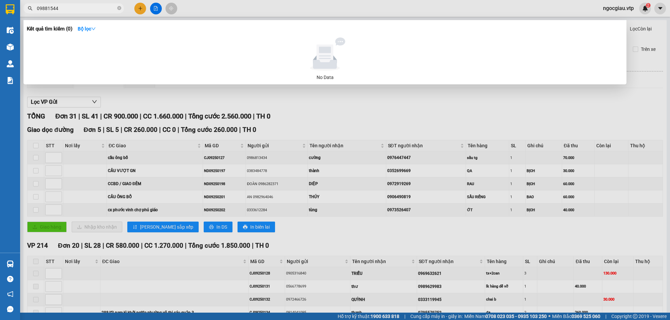
click at [89, 6] on input "09881544" at bounding box center [76, 8] width 79 height 7
paste input "64825237"
type input "0"
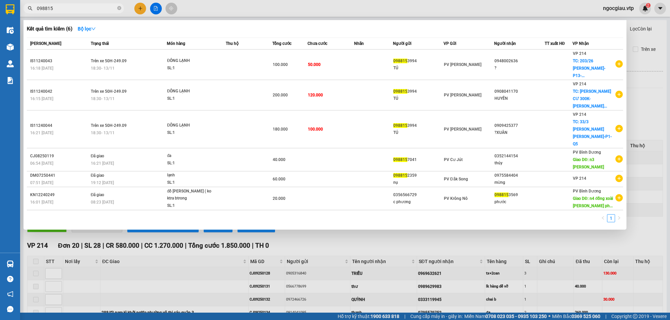
click at [97, 6] on input "098815" at bounding box center [76, 8] width 79 height 7
click at [76, 9] on input "098815" at bounding box center [76, 8] width 79 height 7
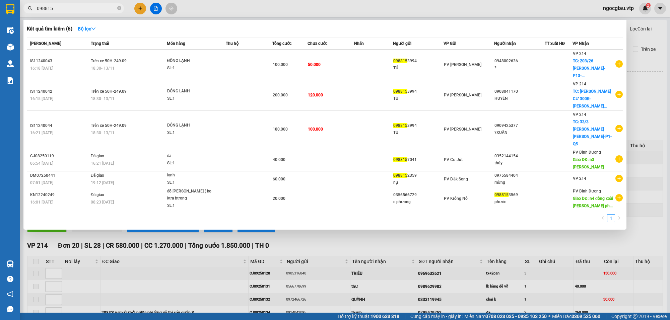
click at [76, 9] on input "098815" at bounding box center [76, 8] width 79 height 7
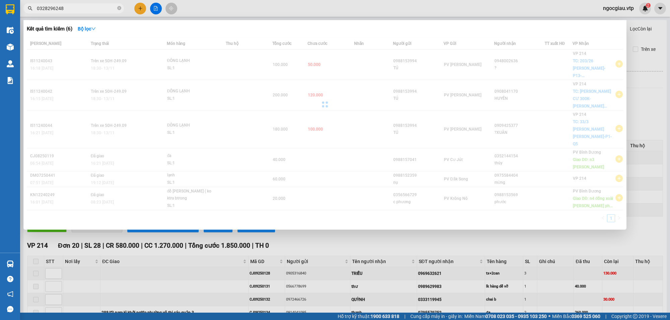
type input "0328296248"
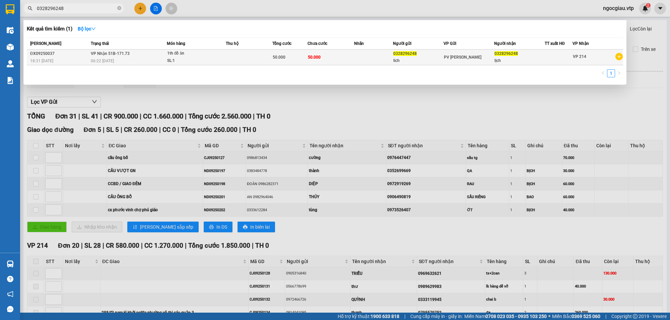
click at [345, 51] on td "50.000" at bounding box center [330, 58] width 47 height 16
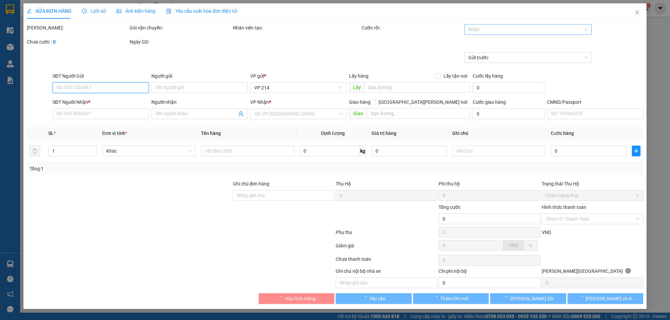
type input "0328296248"
type input "lich"
type input "0328296248"
type input "lịch"
type input "50.000"
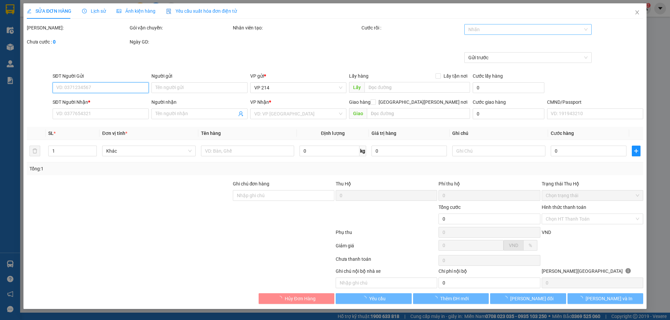
type input "50.000"
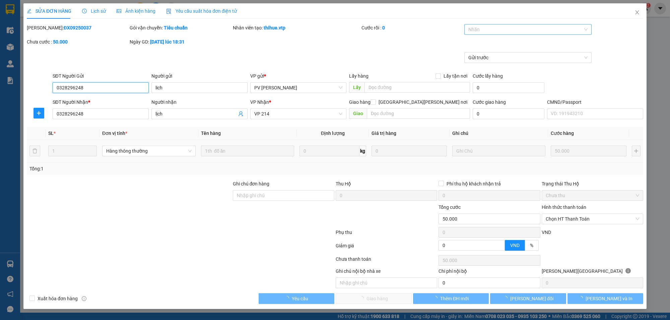
type input "2.500"
click at [469, 32] on input "search" at bounding box center [468, 29] width 1 height 8
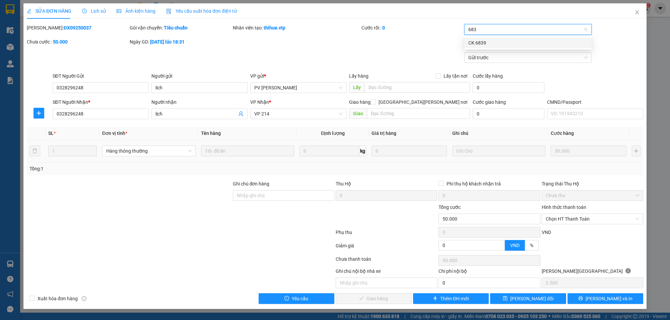
type input "6839"
click at [587, 216] on span "Chọn HT Thanh Toán" at bounding box center [592, 219] width 93 height 10
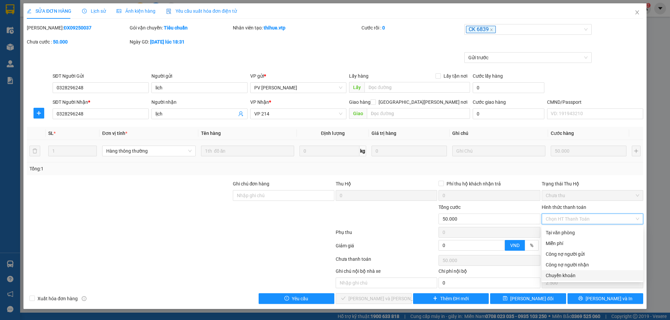
click at [576, 276] on div "Chuyển khoản" at bounding box center [592, 275] width 93 height 7
type input "0"
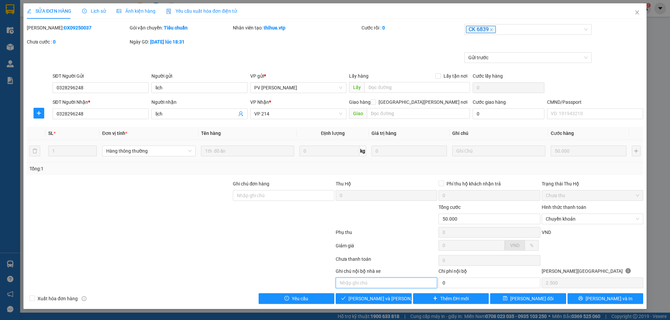
click at [373, 286] on input "text" at bounding box center [386, 283] width 101 height 11
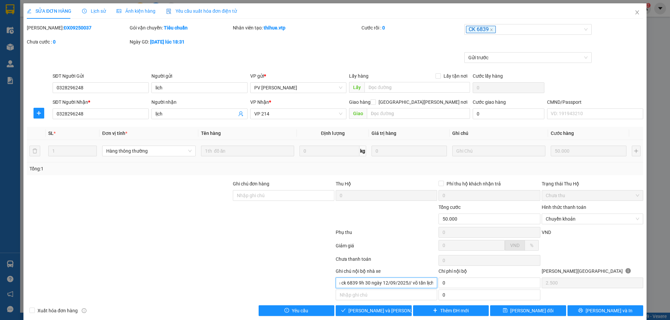
scroll to position [0, 12]
type input "khách ck 6839 9h 30 ngày 12/09/2025// võ tấn lịch"
click at [380, 313] on span "[PERSON_NAME] và [PERSON_NAME] hàng" at bounding box center [393, 310] width 90 height 7
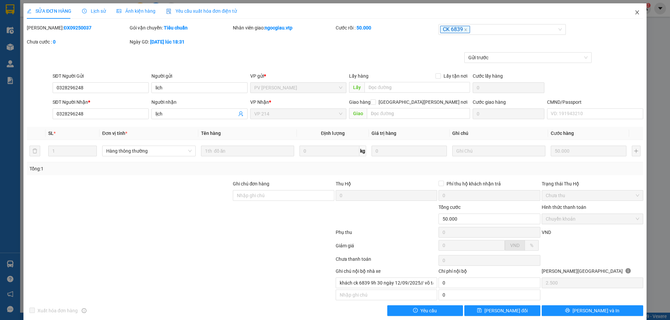
click at [634, 15] on icon "close" at bounding box center [636, 12] width 5 height 5
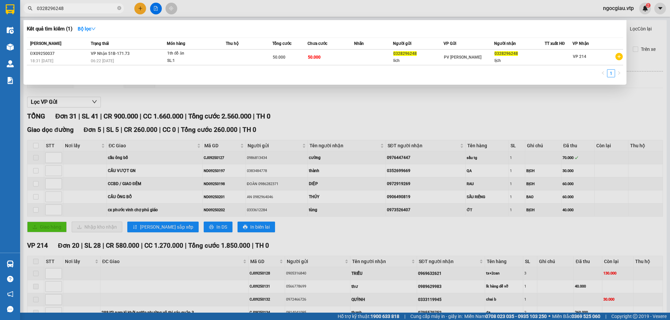
click at [76, 8] on input "0328296248" at bounding box center [76, 8] width 79 height 7
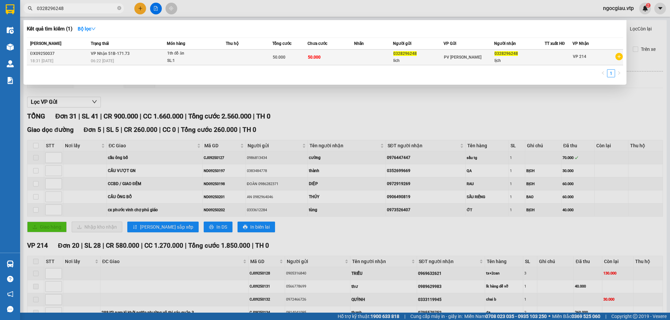
click at [203, 52] on div "1th đồ ăn" at bounding box center [192, 53] width 50 height 7
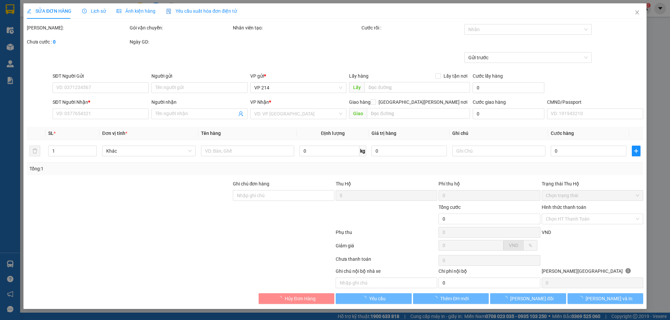
type input "0328296248"
type input "lich"
type input "0328296248"
type input "lịch"
type input "50.000"
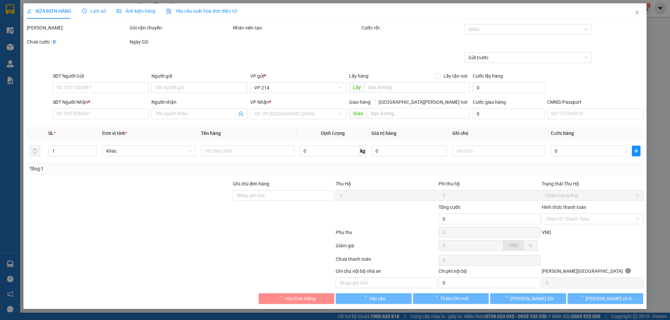
type input "khách ck 6839 9h 30 ngày 12/09/2025// võ tấn lịch"
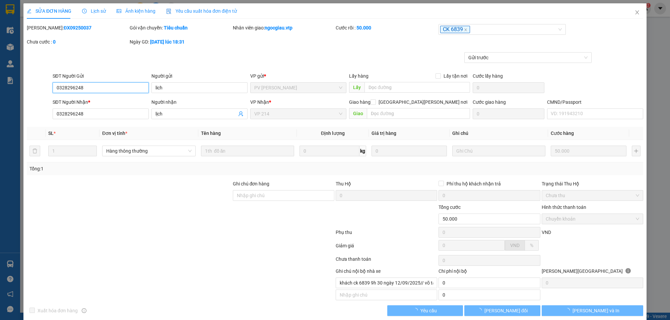
type input "2.500"
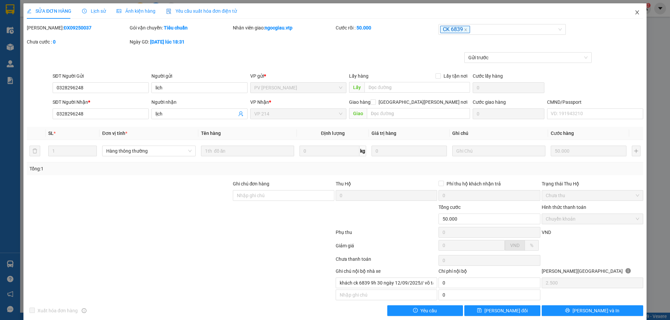
click at [634, 10] on icon "close" at bounding box center [636, 12] width 5 height 5
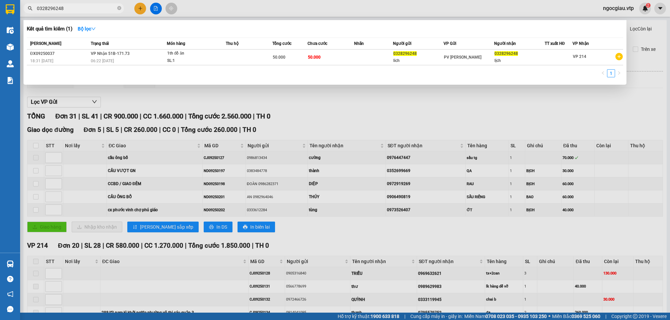
click at [79, 9] on input "0328296248" at bounding box center [76, 8] width 79 height 7
type input "0906801597"
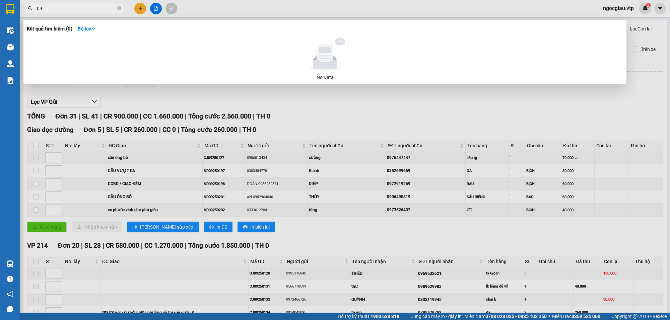
type input "0"
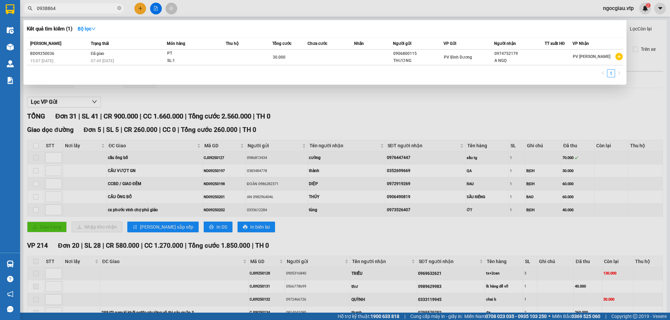
type input "0938864"
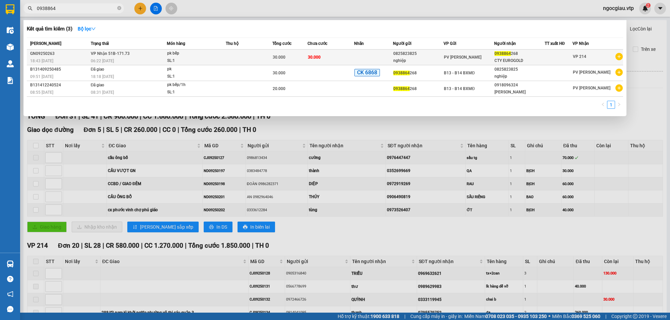
click at [342, 53] on td "30.000" at bounding box center [330, 58] width 47 height 16
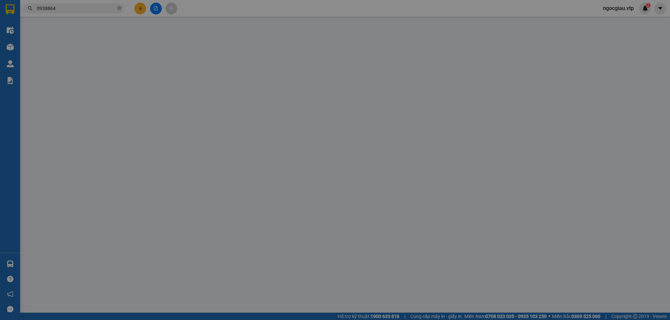
type input "0825823825"
type input "nghiệp"
type input "0938864268"
type input "CTY EUROGOLD"
type input "30.000"
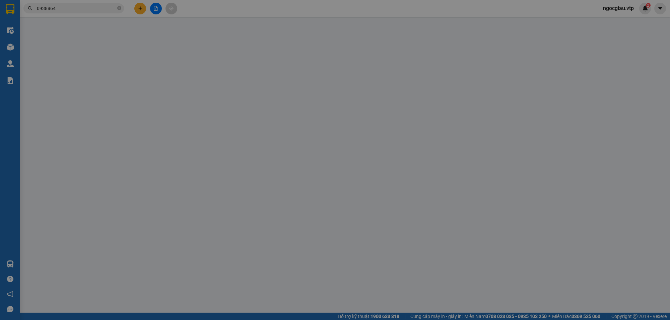
type input "30.000"
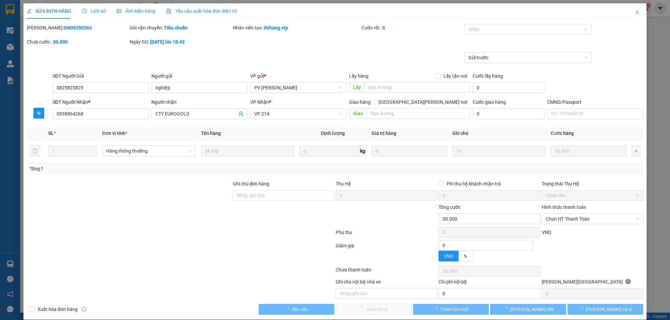
type input "1.500"
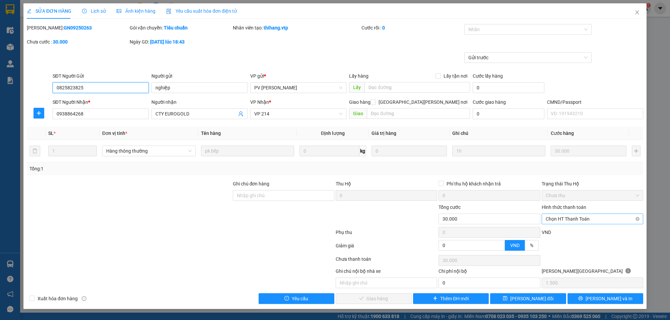
click at [560, 216] on span "Chọn HT Thanh Toán" at bounding box center [592, 219] width 93 height 10
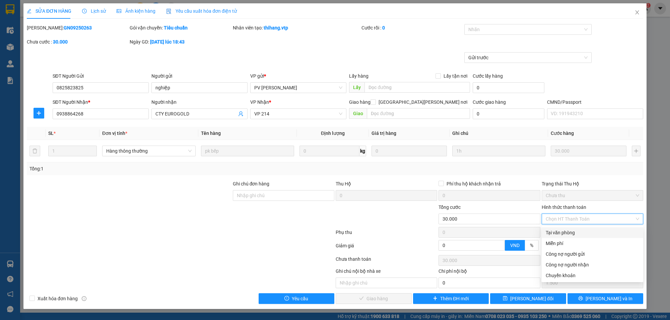
click at [558, 230] on div "Tại văn phòng" at bounding box center [592, 232] width 93 height 7
type input "0"
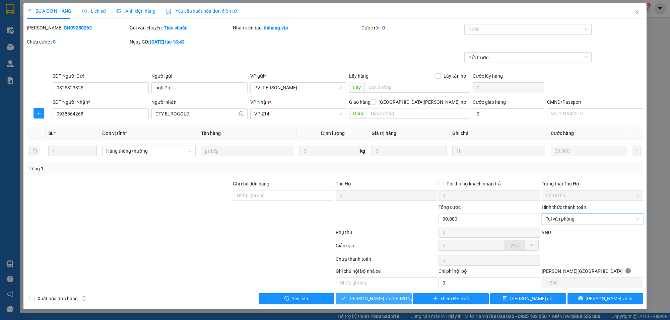
click at [377, 301] on span "[PERSON_NAME] và [PERSON_NAME] hàng" at bounding box center [393, 298] width 90 height 7
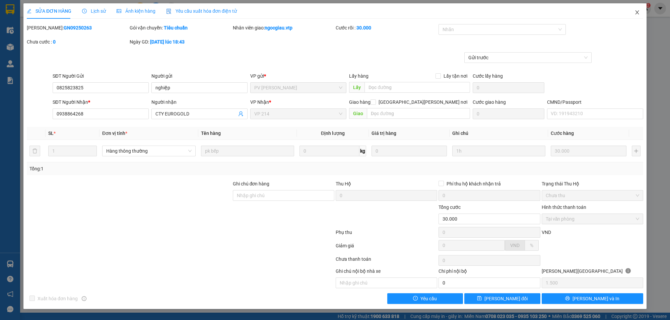
click at [638, 9] on span "Close" at bounding box center [637, 12] width 19 height 19
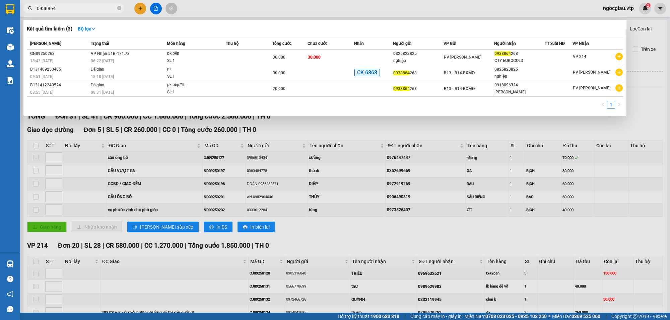
click at [74, 9] on input "0938864" at bounding box center [76, 8] width 79 height 7
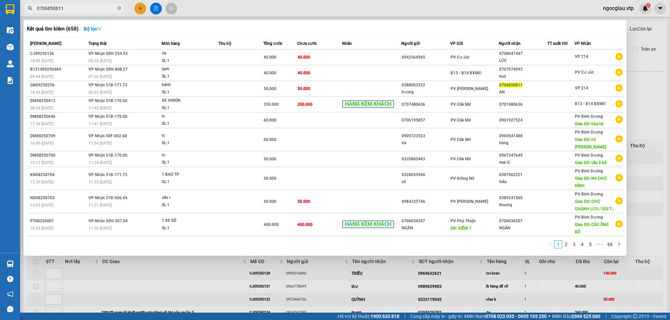
type input "0706850811"
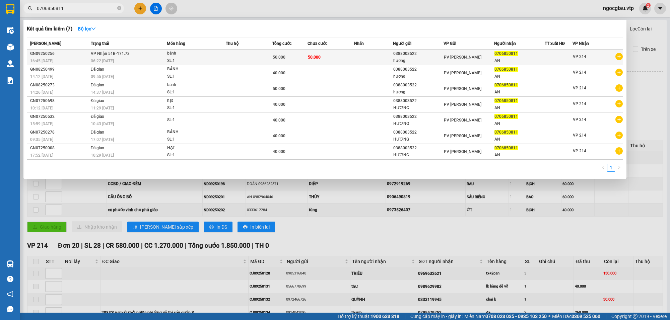
click at [326, 58] on td "50.000" at bounding box center [330, 58] width 47 height 16
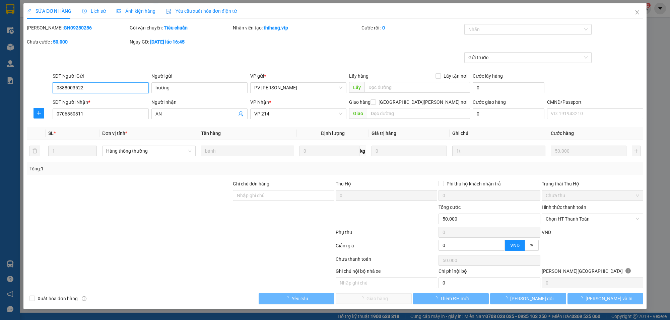
type input "0388003522"
type input "hương"
type input "0706850811"
type input "AN"
type input "50.000"
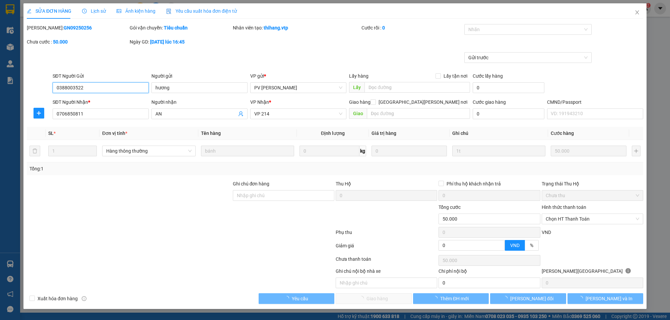
type input "50.000"
type input "2.500"
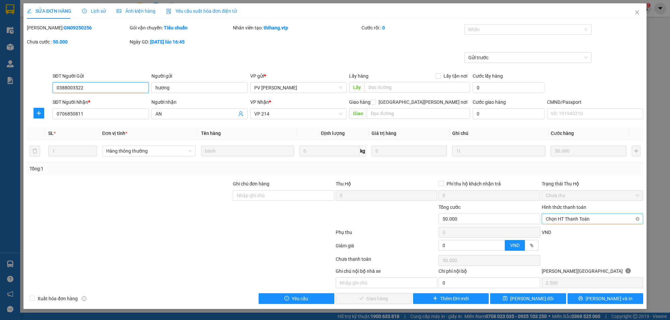
click at [565, 220] on span "Chọn HT Thanh Toán" at bounding box center [592, 219] width 93 height 10
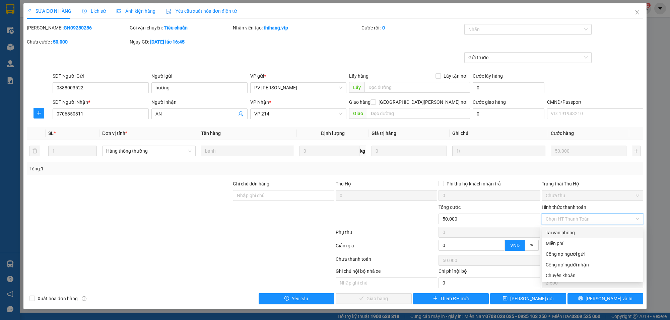
click at [570, 233] on div "Tại văn phòng" at bounding box center [592, 232] width 93 height 7
type input "0"
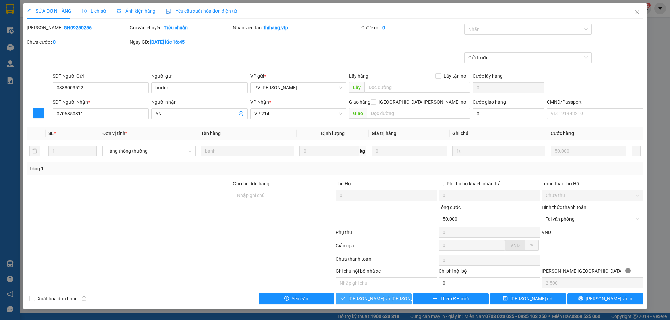
click at [387, 298] on span "[PERSON_NAME] và [PERSON_NAME] hàng" at bounding box center [393, 298] width 90 height 7
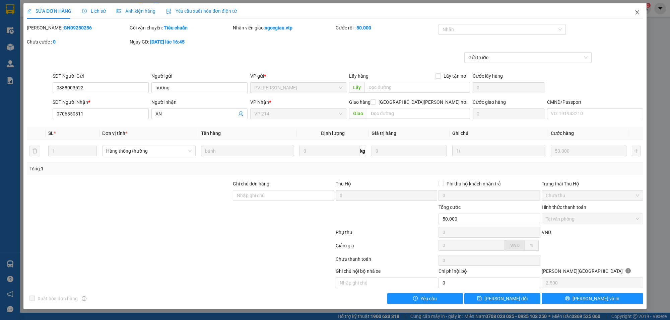
click at [638, 14] on icon "close" at bounding box center [636, 12] width 5 height 5
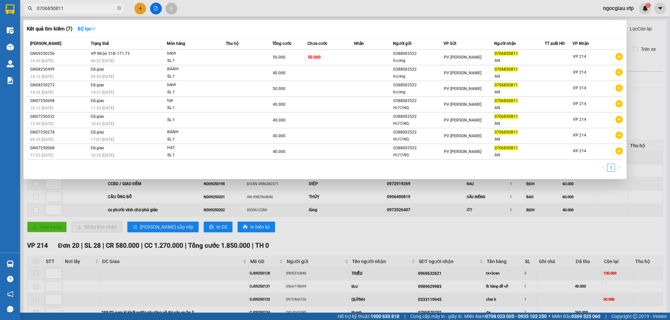
click at [85, 8] on input "0706850811" at bounding box center [76, 8] width 79 height 7
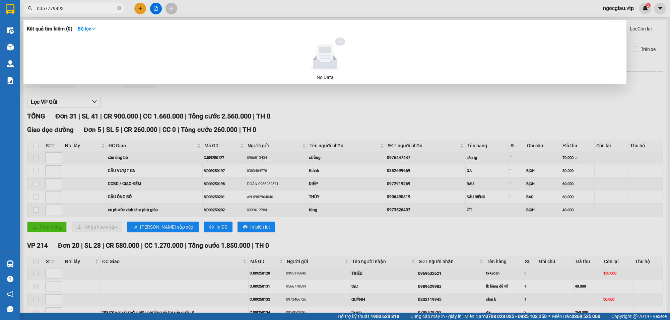
click at [85, 7] on input "0357779493" at bounding box center [76, 8] width 79 height 7
type input "8835"
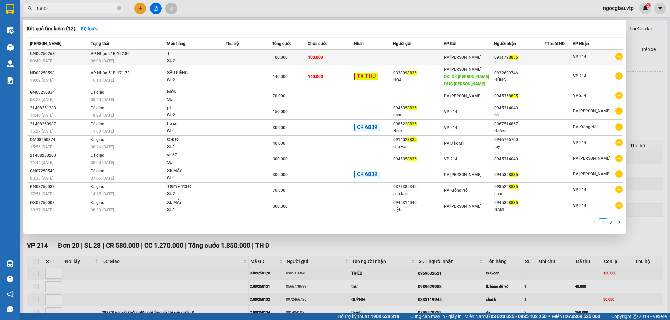
click at [311, 61] on td "100.000" at bounding box center [330, 58] width 47 height 16
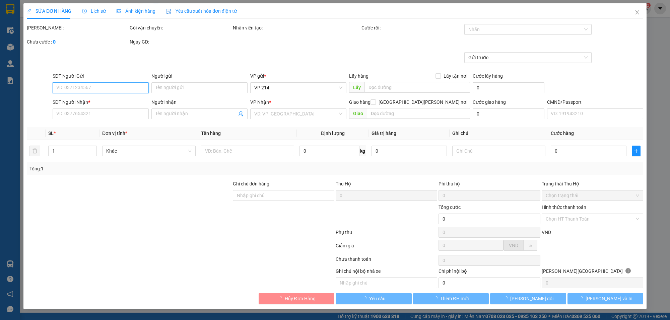
type input "0931798835"
type input "100.000"
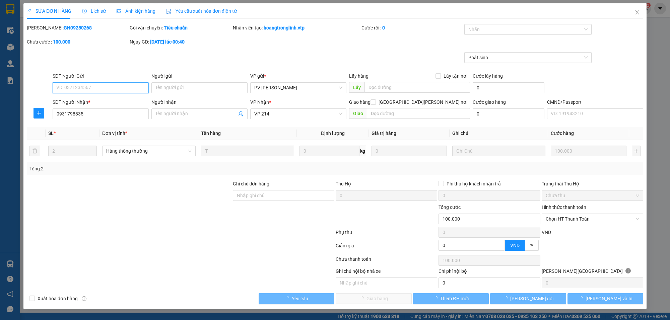
type input "20.000"
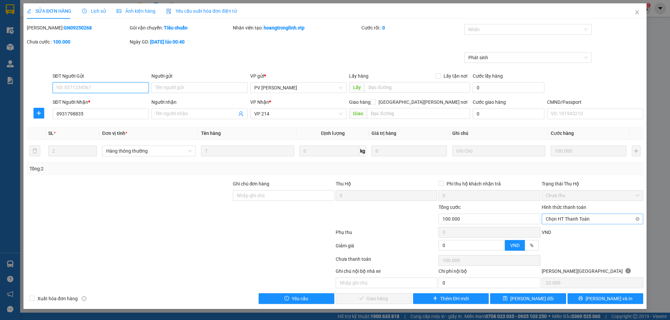
click at [582, 220] on span "Chọn HT Thanh Toán" at bounding box center [592, 219] width 93 height 10
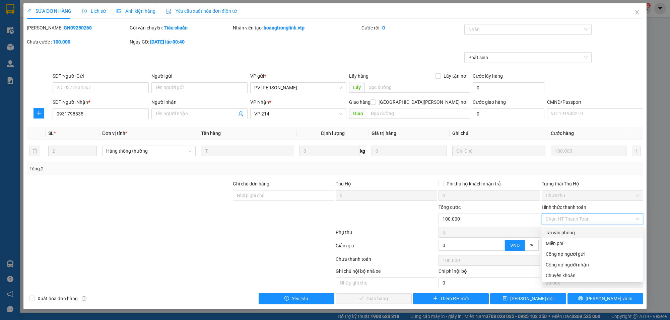
click at [555, 229] on div "Tại văn phòng" at bounding box center [592, 232] width 93 height 7
type input "0"
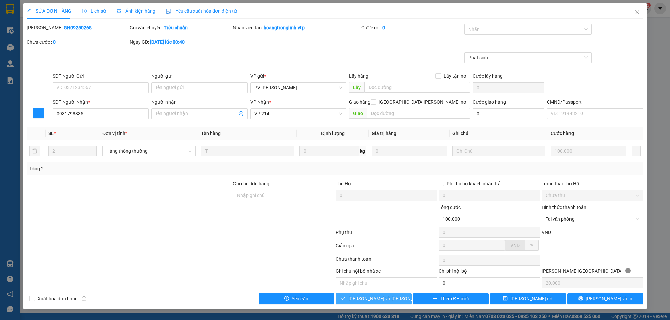
click at [373, 301] on span "[PERSON_NAME] và [PERSON_NAME] hàng" at bounding box center [393, 298] width 90 height 7
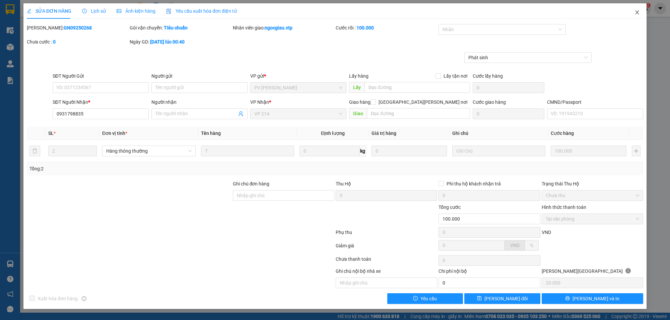
click at [635, 7] on span "Close" at bounding box center [637, 12] width 19 height 19
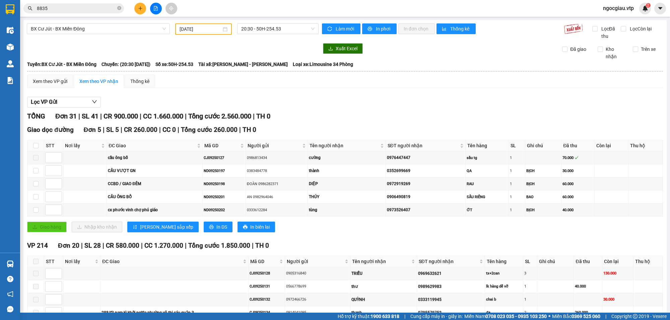
click at [66, 11] on input "8835" at bounding box center [76, 8] width 79 height 7
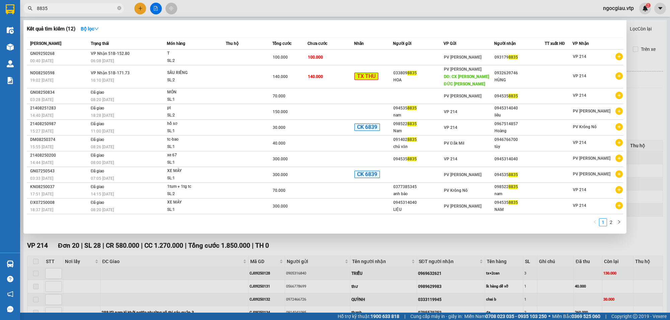
click at [66, 11] on input "8835" at bounding box center [76, 8] width 79 height 7
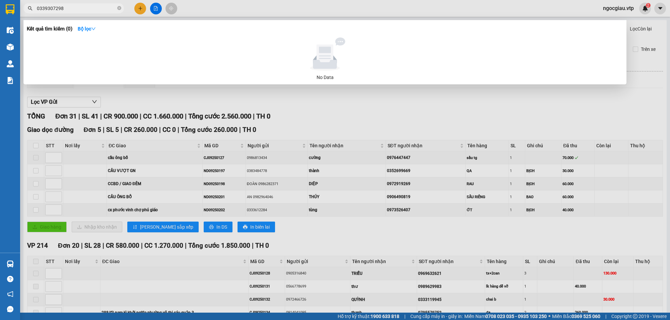
click at [69, 9] on input "0339307298" at bounding box center [76, 8] width 79 height 7
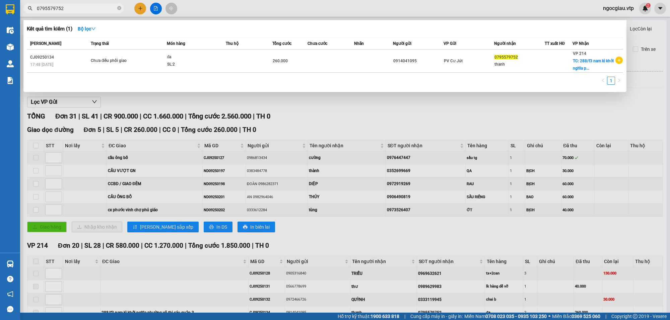
type input "0795579752"
